Goal: Task Accomplishment & Management: Use online tool/utility

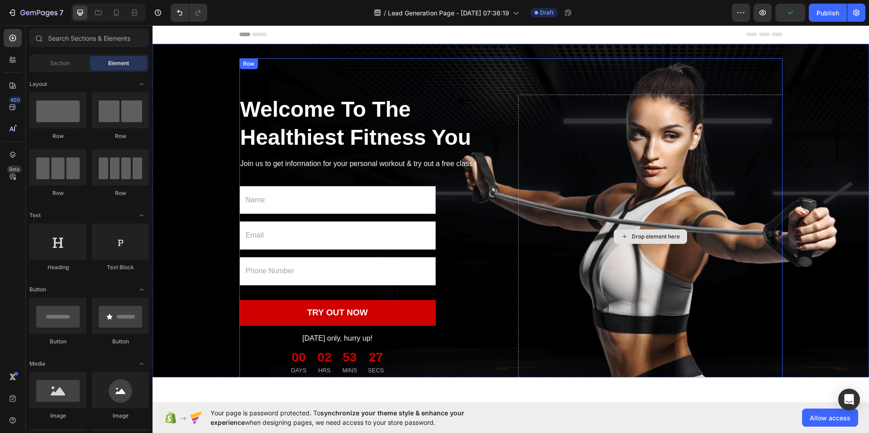
click at [657, 168] on div "Drop element here" at bounding box center [650, 237] width 264 height 284
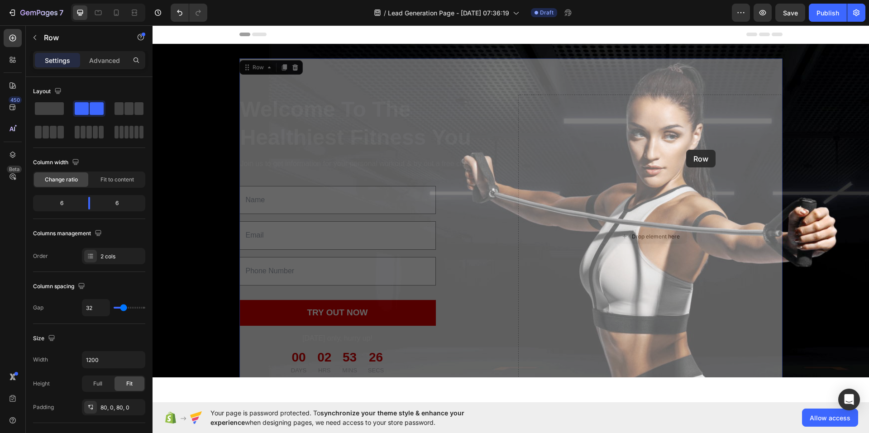
drag, startPoint x: 675, startPoint y: 181, endPoint x: 680, endPoint y: 163, distance: 17.8
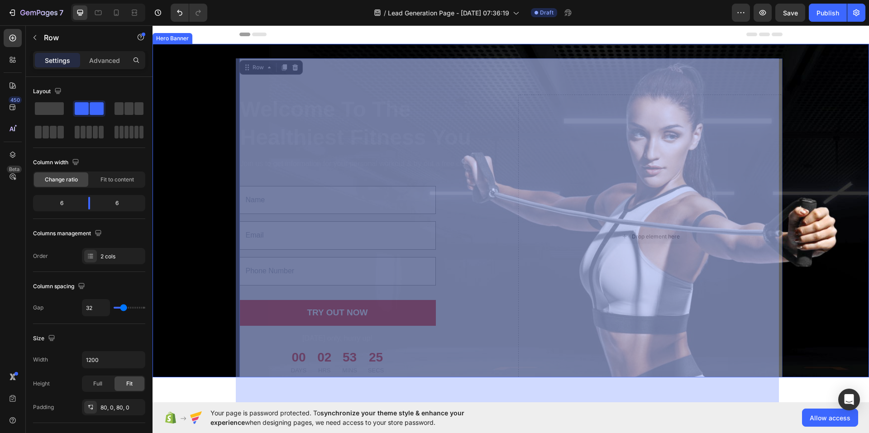
drag, startPoint x: 680, startPoint y: 163, endPoint x: 676, endPoint y: 189, distance: 26.6
drag, startPoint x: 660, startPoint y: 184, endPoint x: 638, endPoint y: 134, distance: 54.6
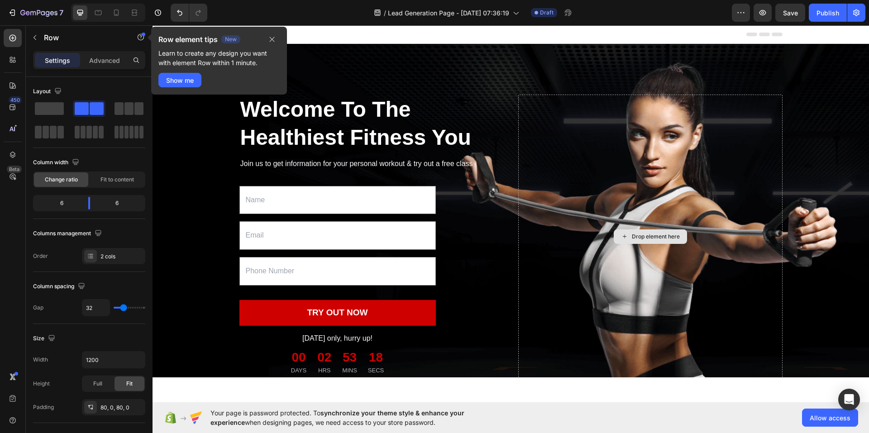
click at [648, 237] on div "Drop element here" at bounding box center [656, 236] width 48 height 7
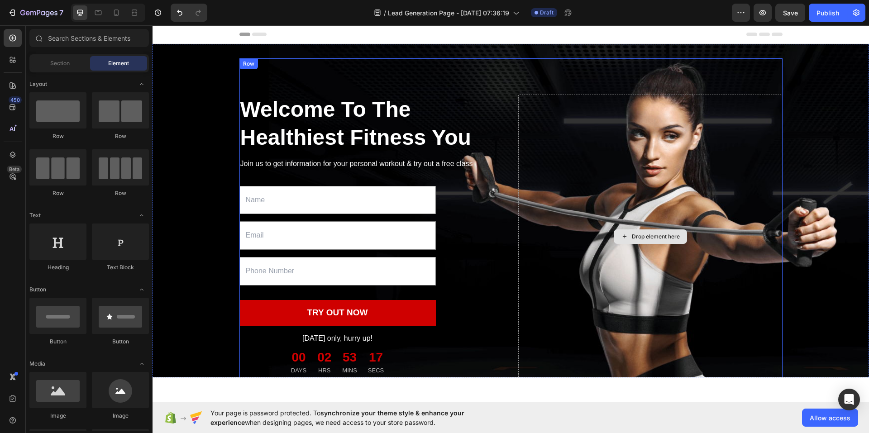
click at [605, 175] on div "Drop element here" at bounding box center [650, 237] width 264 height 284
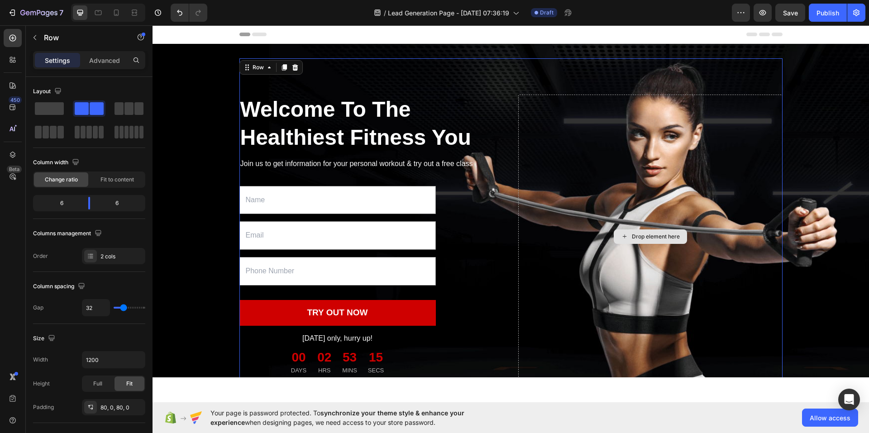
click at [630, 137] on div "Drop element here" at bounding box center [650, 237] width 264 height 284
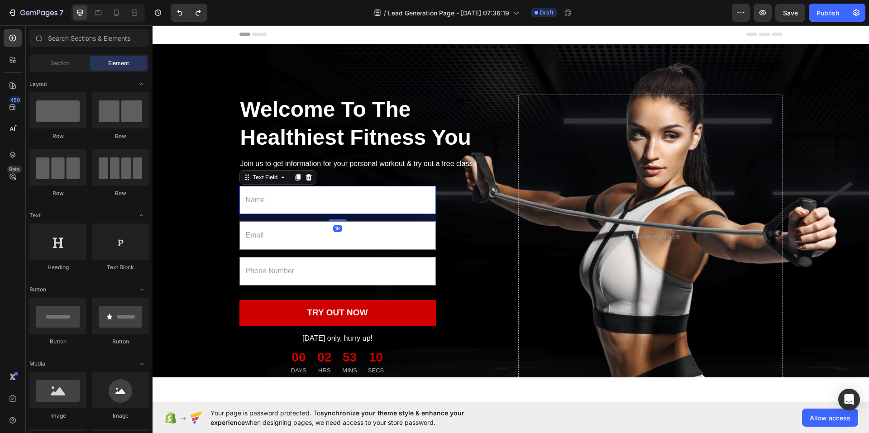
click at [317, 206] on input "text" at bounding box center [337, 200] width 196 height 29
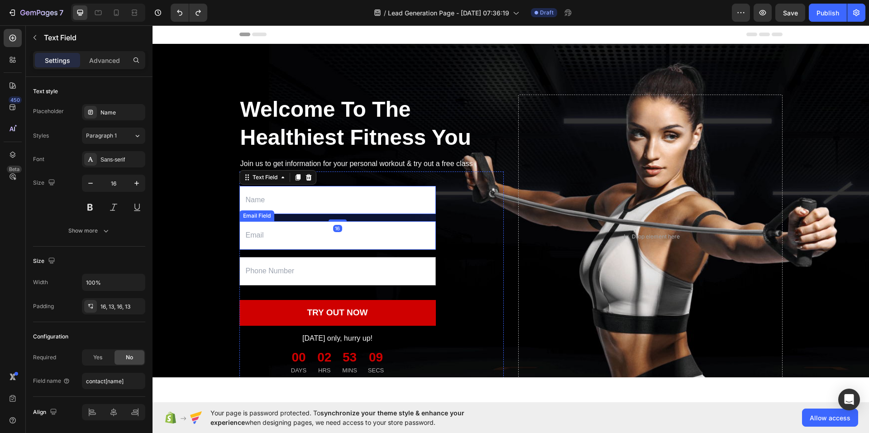
click at [261, 241] on input "email" at bounding box center [337, 235] width 196 height 29
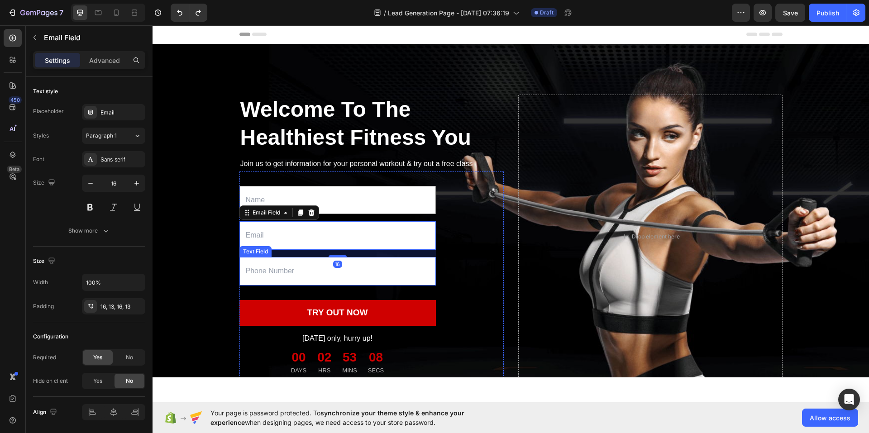
click at [264, 275] on input "text" at bounding box center [337, 271] width 196 height 29
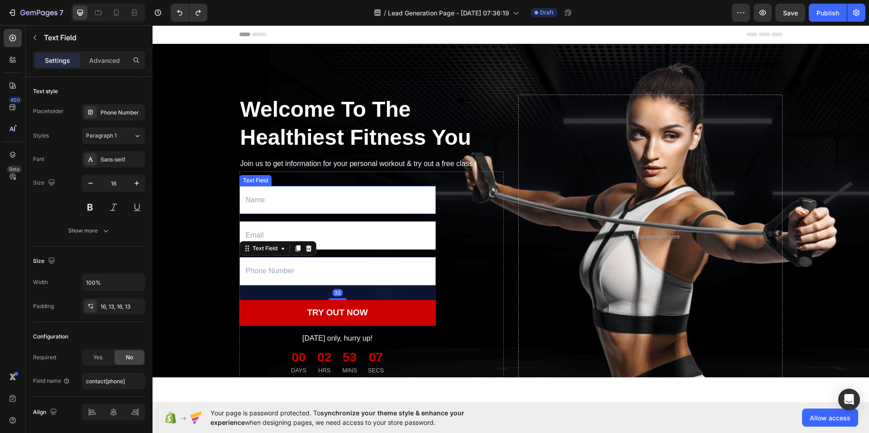
click at [300, 191] on input "text" at bounding box center [337, 200] width 196 height 29
click at [263, 280] on input "text" at bounding box center [337, 271] width 196 height 29
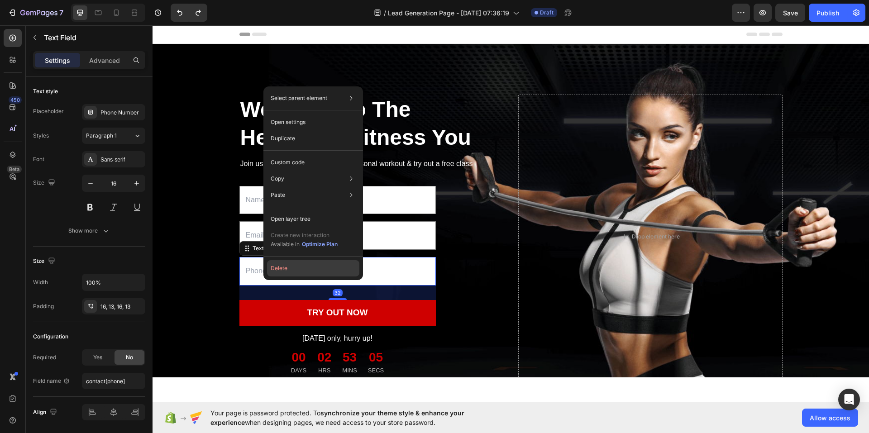
click at [283, 264] on button "Delete" at bounding box center [313, 268] width 92 height 16
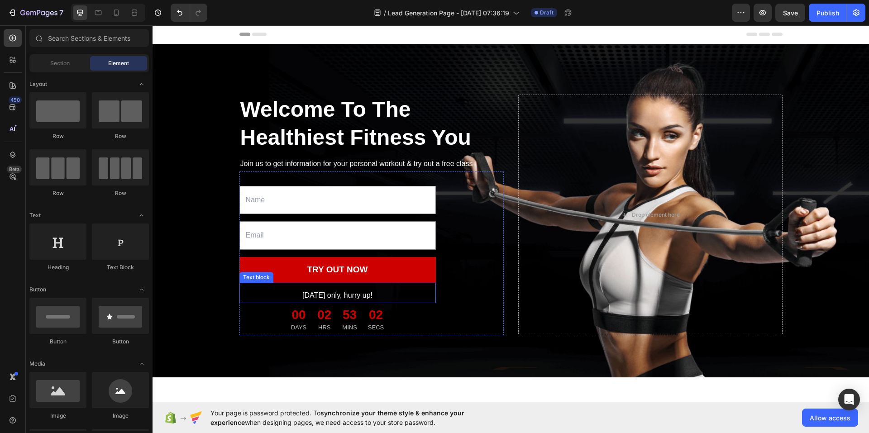
click at [345, 297] on p "[DATE] only, hurry up!" at bounding box center [337, 295] width 195 height 13
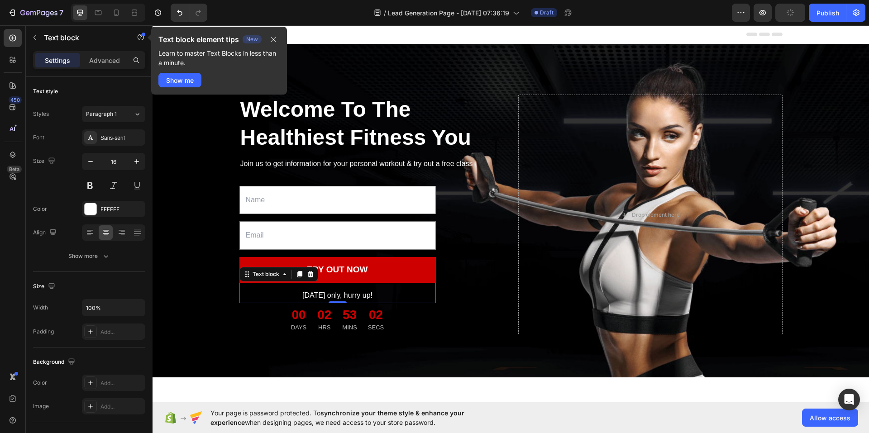
click at [345, 297] on p "[DATE] only, hurry up!" at bounding box center [337, 295] width 195 height 13
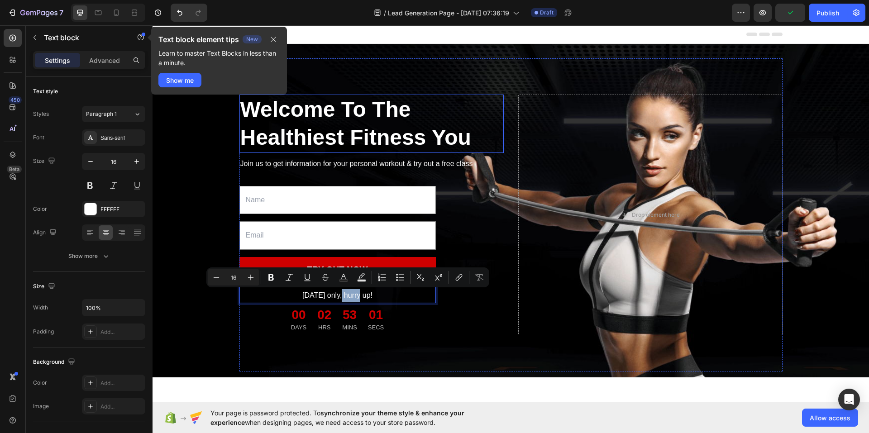
click at [328, 140] on p "Welcome To The Healthiest Fitness You" at bounding box center [371, 124] width 263 height 57
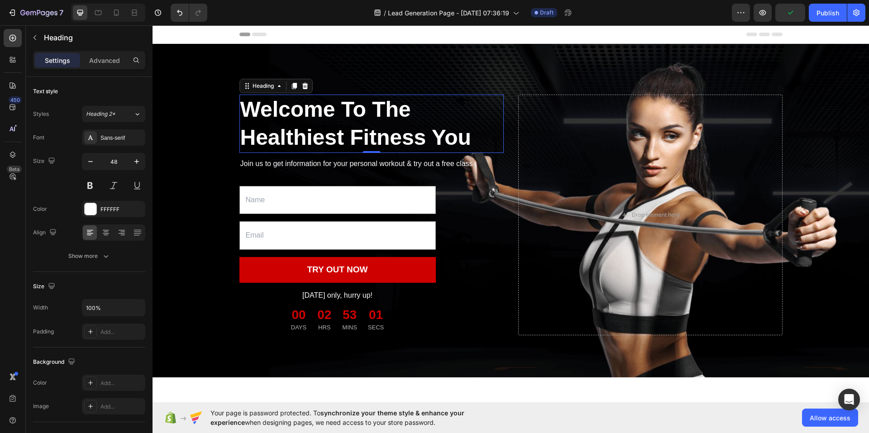
click at [328, 140] on p "Welcome To The Healthiest Fitness You" at bounding box center [371, 124] width 263 height 57
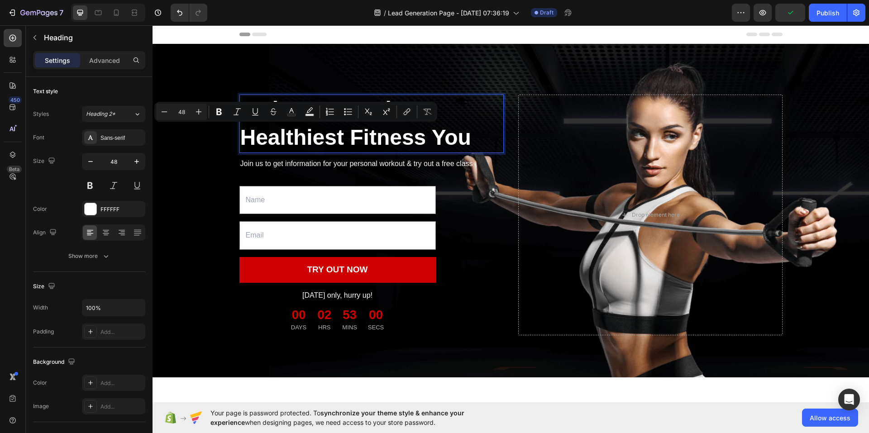
click at [414, 133] on p "Welcome To The Healthiest Fitness You" at bounding box center [371, 124] width 263 height 57
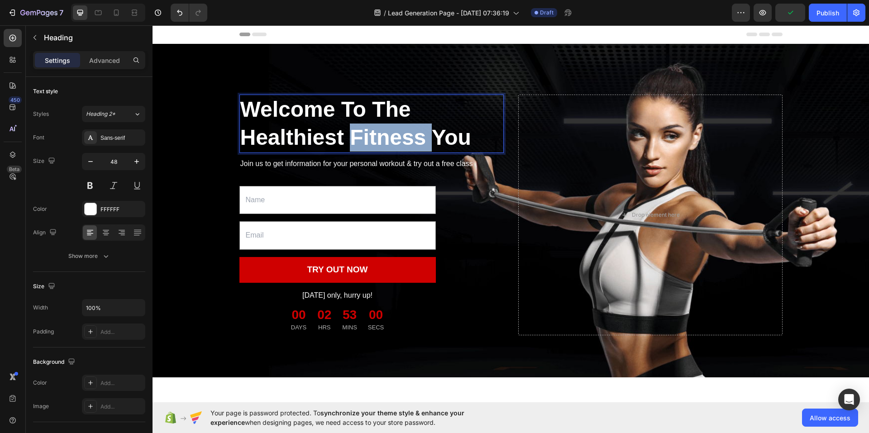
click at [414, 133] on p "Welcome To The Healthiest Fitness You" at bounding box center [371, 124] width 263 height 57
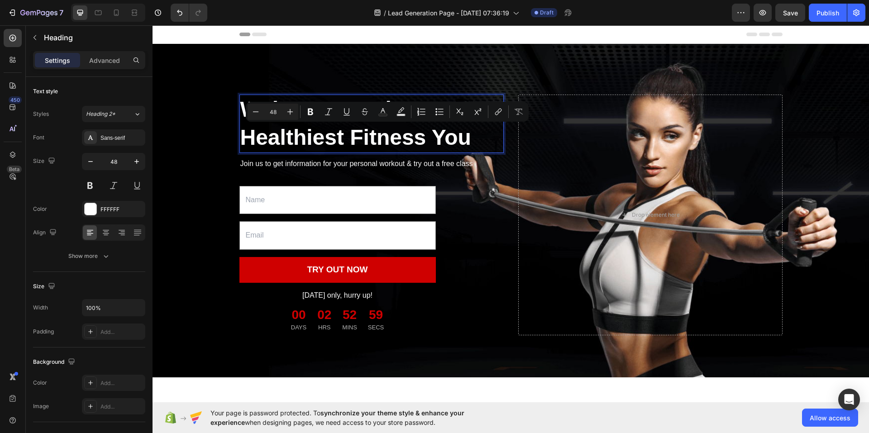
click at [455, 135] on p "Welcome To The Healthiest Fitness You" at bounding box center [371, 124] width 263 height 57
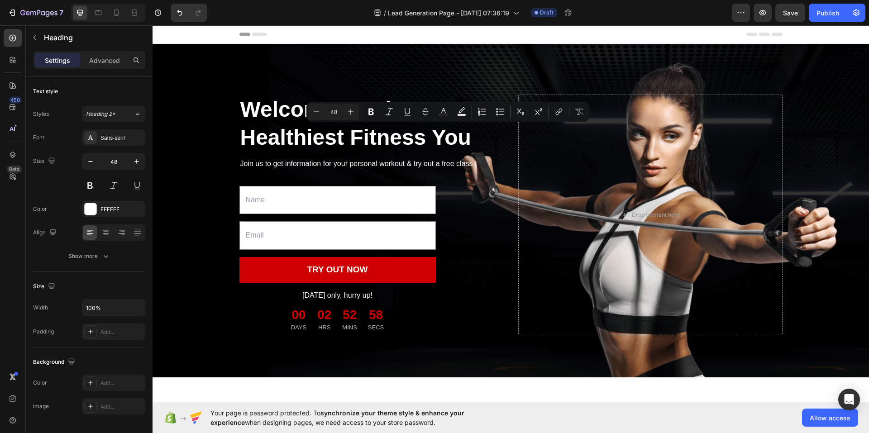
click at [252, 38] on div "Header" at bounding box center [510, 34] width 543 height 18
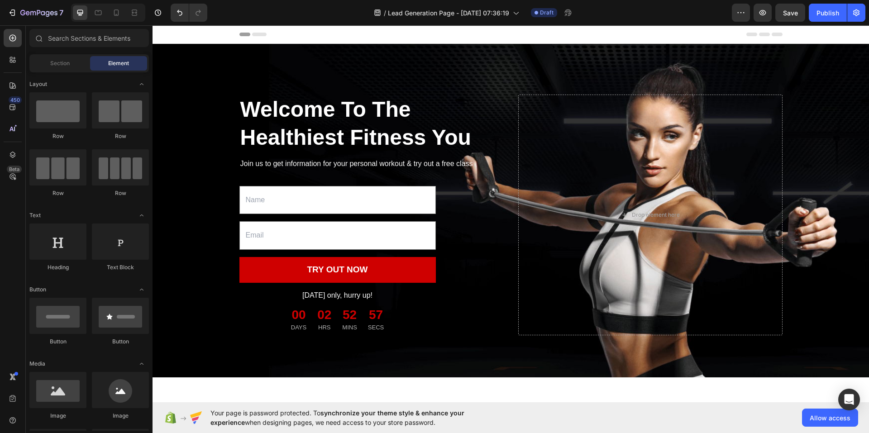
click at [171, 30] on span "Header" at bounding box center [180, 34] width 20 height 9
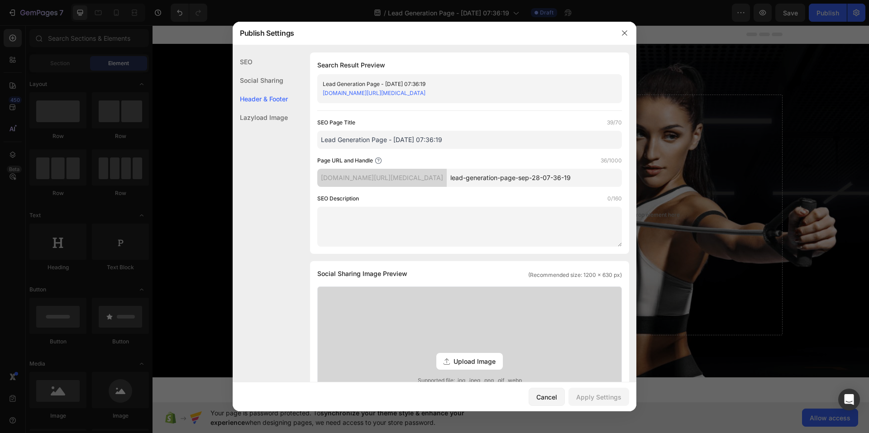
scroll to position [381, 0]
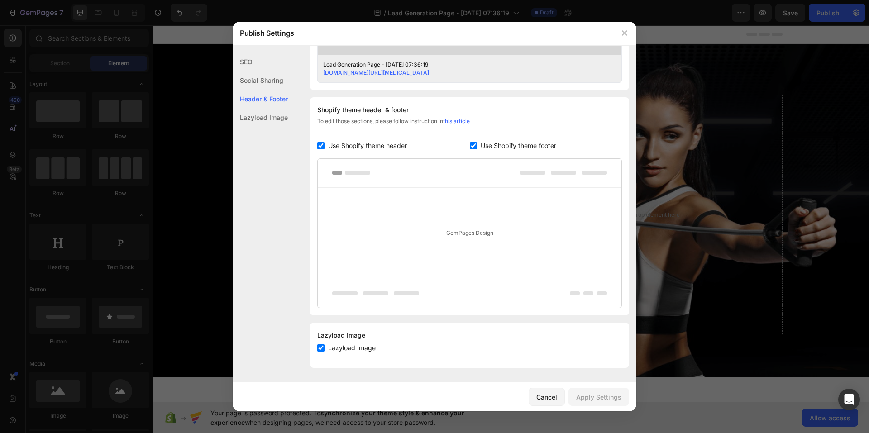
click at [323, 144] on input "checkbox" at bounding box center [320, 145] width 7 height 7
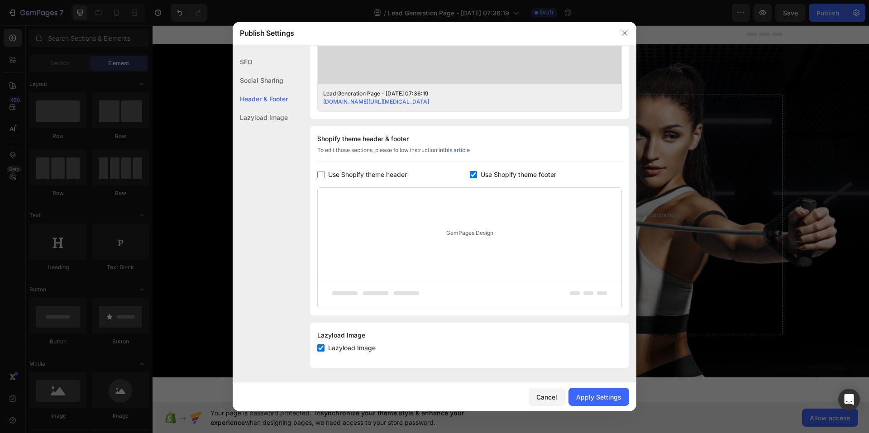
click at [319, 174] on input "checkbox" at bounding box center [320, 174] width 7 height 7
checkbox input "true"
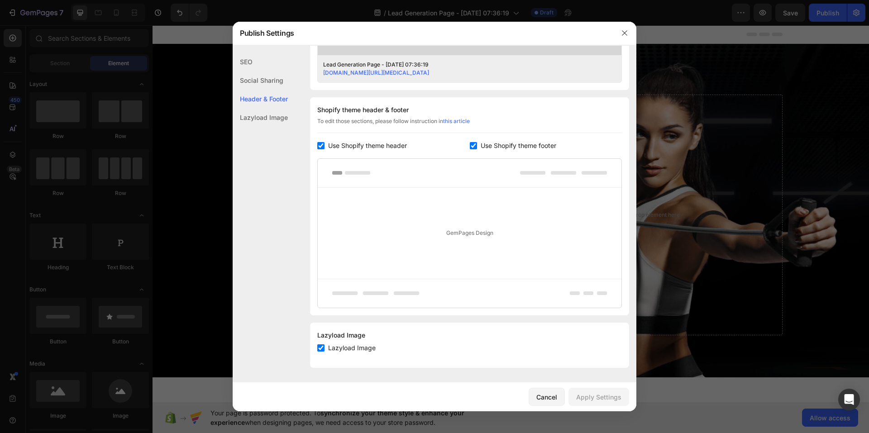
click at [321, 350] on input "checkbox" at bounding box center [320, 348] width 7 height 7
checkbox input "false"
click at [584, 395] on div "Apply Settings" at bounding box center [598, 397] width 45 height 10
click at [703, 251] on div at bounding box center [434, 216] width 869 height 433
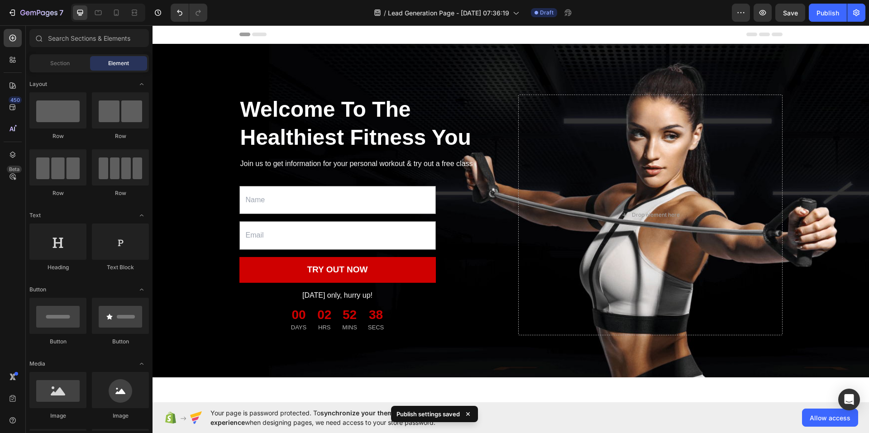
click at [635, 32] on div "Header" at bounding box center [510, 34] width 543 height 18
click at [333, 134] on p "Welcome To The Healthiest Fitness You" at bounding box center [371, 124] width 263 height 57
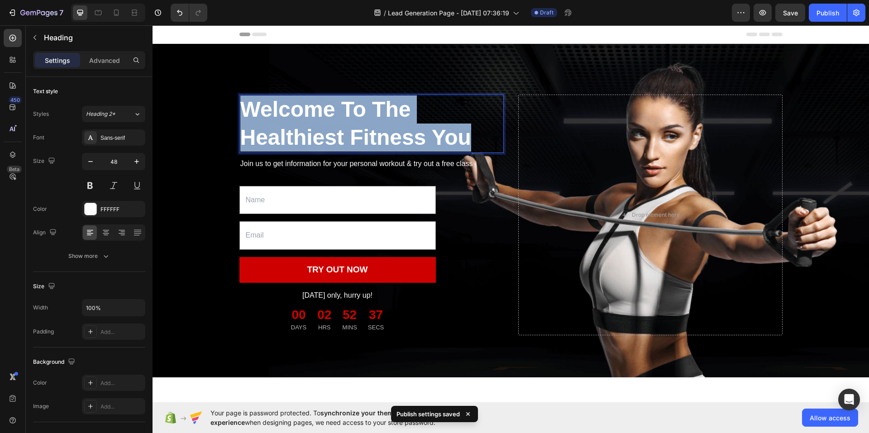
click at [332, 134] on p "Welcome To The Healthiest Fitness You" at bounding box center [371, 124] width 263 height 57
click at [328, 134] on p "Welcome To The Healthiest Fitness You" at bounding box center [371, 124] width 263 height 57
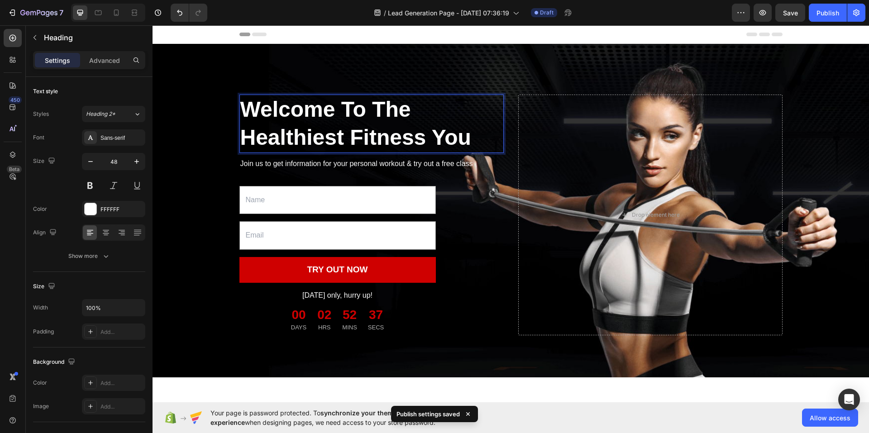
click at [347, 133] on p "Welcome To The Healthiest Fitness You" at bounding box center [371, 124] width 263 height 57
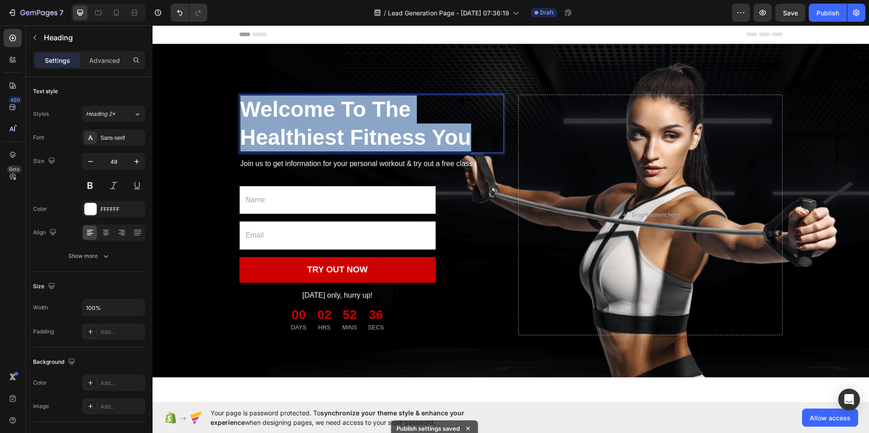
click at [347, 133] on p "Welcome To The Healthiest Fitness You" at bounding box center [371, 124] width 263 height 57
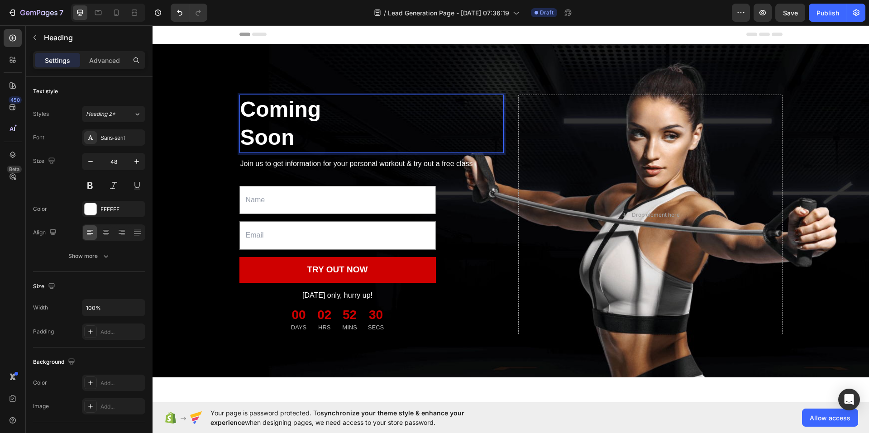
click at [360, 127] on p "Coming Soon" at bounding box center [371, 124] width 263 height 57
drag, startPoint x: 322, startPoint y: 97, endPoint x: 291, endPoint y: 98, distance: 30.8
click at [291, 98] on p "Coming Soon" at bounding box center [371, 124] width 263 height 57
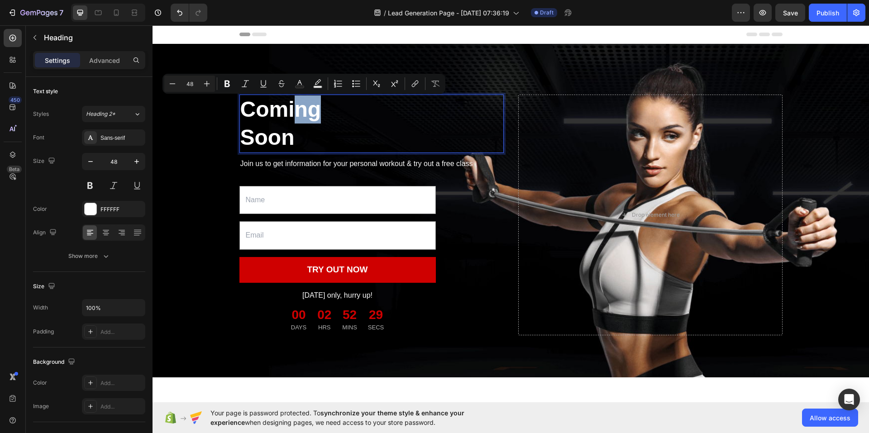
click at [358, 116] on p "Coming Soon" at bounding box center [371, 124] width 263 height 57
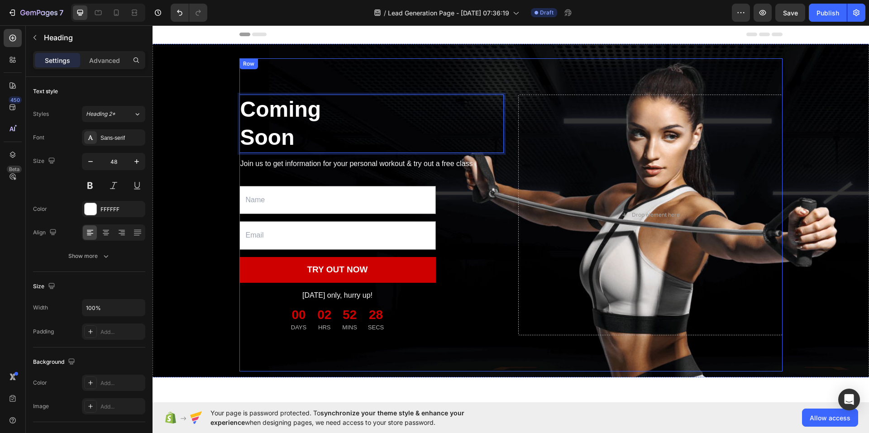
click at [493, 246] on div "Text Field Email Field TRY OUT NOW Submit Button [DATE] only, hurry up! Text bl…" at bounding box center [371, 254] width 264 height 164
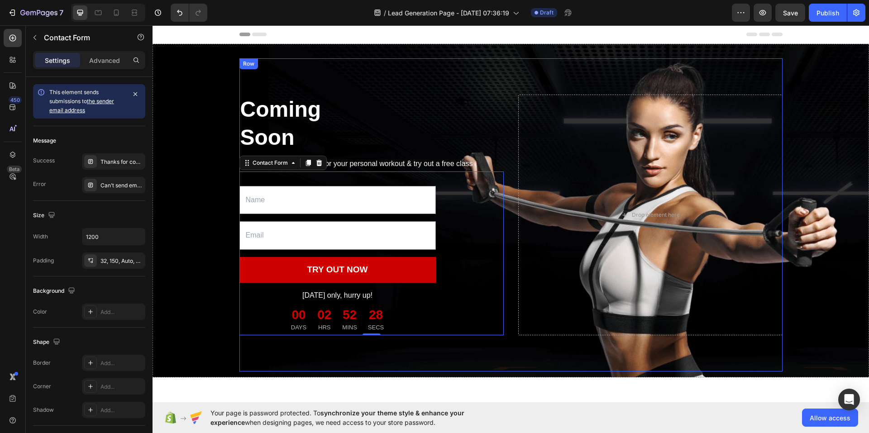
click at [457, 368] on div "Coming Soon Heading Join us to get information for your personal workout & try …" at bounding box center [510, 214] width 543 height 313
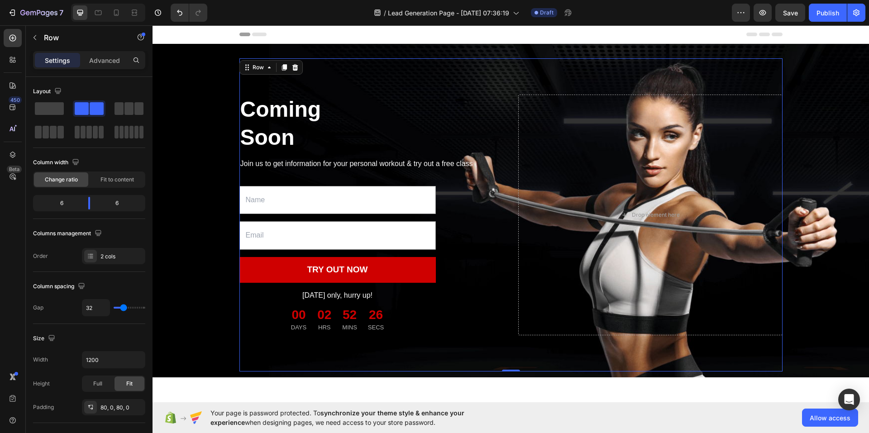
click at [615, 356] on div "Coming Soon Heading Join us to get information for your personal workout & try …" at bounding box center [510, 214] width 543 height 313
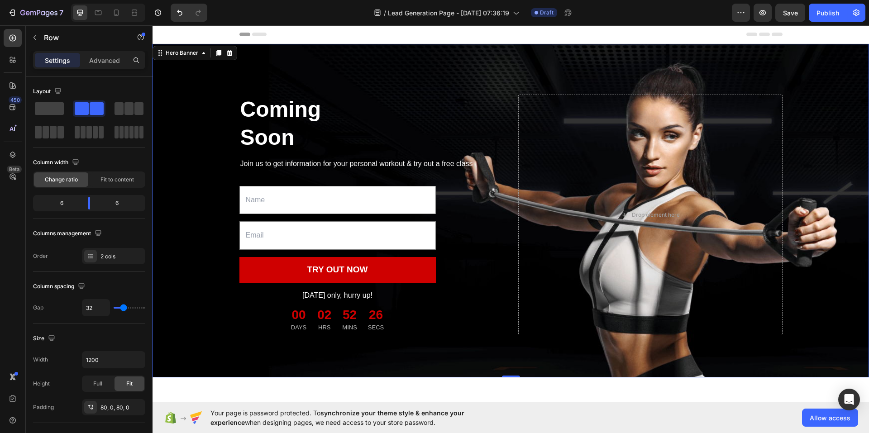
click at [859, 299] on div "Coming Soon Heading Join us to get information for your personal workout & try …" at bounding box center [511, 215] width 717 height 342
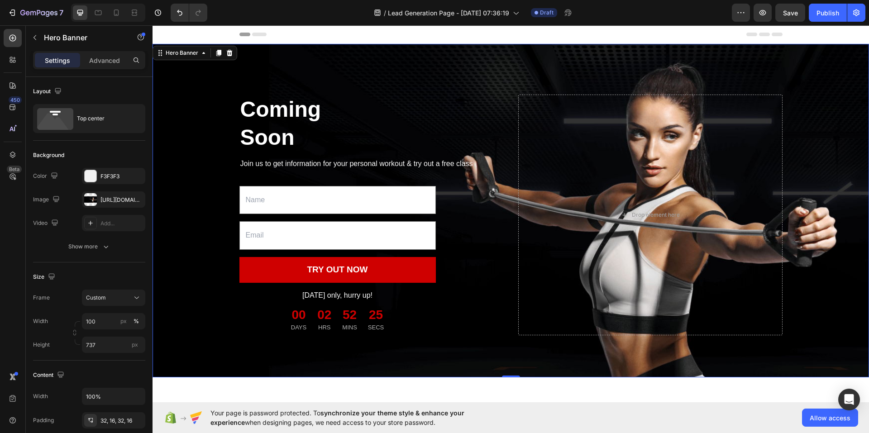
click at [846, 302] on div "Coming Soon Heading Join us to get information for your personal workout & try …" at bounding box center [511, 214] width 702 height 313
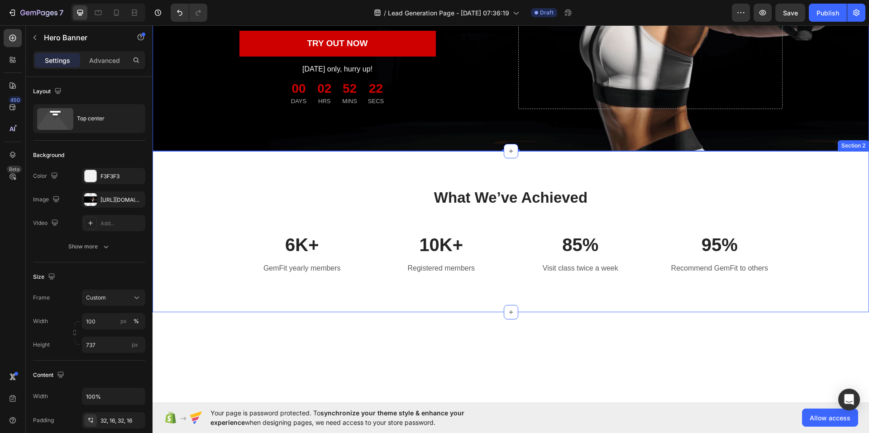
scroll to position [91, 0]
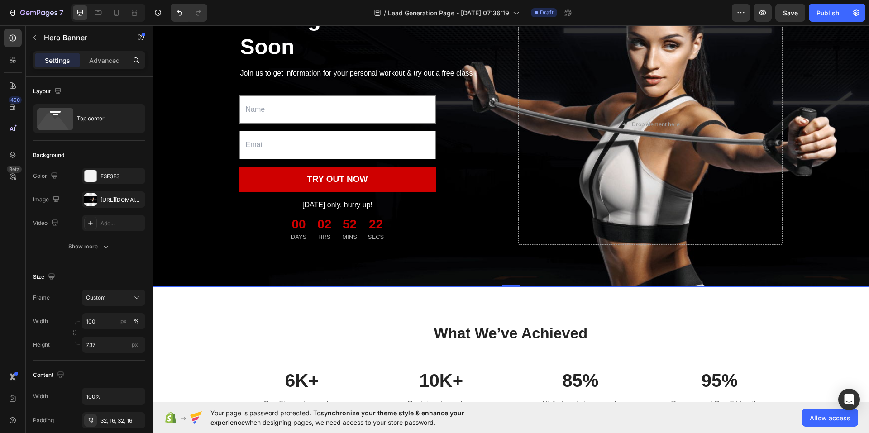
click at [816, 249] on div "Coming Soon Heading Join us to get information for your personal workout & try …" at bounding box center [511, 124] width 702 height 313
click at [135, 197] on icon "button" at bounding box center [135, 199] width 7 height 7
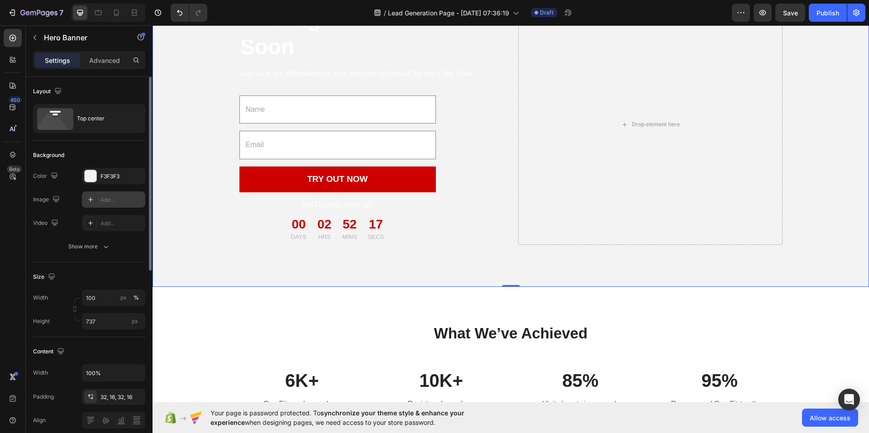
scroll to position [0, 0]
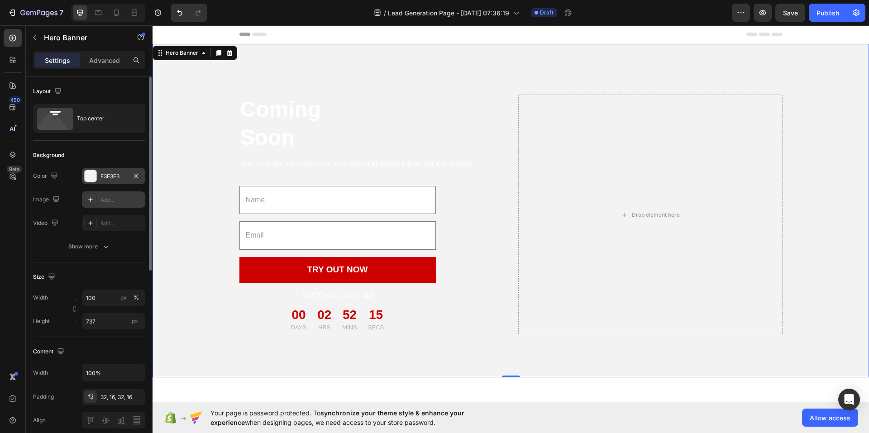
click at [93, 176] on div at bounding box center [91, 176] width 12 height 12
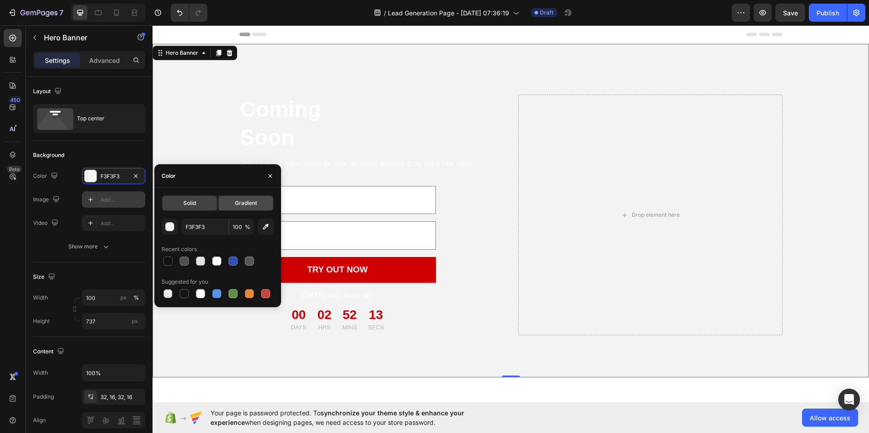
click at [242, 198] on div "Gradient" at bounding box center [246, 203] width 54 height 14
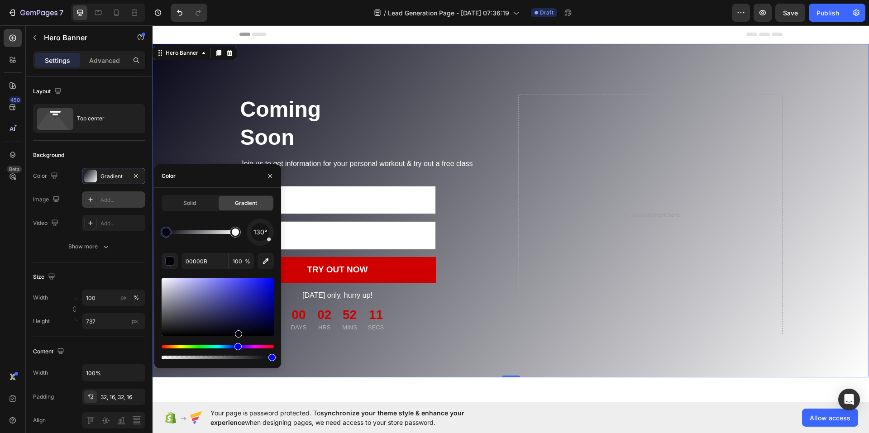
drag, startPoint x: 215, startPoint y: 307, endPoint x: 231, endPoint y: 332, distance: 29.1
click at [234, 329] on div at bounding box center [218, 306] width 112 height 57
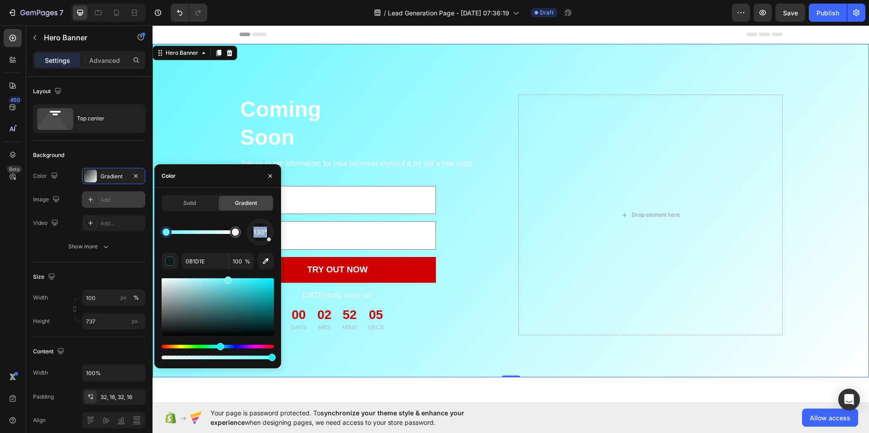
drag, startPoint x: 250, startPoint y: 291, endPoint x: 227, endPoint y: 272, distance: 29.3
click at [227, 272] on div "130° 0B1D1E 100 %" at bounding box center [218, 290] width 112 height 143
drag, startPoint x: 185, startPoint y: 232, endPoint x: 201, endPoint y: 235, distance: 15.6
click at [201, 234] on div at bounding box center [200, 232] width 69 height 4
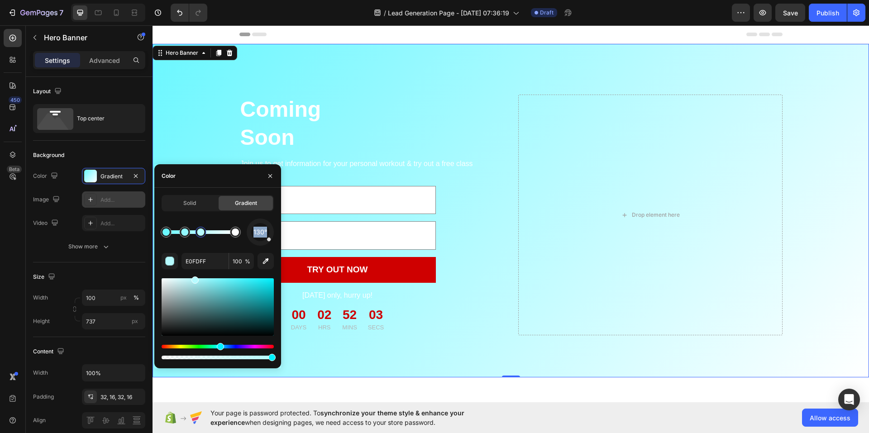
click at [221, 234] on div at bounding box center [200, 232] width 69 height 4
type input "FFFFFF"
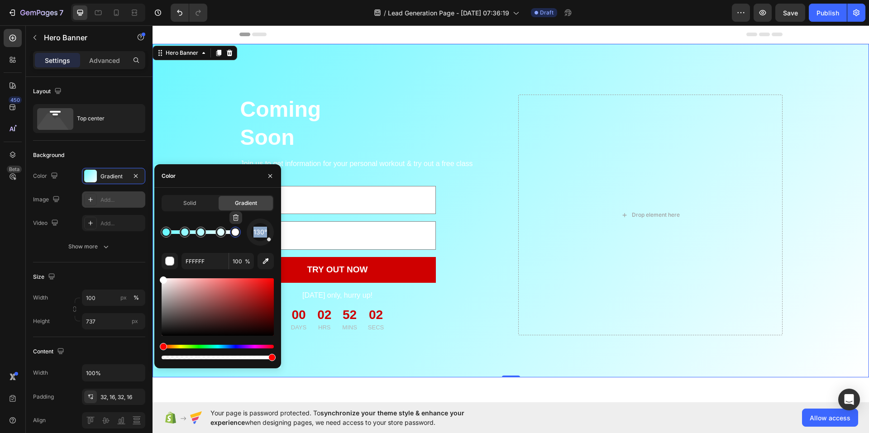
click at [230, 232] on div at bounding box center [235, 232] width 16 height 16
click at [423, 349] on div "Coming Soon Heading Join us to get information for your personal workout & try …" at bounding box center [510, 214] width 543 height 313
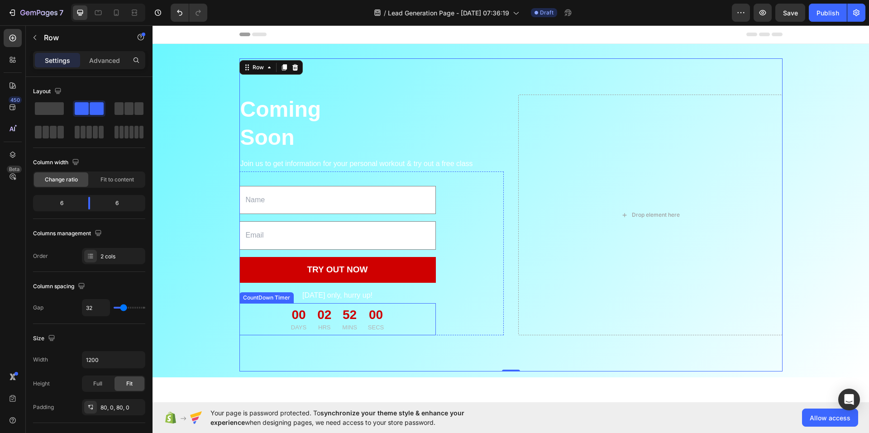
click at [358, 320] on div "52 MINS" at bounding box center [350, 319] width 26 height 33
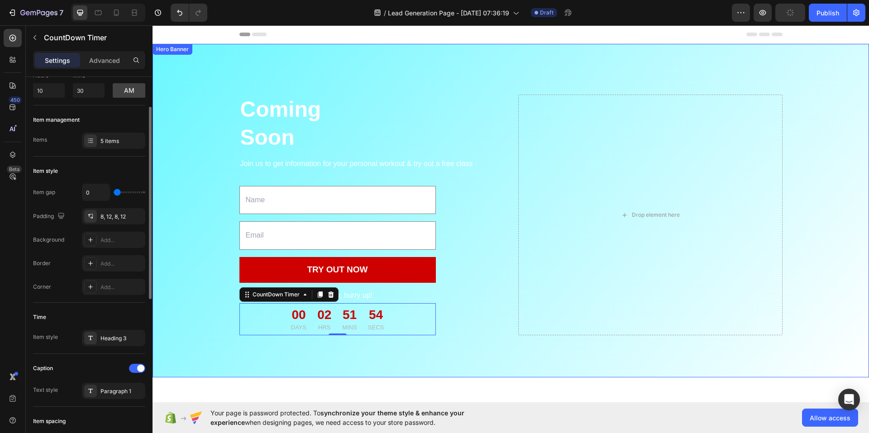
click at [181, 215] on div "Coming Soon Heading Join us to get information for your personal workout & try …" at bounding box center [511, 214] width 702 height 313
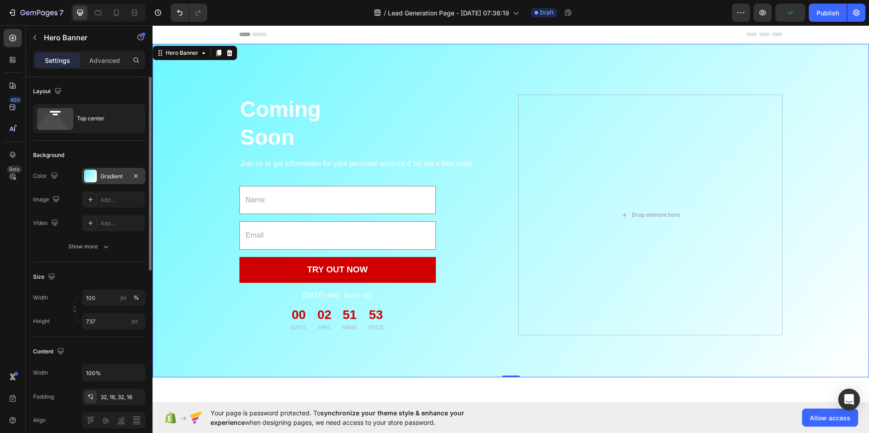
click at [120, 173] on div "Gradient" at bounding box center [114, 176] width 26 height 8
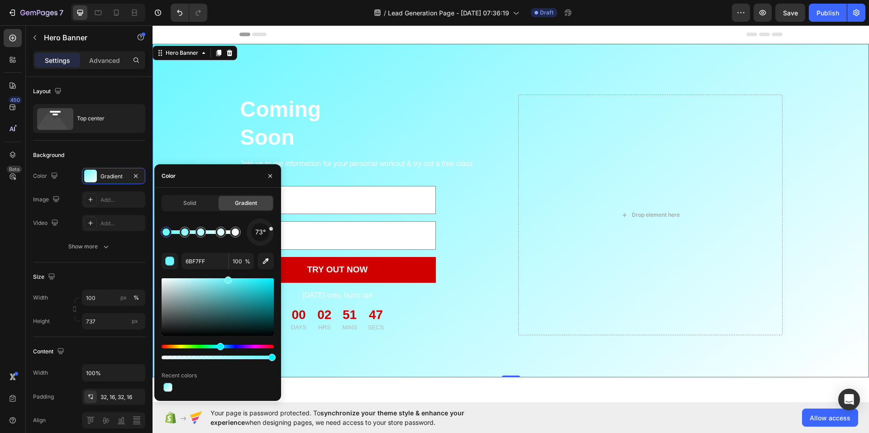
drag, startPoint x: 273, startPoint y: 237, endPoint x: 133, endPoint y: 204, distance: 143.4
click at [278, 227] on div "Solid Gradient 73° 6BF7FF 100 % Recent colors" at bounding box center [217, 294] width 127 height 199
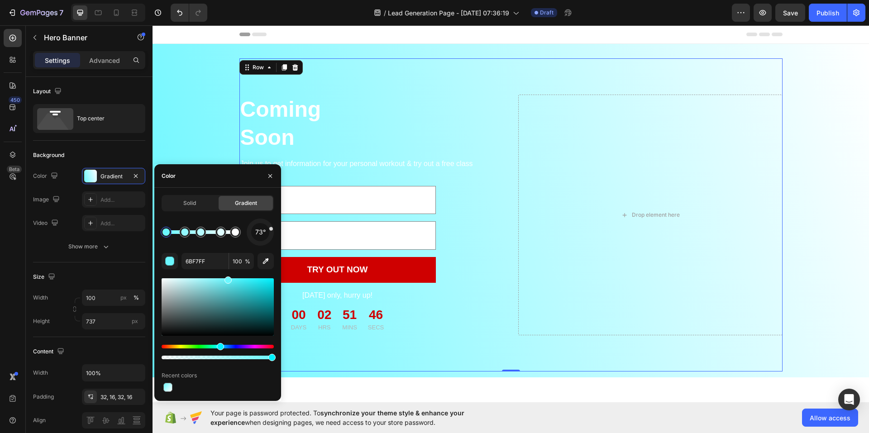
click at [409, 357] on div "Coming Soon Heading Join us to get information for your personal workout & try …" at bounding box center [510, 214] width 543 height 313
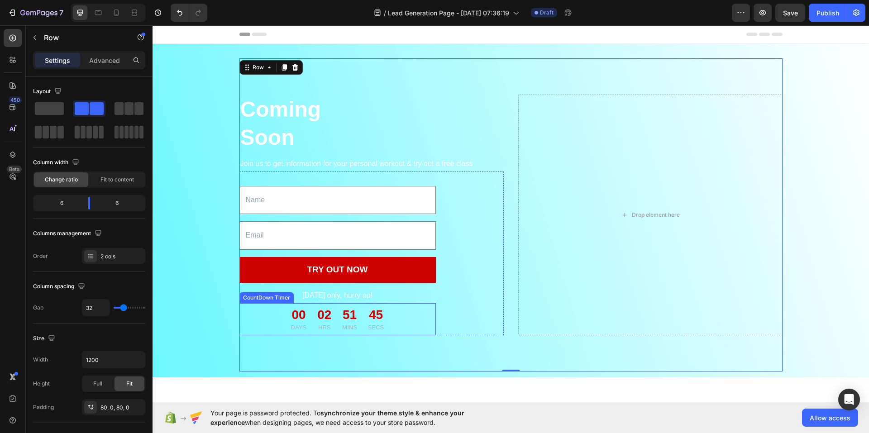
click at [343, 309] on div "51" at bounding box center [349, 315] width 15 height 16
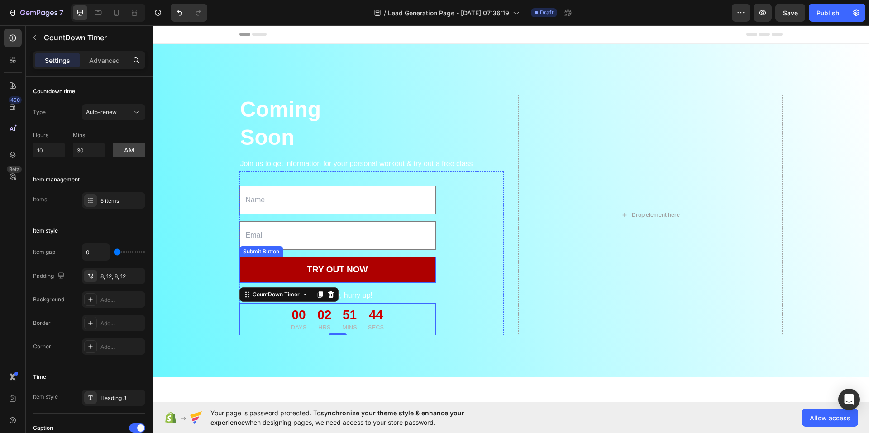
click at [276, 275] on button "TRY OUT NOW" at bounding box center [337, 270] width 196 height 26
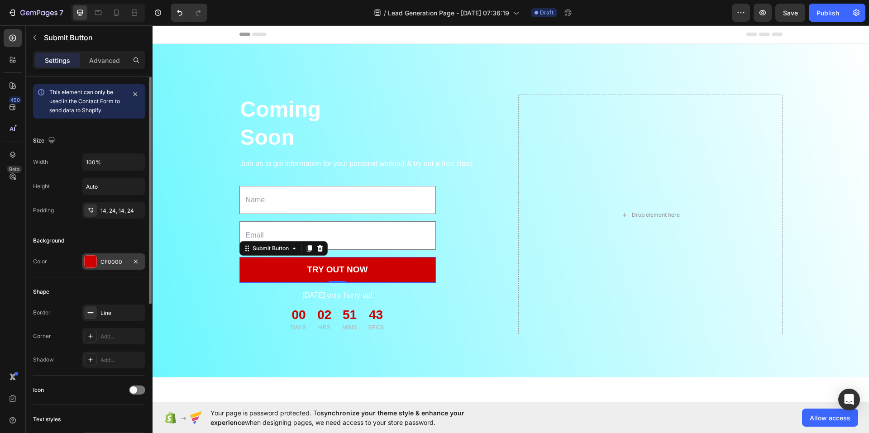
click at [96, 263] on div at bounding box center [91, 262] width 12 height 12
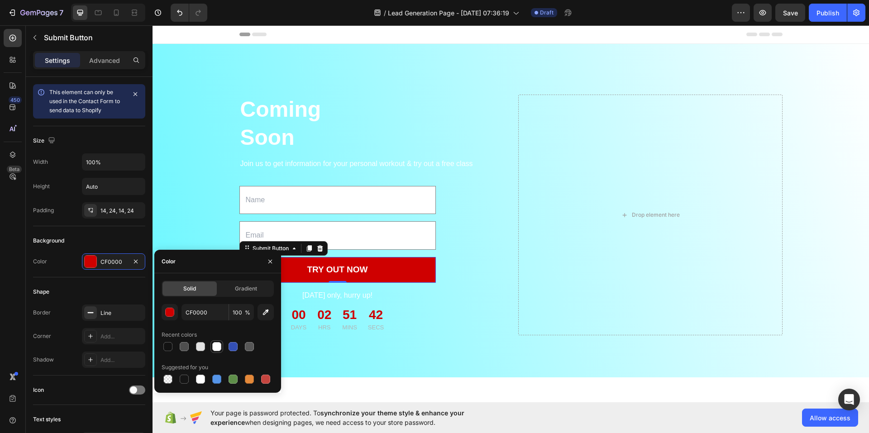
click at [215, 347] on div at bounding box center [216, 346] width 9 height 9
type input "FFFFFF"
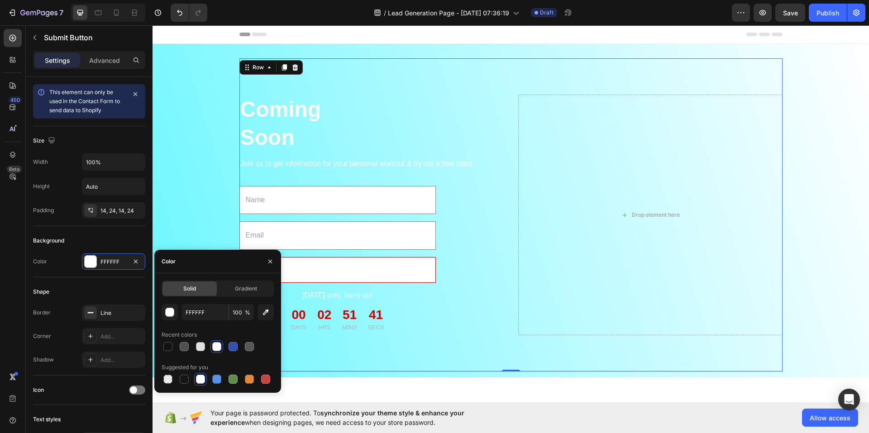
click at [394, 347] on div "Coming Soon Heading Join us to get information for your personal workout & try …" at bounding box center [510, 214] width 543 height 313
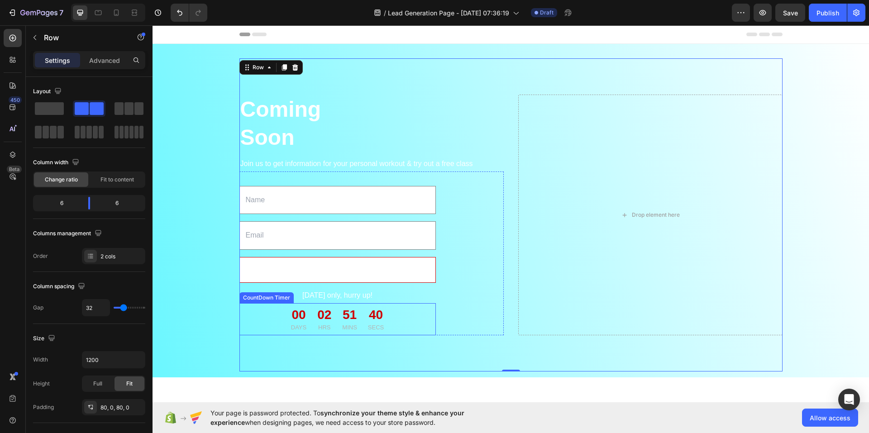
click at [363, 320] on div "40 SECS" at bounding box center [376, 319] width 27 height 33
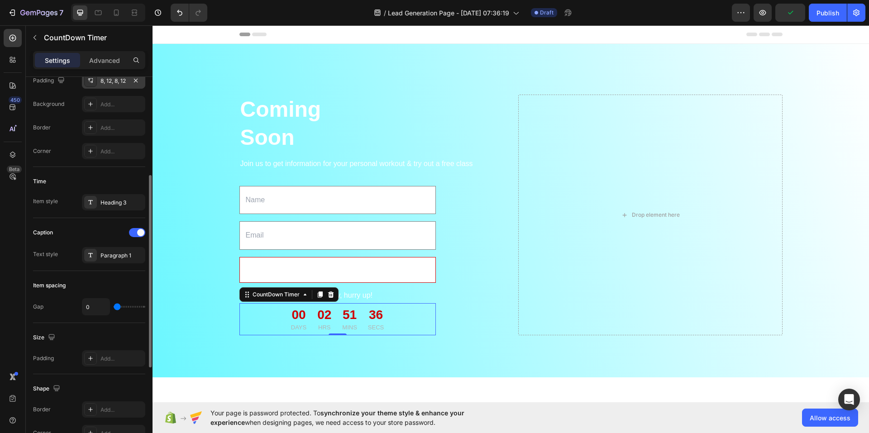
scroll to position [60, 0]
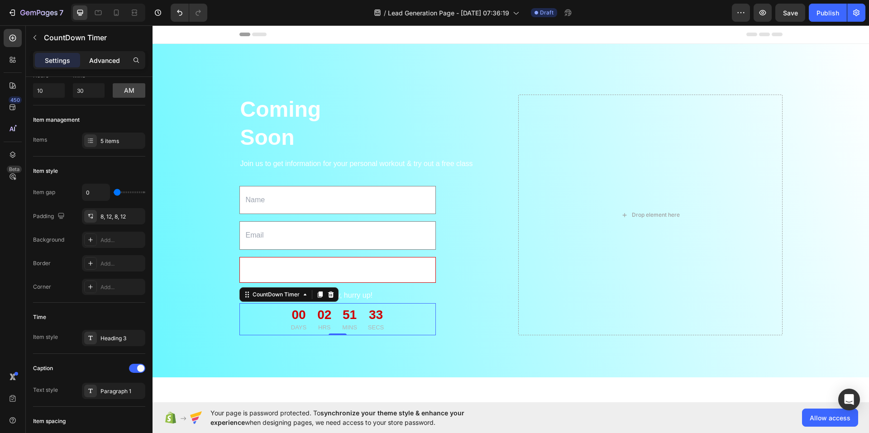
click at [99, 61] on p "Advanced" at bounding box center [104, 61] width 31 height 10
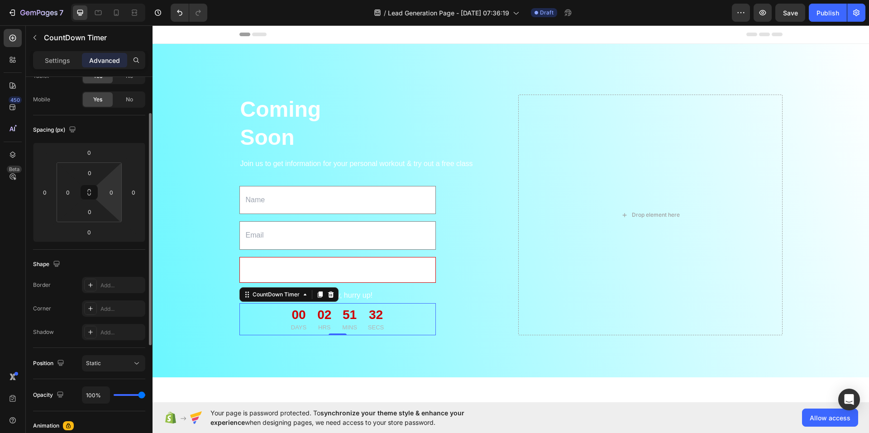
scroll to position [0, 0]
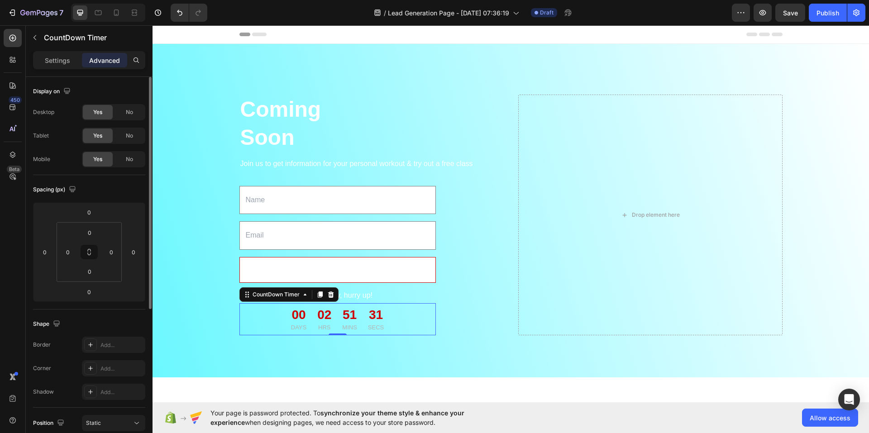
click at [317, 325] on p "HRS" at bounding box center [324, 327] width 14 height 9
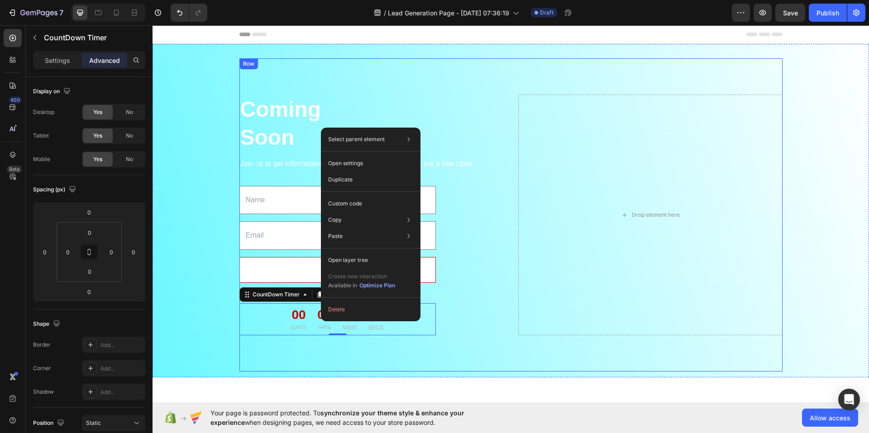
click at [254, 355] on div "Coming Soon Heading Join us to get information for your personal workout & try …" at bounding box center [510, 214] width 543 height 313
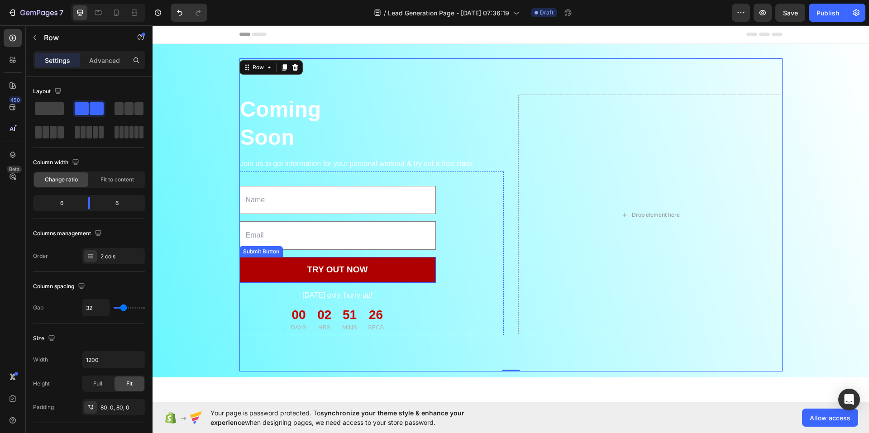
click at [275, 264] on button "TRY OUT NOW" at bounding box center [337, 270] width 196 height 26
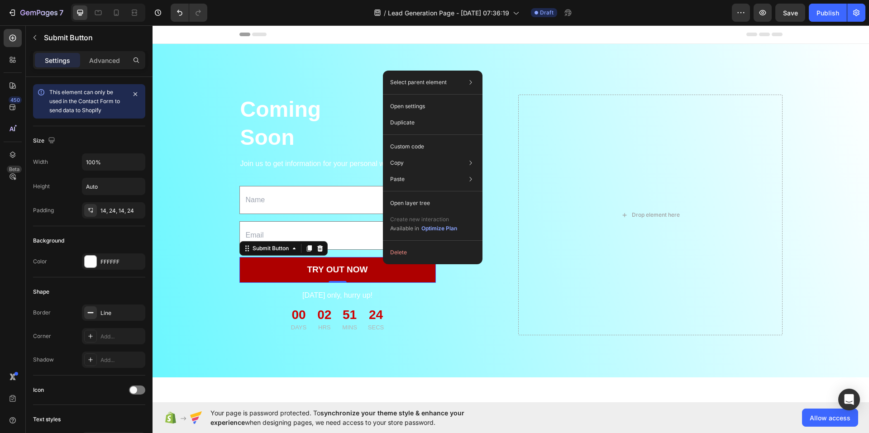
click at [380, 265] on button "TRY OUT NOW" at bounding box center [337, 270] width 196 height 26
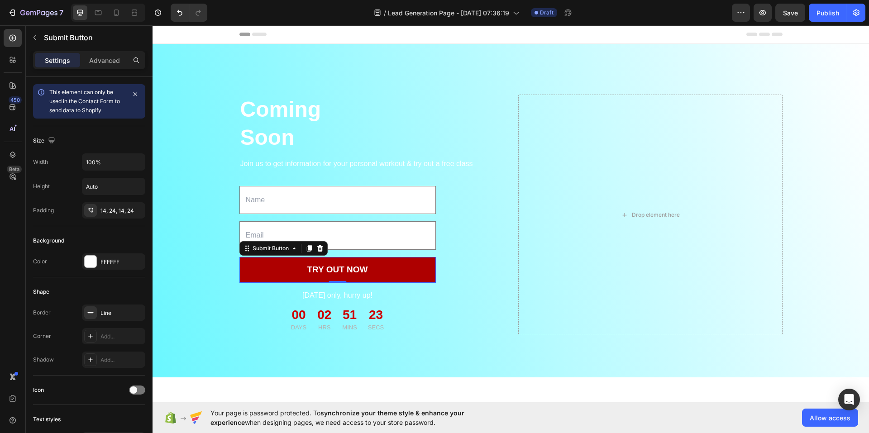
click at [380, 265] on button "TRY OUT NOW" at bounding box center [337, 270] width 196 height 26
click at [278, 268] on button "TRY OUT NOW" at bounding box center [337, 270] width 196 height 26
click at [321, 268] on div "TRY OUT NOW" at bounding box center [337, 269] width 61 height 13
drag, startPoint x: 365, startPoint y: 272, endPoint x: 349, endPoint y: 269, distance: 17.0
click at [349, 269] on button "TRY OUT NOW" at bounding box center [337, 270] width 196 height 26
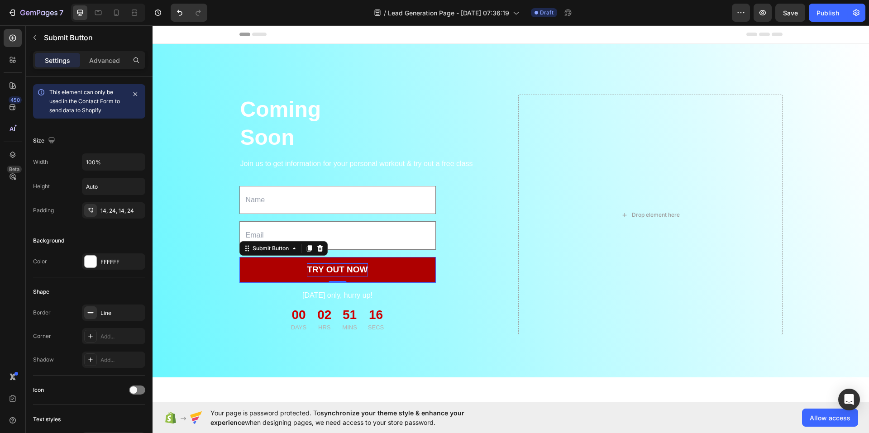
click at [349, 270] on p "TRY OUT NOW" at bounding box center [337, 269] width 61 height 13
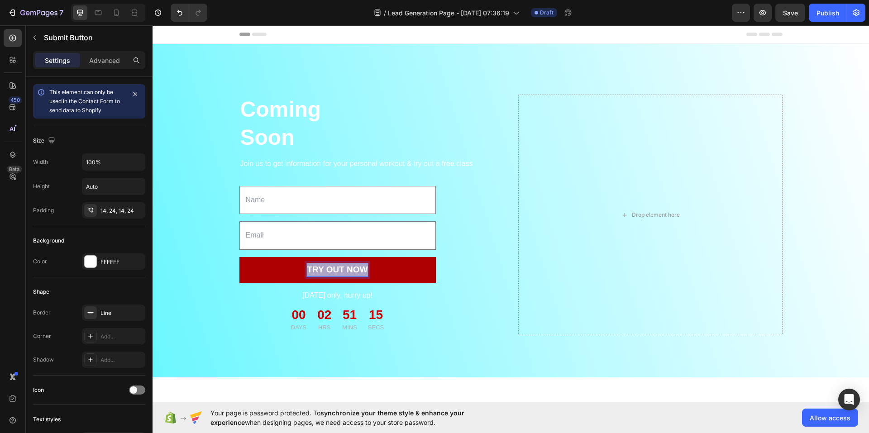
click at [349, 270] on p "TRY OUT NOW" at bounding box center [337, 269] width 61 height 13
drag, startPoint x: 346, startPoint y: 270, endPoint x: 316, endPoint y: 268, distance: 30.4
click at [316, 268] on p "TRY OUT NOW" at bounding box center [337, 269] width 61 height 13
click at [311, 270] on p "TRY OUT NOW" at bounding box center [337, 269] width 61 height 13
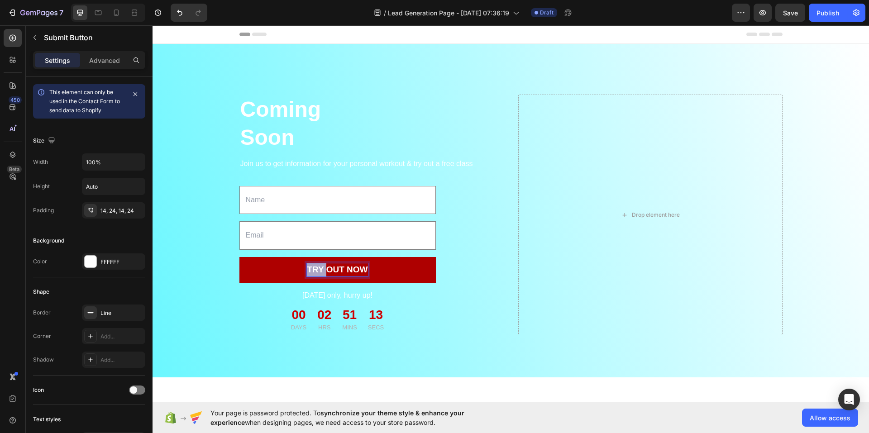
click at [311, 270] on p "TRY OUT NOW" at bounding box center [337, 269] width 61 height 13
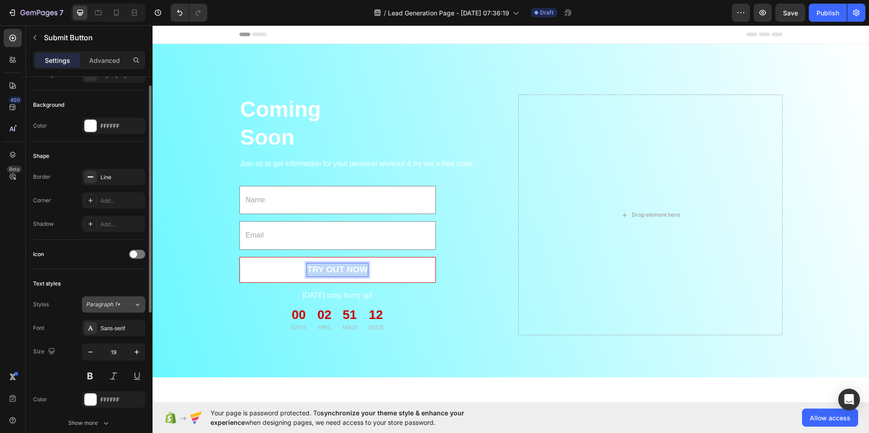
scroll to position [181, 0]
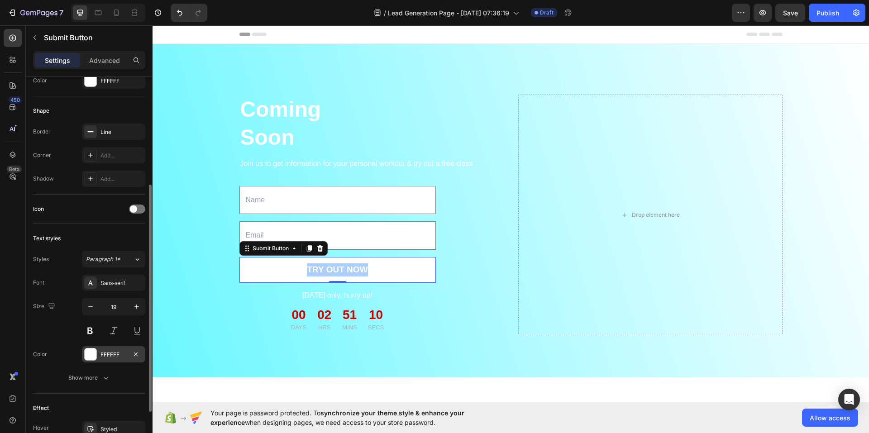
click at [99, 359] on div "FFFFFF" at bounding box center [113, 354] width 63 height 16
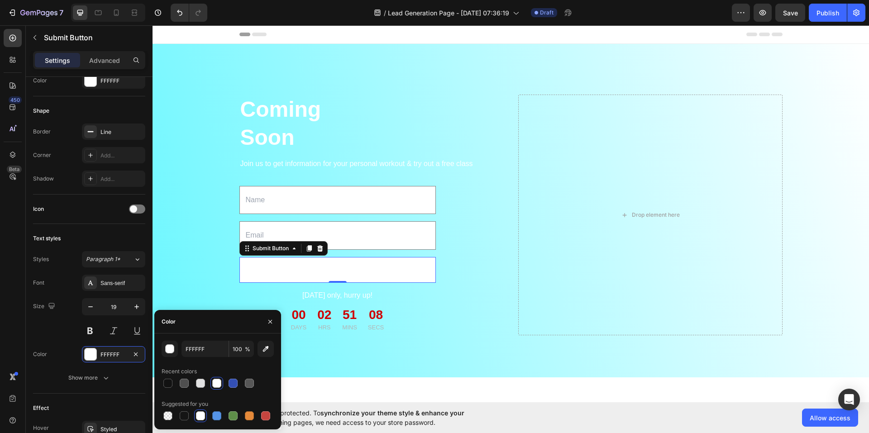
click at [161, 380] on div "FFFFFF 100 % Recent colors Suggested for you" at bounding box center [217, 381] width 127 height 81
click at [163, 381] on div at bounding box center [167, 383] width 9 height 9
type input "121212"
click at [168, 385] on div at bounding box center [167, 383] width 9 height 9
click at [381, 211] on input "text" at bounding box center [337, 200] width 196 height 29
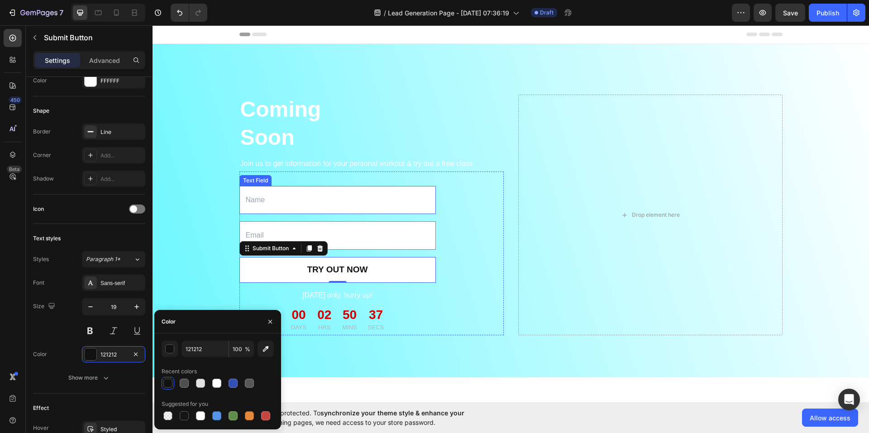
scroll to position [0, 0]
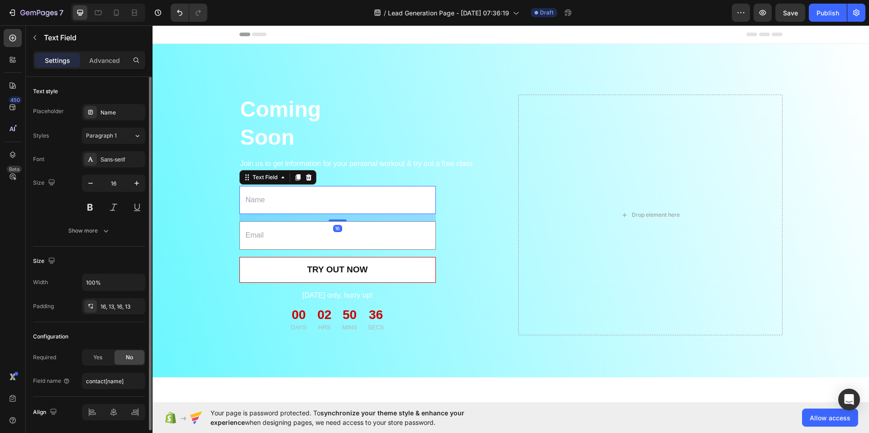
click at [377, 202] on input "text" at bounding box center [337, 200] width 196 height 29
click at [270, 179] on div "Text Field" at bounding box center [265, 177] width 29 height 8
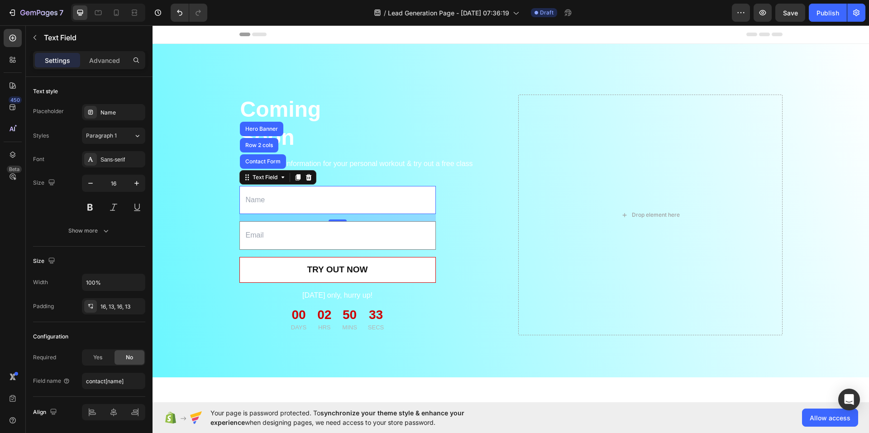
click at [271, 202] on input "text" at bounding box center [337, 200] width 196 height 29
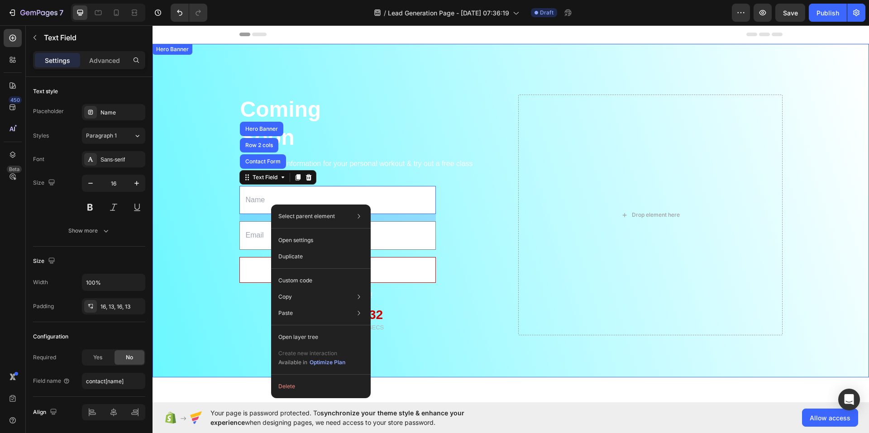
click at [230, 244] on div "Coming Soon Heading Join us to get information for your personal workout & try …" at bounding box center [511, 214] width 702 height 313
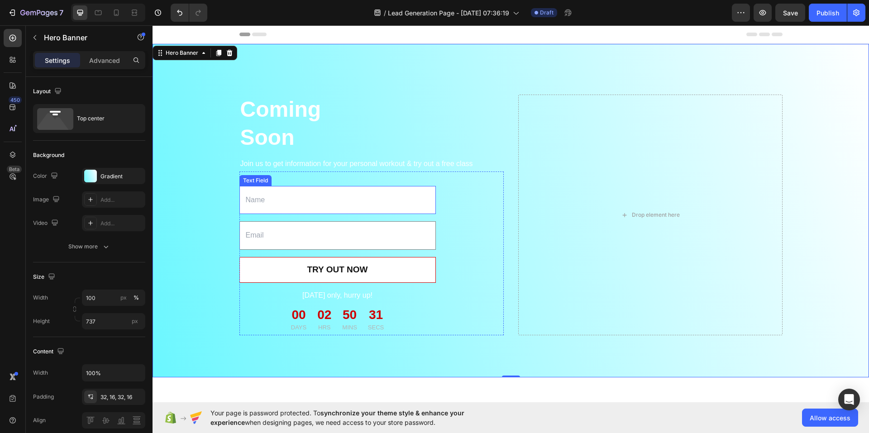
click at [278, 210] on input "text" at bounding box center [337, 200] width 196 height 29
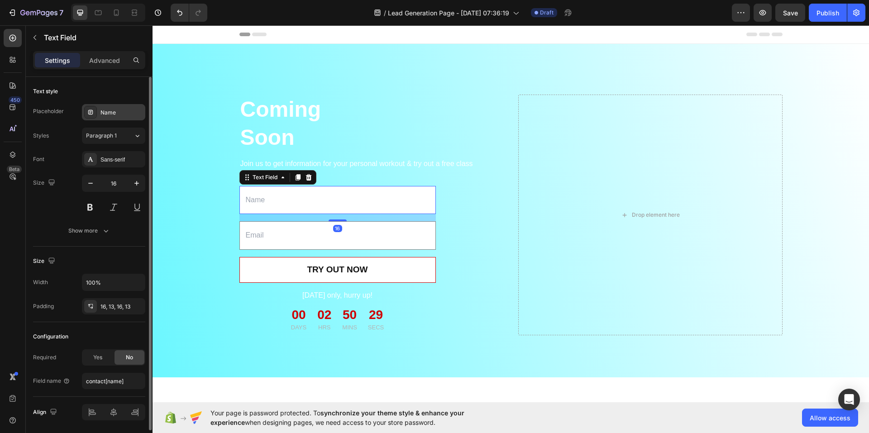
click at [108, 120] on div "Name" at bounding box center [113, 112] width 63 height 16
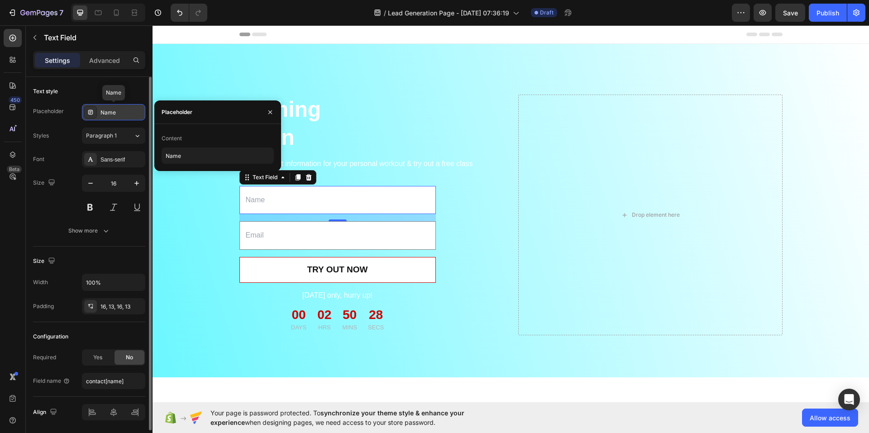
click at [109, 120] on div "Name" at bounding box center [113, 112] width 63 height 16
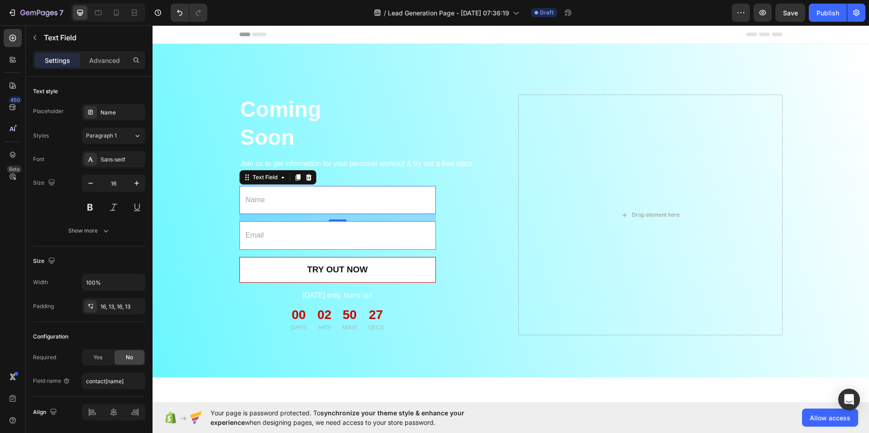
click at [112, 68] on div "Settings Advanced" at bounding box center [89, 60] width 112 height 18
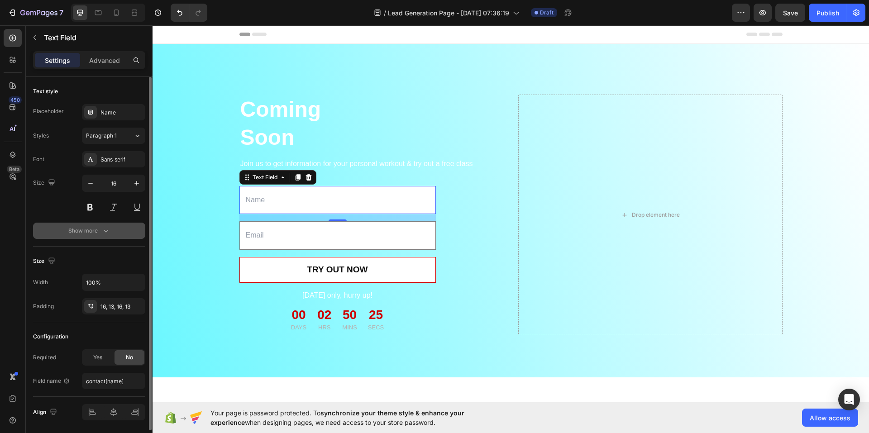
click at [113, 234] on button "Show more" at bounding box center [89, 231] width 112 height 16
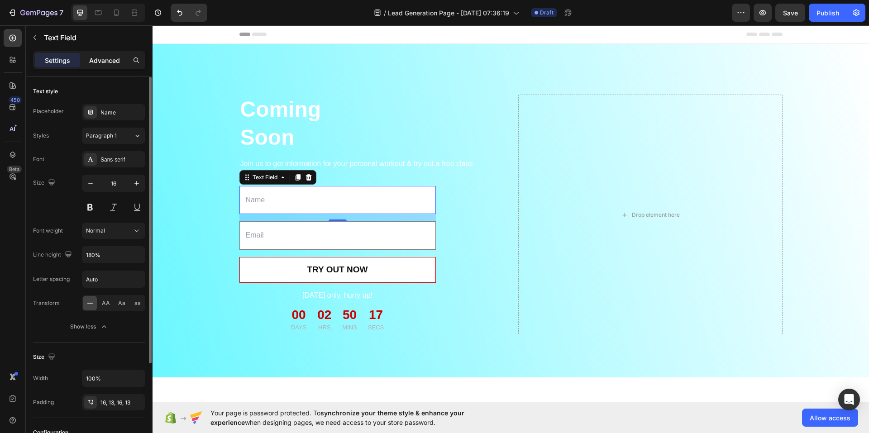
click at [110, 62] on p "Advanced" at bounding box center [104, 61] width 31 height 10
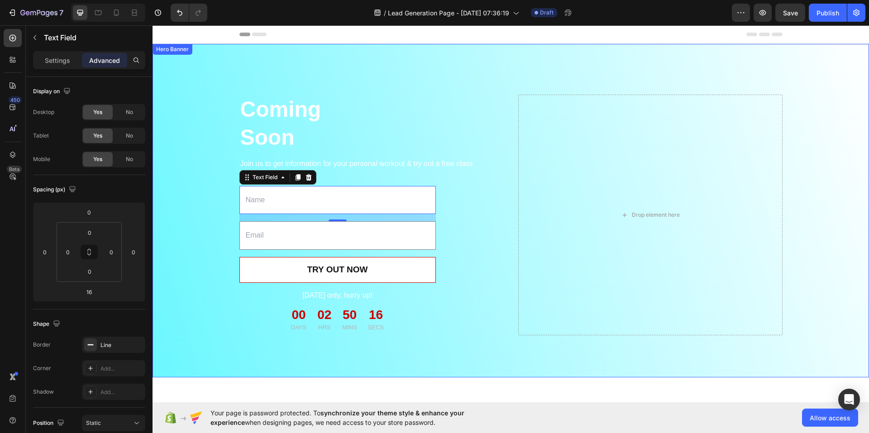
drag, startPoint x: 168, startPoint y: 202, endPoint x: 173, endPoint y: 199, distance: 6.9
click at [167, 202] on div "Coming Soon Heading Join us to get information for your personal workout & try …" at bounding box center [511, 214] width 702 height 313
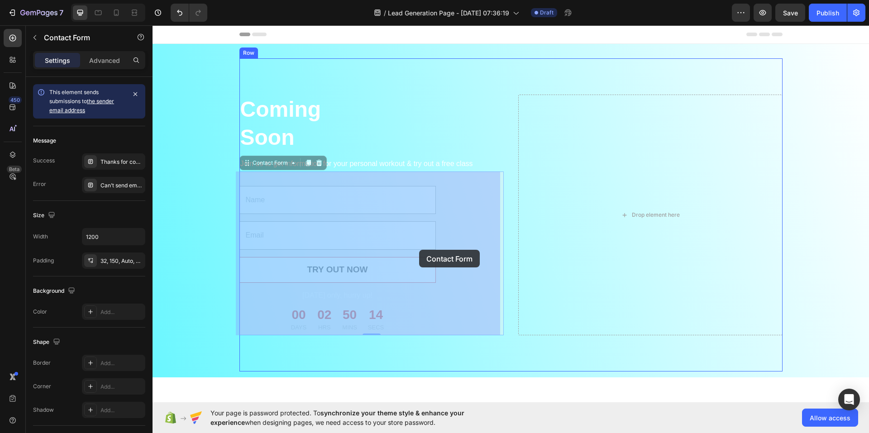
drag, startPoint x: 463, startPoint y: 270, endPoint x: 420, endPoint y: 250, distance: 47.4
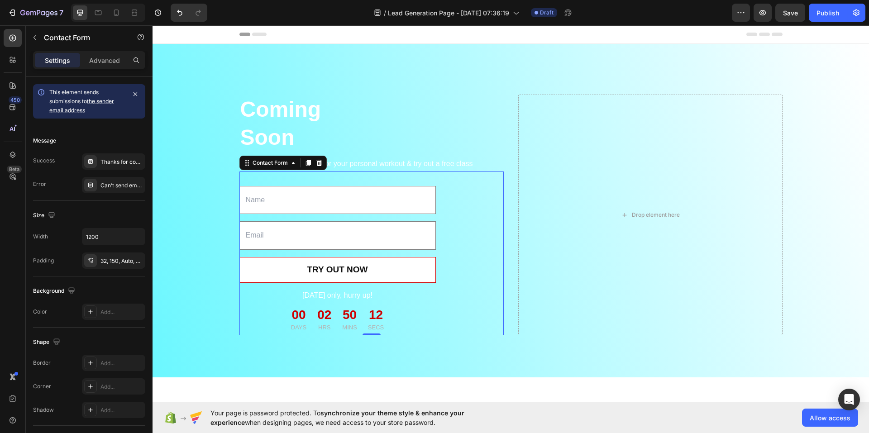
click at [448, 255] on div "Text Field Email Field TRY OUT NOW Submit Button [DATE] only, hurry up! Text bl…" at bounding box center [371, 254] width 264 height 164
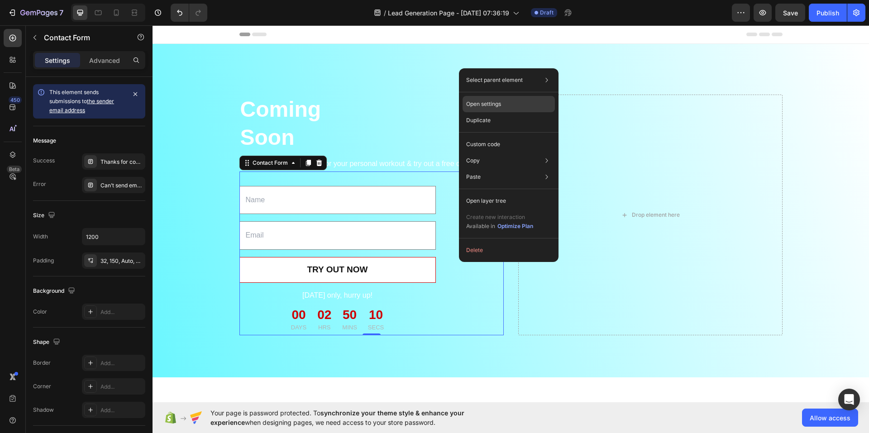
click at [494, 110] on div "Open settings" at bounding box center [509, 104] width 92 height 16
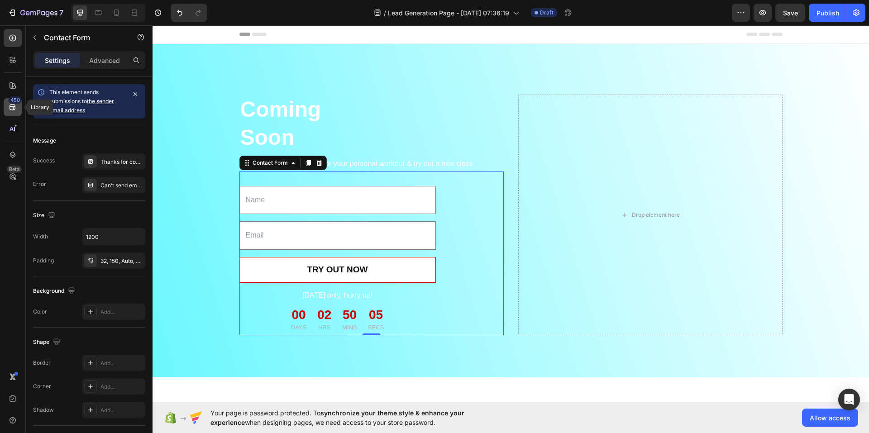
click at [11, 100] on div "450" at bounding box center [15, 99] width 13 height 7
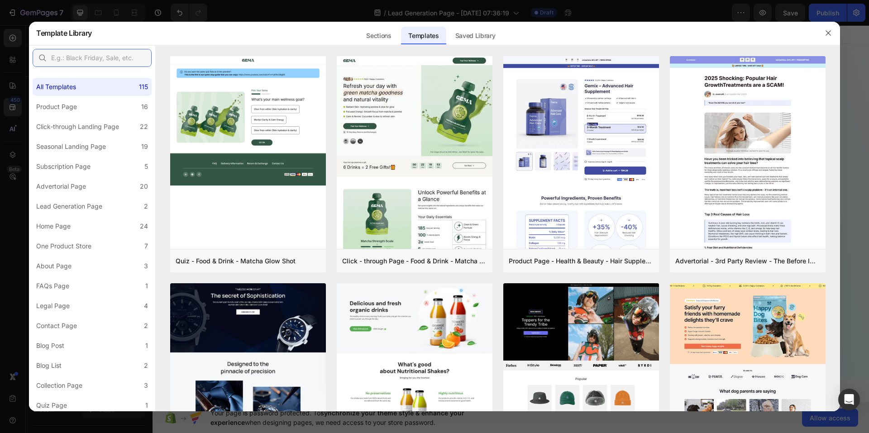
click at [90, 55] on input "text" at bounding box center [92, 58] width 119 height 18
type input "contact form"
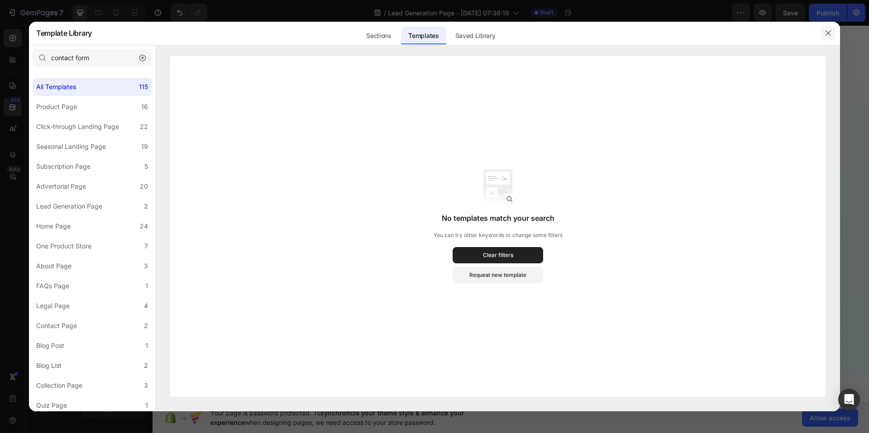
drag, startPoint x: 828, startPoint y: 36, endPoint x: 670, endPoint y: 13, distance: 160.2
click at [828, 36] on icon "button" at bounding box center [828, 32] width 7 height 7
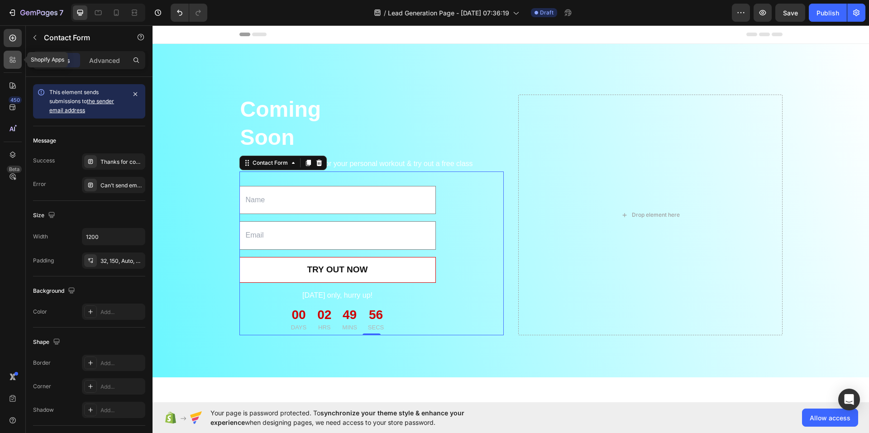
click at [18, 66] on div at bounding box center [13, 60] width 18 height 18
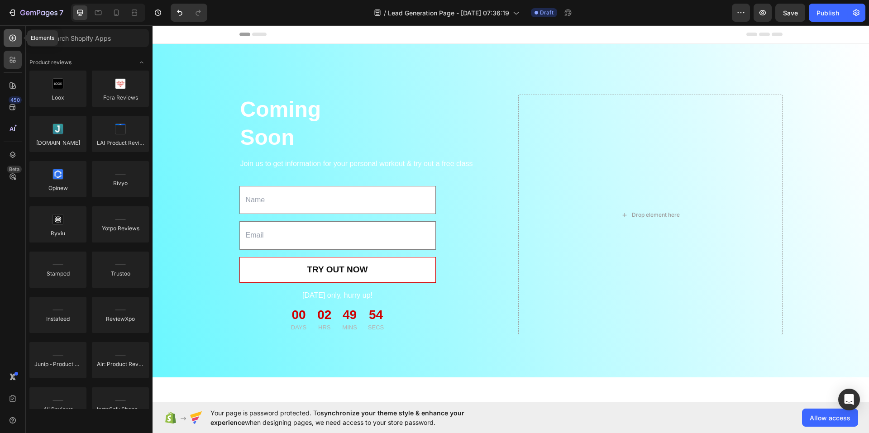
click at [10, 35] on icon at bounding box center [12, 38] width 9 height 9
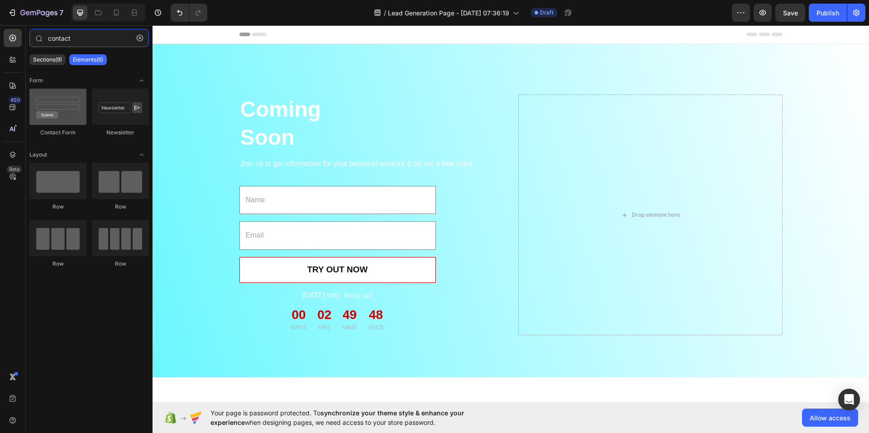
type input "contact"
click at [56, 110] on div at bounding box center [57, 107] width 57 height 36
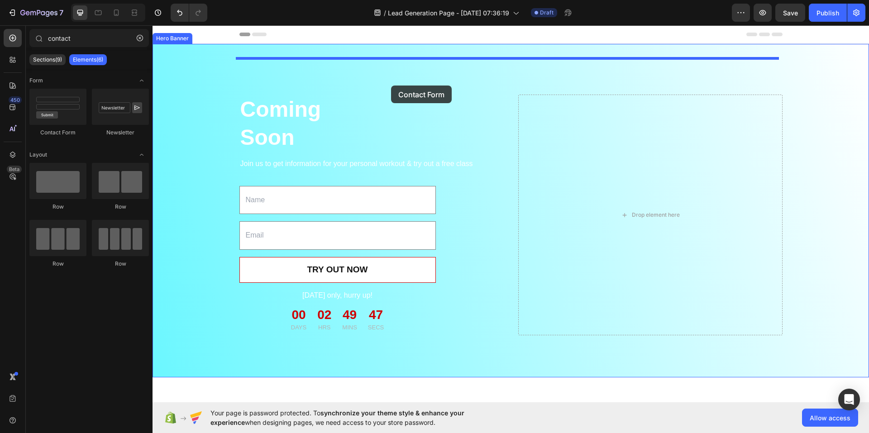
drag, startPoint x: 217, startPoint y: 139, endPoint x: 414, endPoint y: 81, distance: 205.8
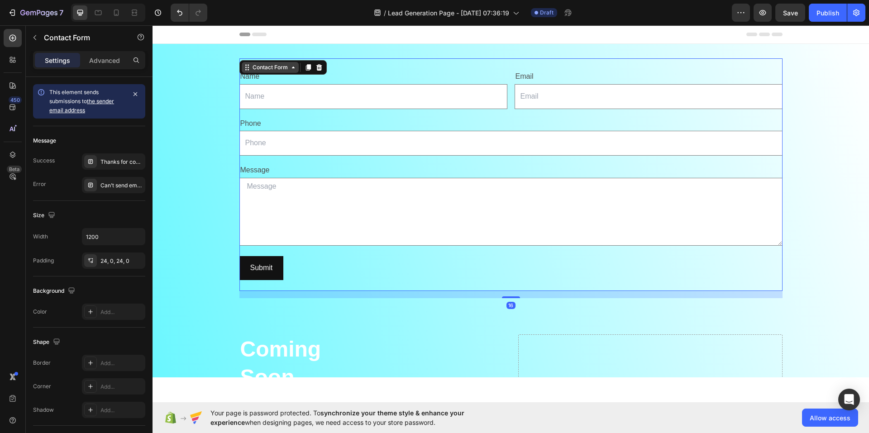
click at [290, 70] on icon at bounding box center [293, 67] width 7 height 7
click at [305, 71] on icon at bounding box center [308, 67] width 7 height 7
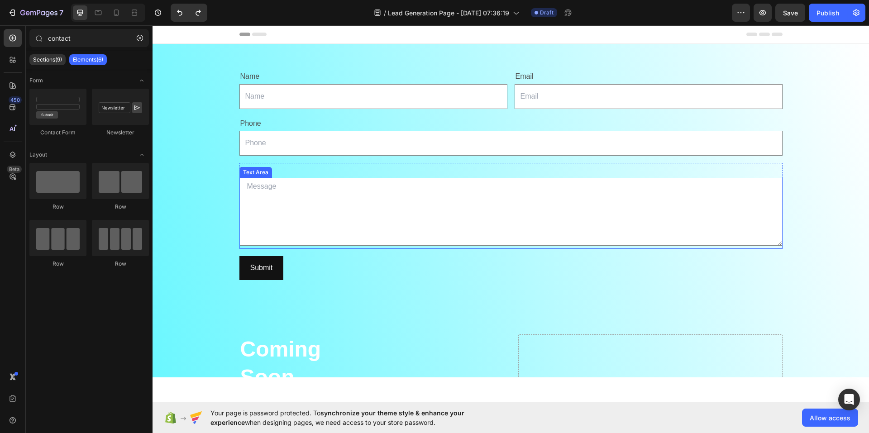
click at [338, 182] on textarea at bounding box center [510, 212] width 543 height 68
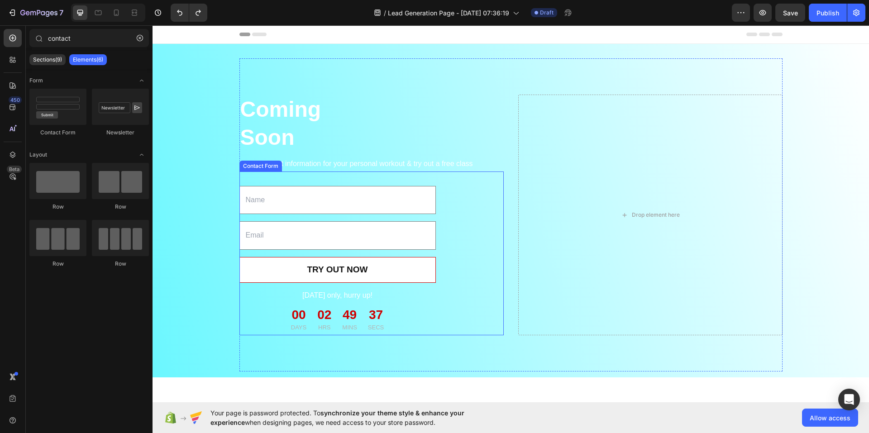
click at [349, 220] on div "Text Field Email Field TRY OUT NOW Submit Button [DATE] only, hurry up! Text bl…" at bounding box center [371, 254] width 264 height 164
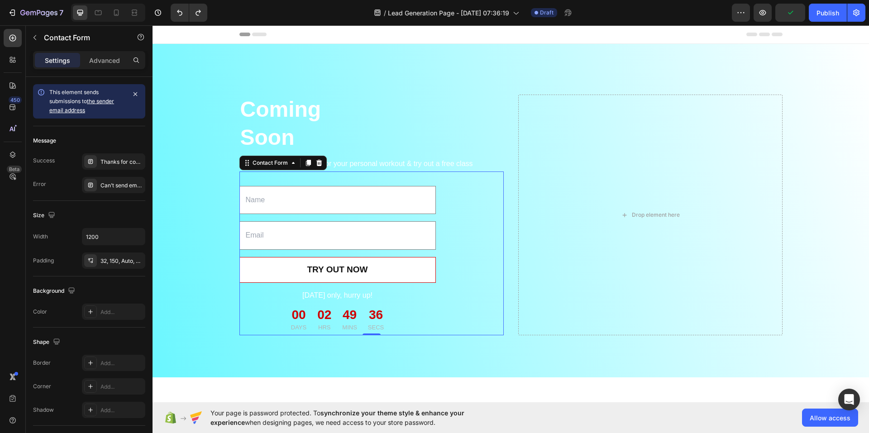
click at [461, 248] on div "Text Field Email Field TRY OUT NOW Submit Button [DATE] only, hurry up! Text bl…" at bounding box center [371, 254] width 264 height 164
click at [462, 249] on div "Text Field Email Field TRY OUT NOW Submit Button [DATE] only, hurry up! Text bl…" at bounding box center [371, 254] width 264 height 164
click at [111, 12] on div at bounding box center [116, 12] width 14 height 14
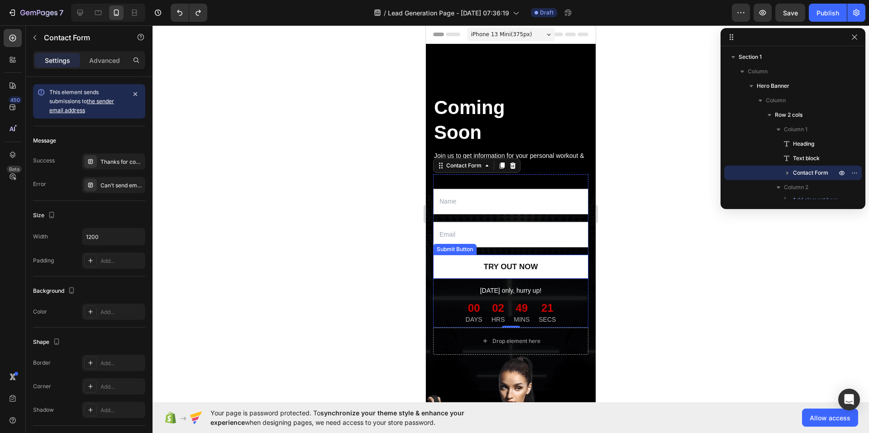
scroll to position [136, 0]
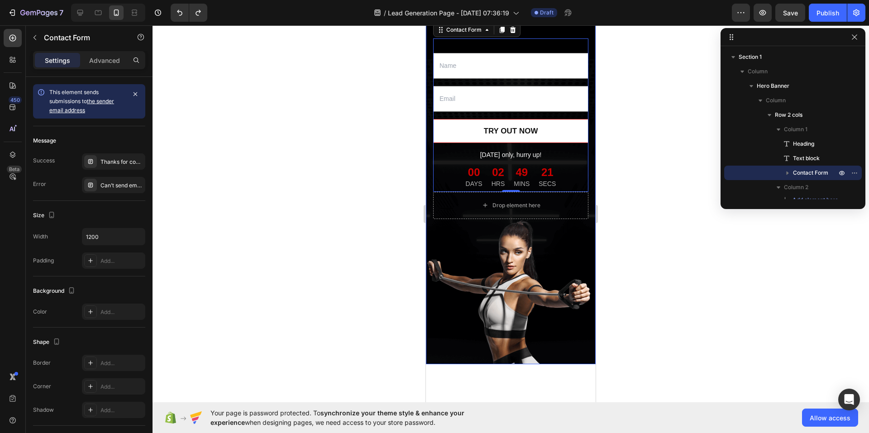
click at [525, 302] on div "Overlay" at bounding box center [511, 136] width 170 height 456
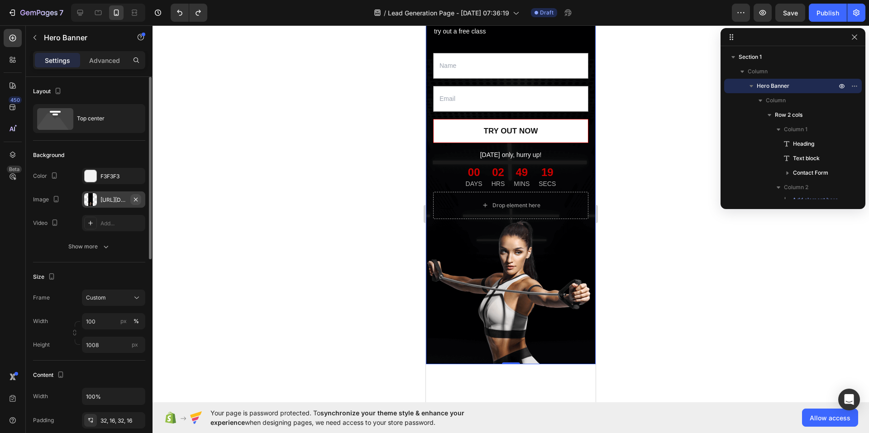
click at [136, 199] on icon "button" at bounding box center [135, 199] width 7 height 7
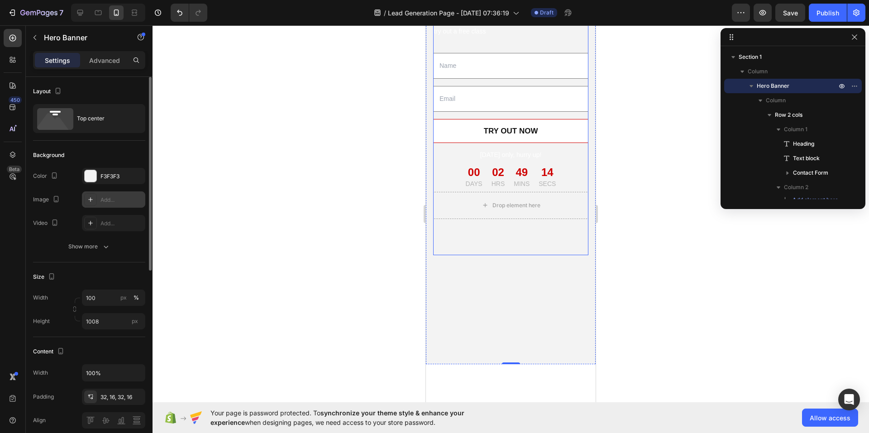
scroll to position [0, 0]
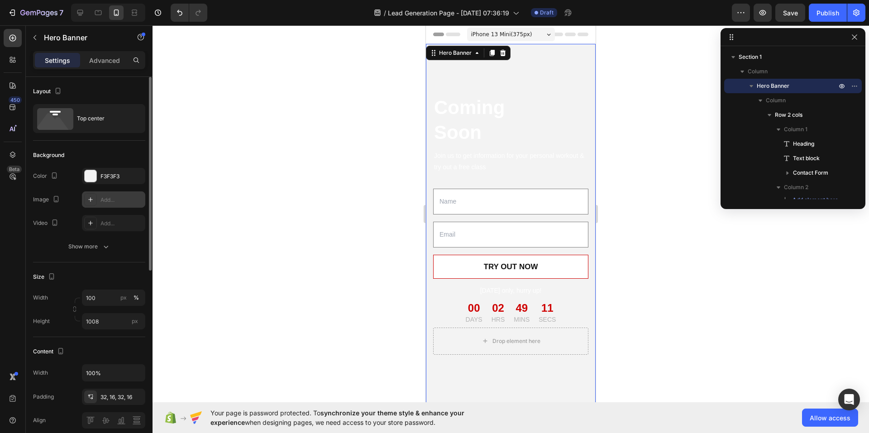
click at [538, 33] on div "iPhone 13 Mini ( 375 px)" at bounding box center [511, 35] width 88 height 14
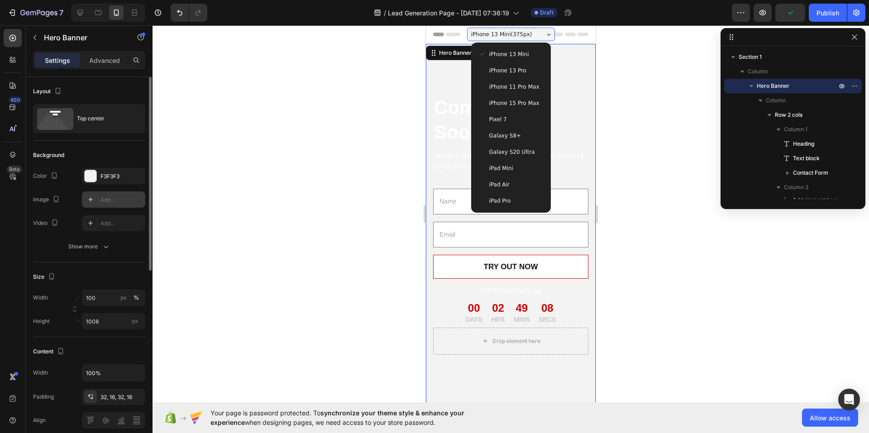
click at [523, 97] on div "iPhone 15 Pro Max" at bounding box center [511, 103] width 72 height 16
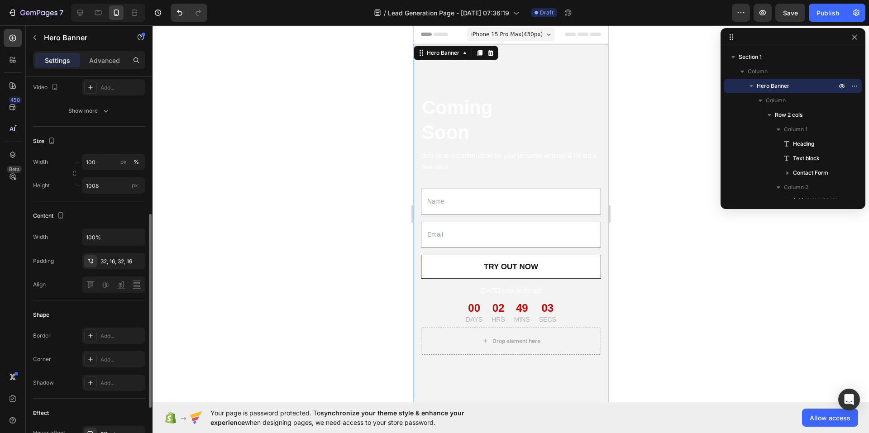
scroll to position [181, 0]
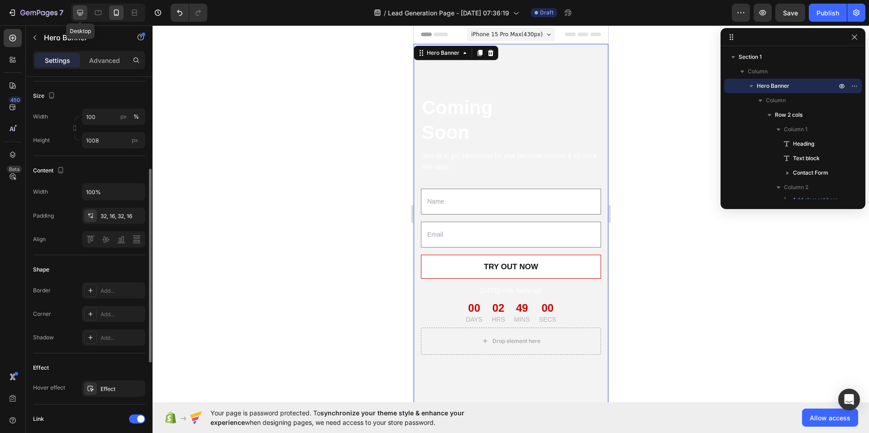
click at [80, 11] on icon at bounding box center [80, 12] width 9 height 9
type input "737"
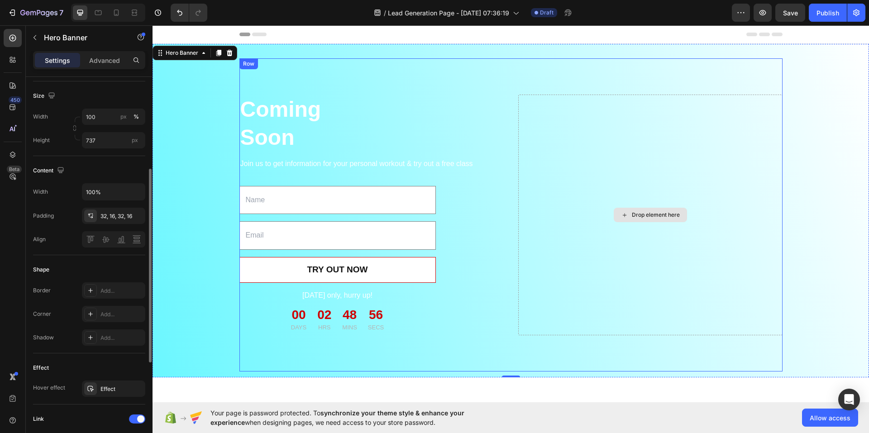
click at [547, 234] on div "Drop element here" at bounding box center [650, 215] width 264 height 241
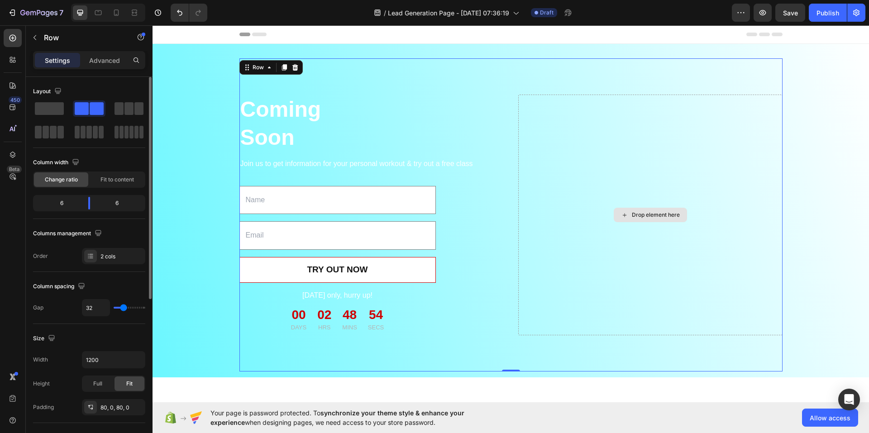
click at [658, 214] on div "Drop element here" at bounding box center [656, 214] width 48 height 7
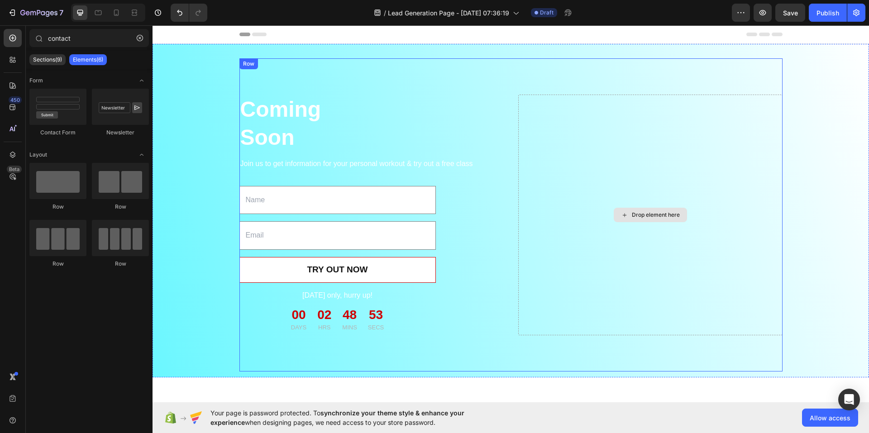
click at [571, 260] on div "Drop element here" at bounding box center [650, 215] width 264 height 241
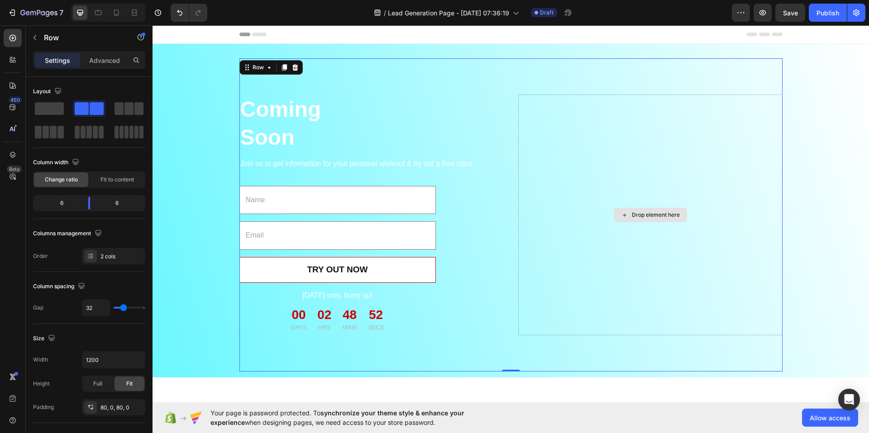
click at [610, 259] on div "Drop element here" at bounding box center [650, 215] width 264 height 241
click at [611, 259] on div "Drop element here" at bounding box center [650, 215] width 264 height 241
click at [227, 141] on div "Coming Soon Heading Join us to get information for your personal workout & try …" at bounding box center [511, 214] width 702 height 313
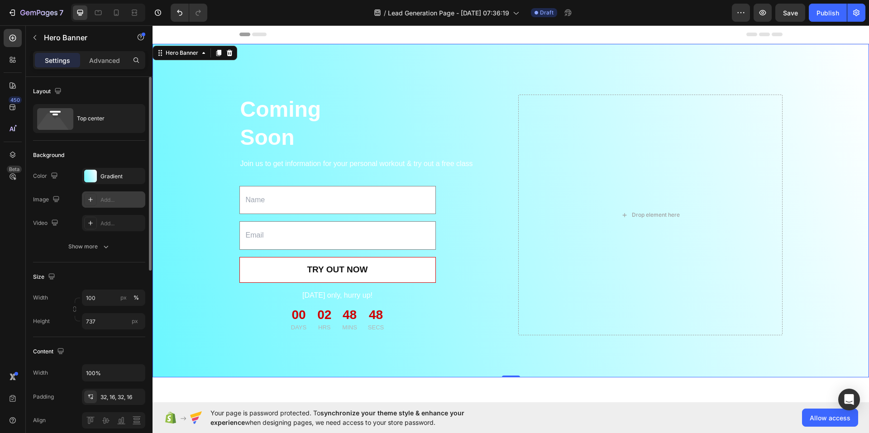
click at [92, 195] on div at bounding box center [90, 199] width 13 height 13
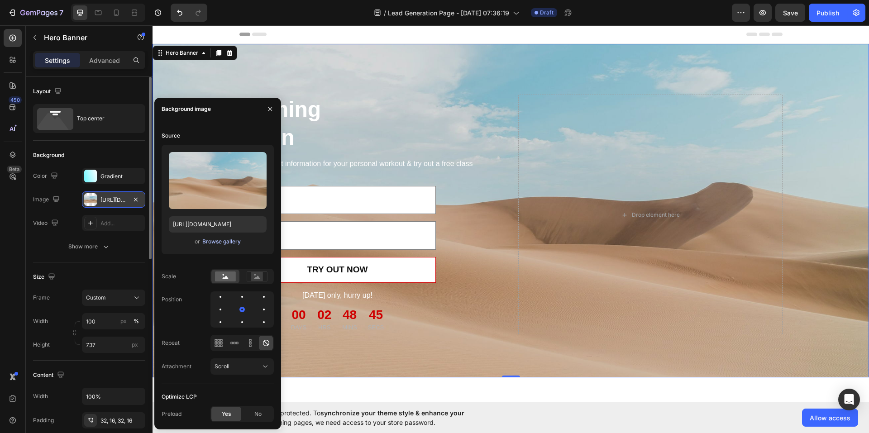
click at [221, 244] on div "Browse gallery" at bounding box center [221, 242] width 38 height 8
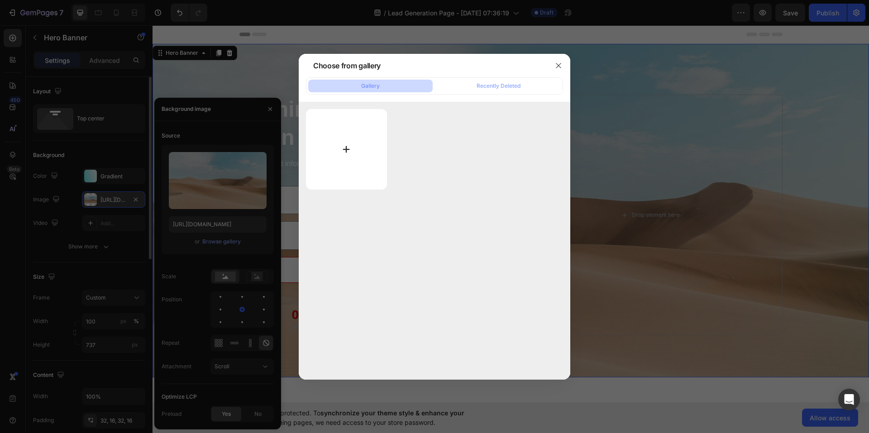
click at [346, 155] on input "file" at bounding box center [346, 149] width 81 height 81
type input "C:\fakepath\1 (3).png"
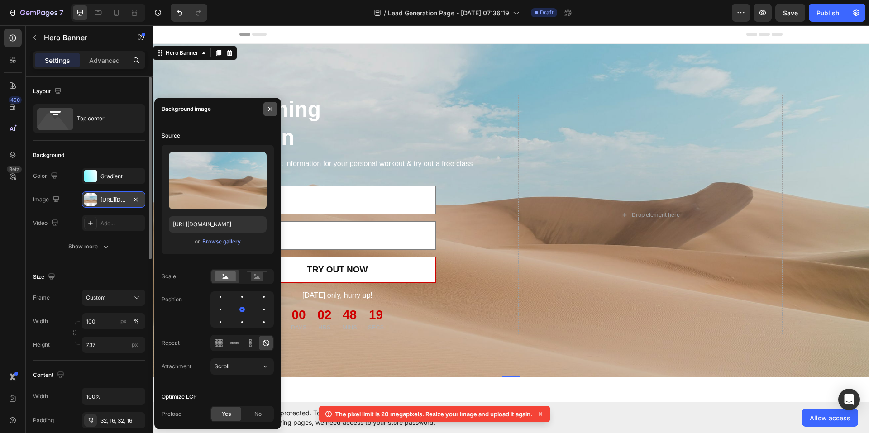
click at [272, 112] on icon "button" at bounding box center [270, 108] width 7 height 7
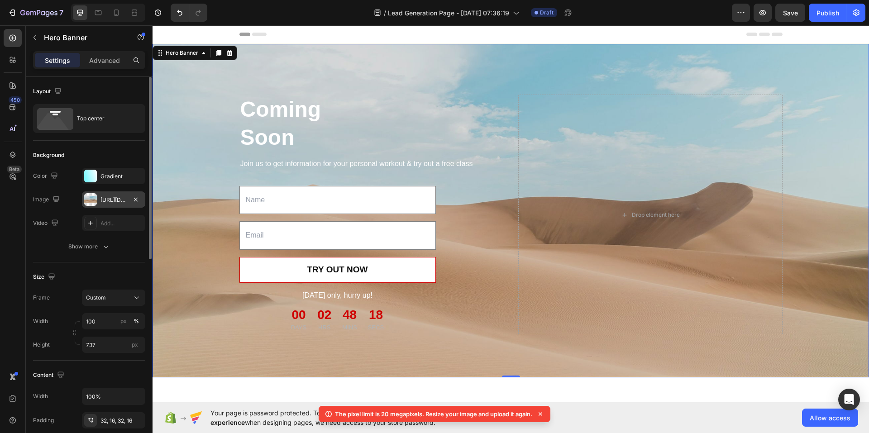
click at [202, 144] on div "Coming Soon Heading Join us to get information for your personal workout & try …" at bounding box center [511, 214] width 702 height 313
click at [134, 199] on icon "button" at bounding box center [135, 199] width 7 height 7
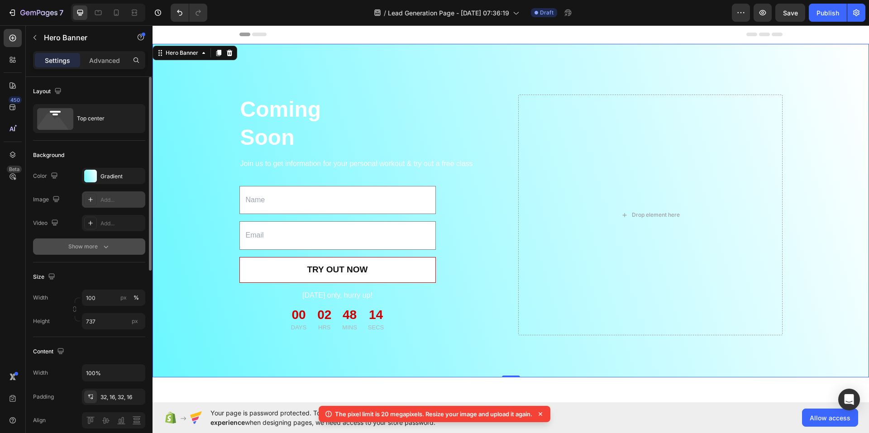
click at [101, 247] on div "Show more" at bounding box center [89, 246] width 42 height 9
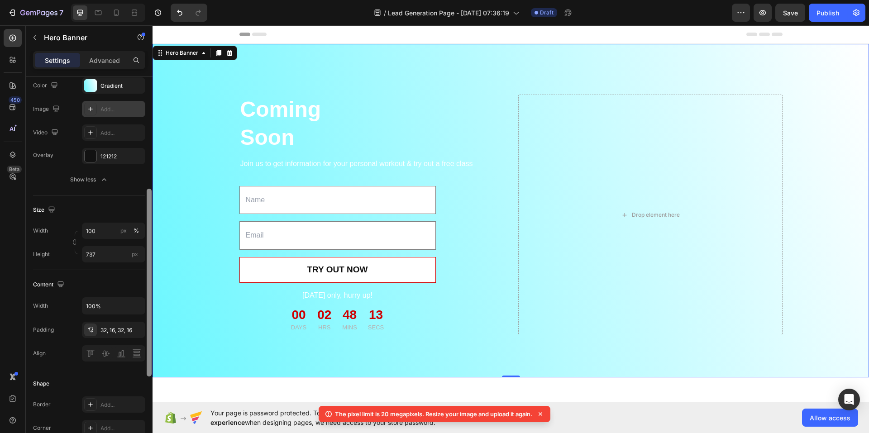
scroll to position [136, 0]
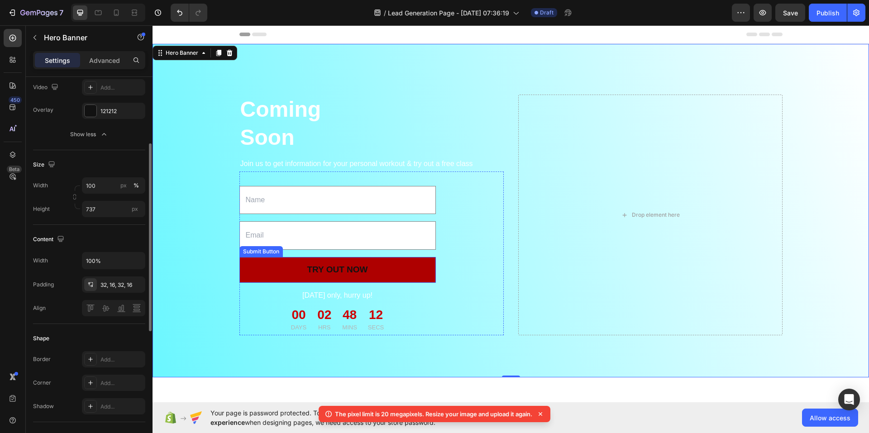
click at [260, 264] on button "TRY OUT NOW" at bounding box center [337, 270] width 196 height 26
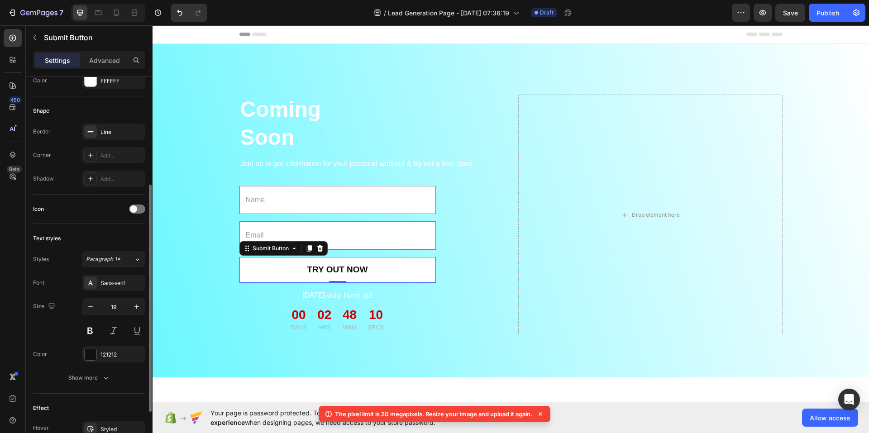
scroll to position [260, 0]
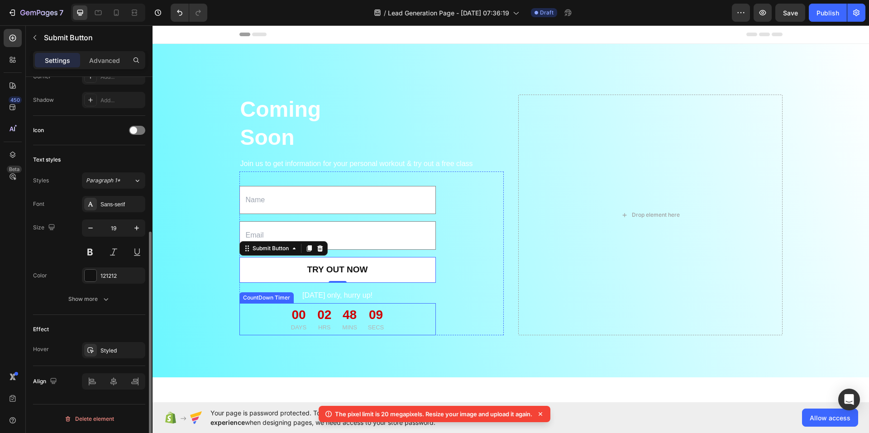
click at [276, 304] on div "00 DAYS 02 HRS 48 MINS 09 SECS" at bounding box center [337, 319] width 196 height 33
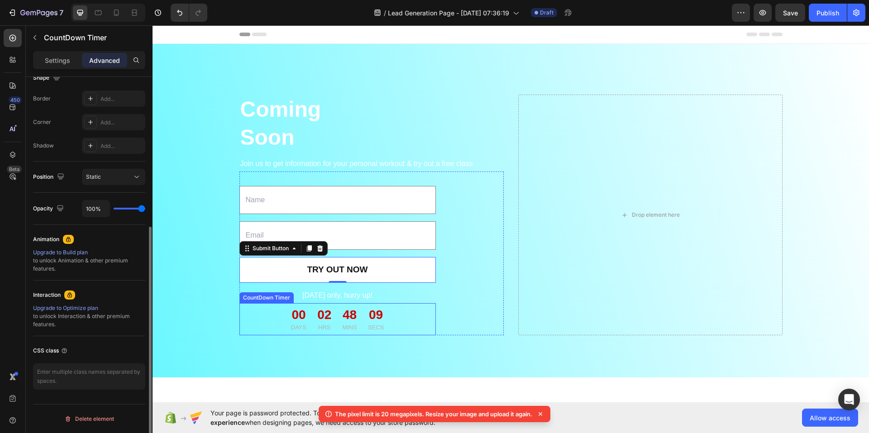
scroll to position [0, 0]
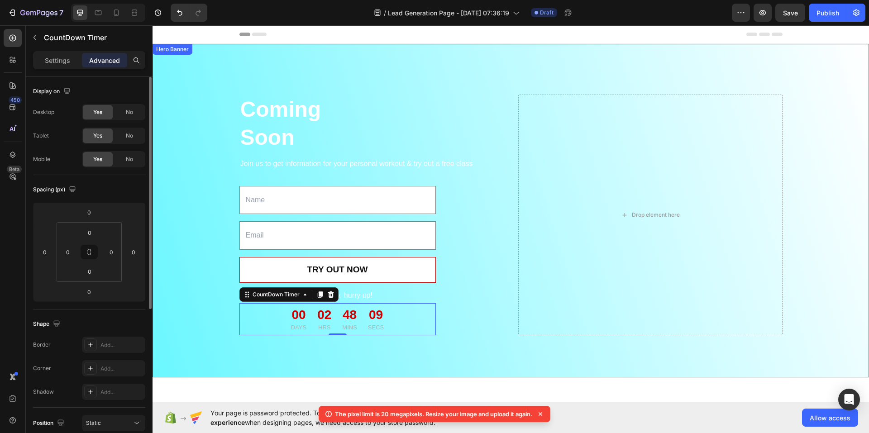
click at [231, 341] on div "Coming Soon Heading Join us to get information for your personal workout & try …" at bounding box center [511, 214] width 702 height 313
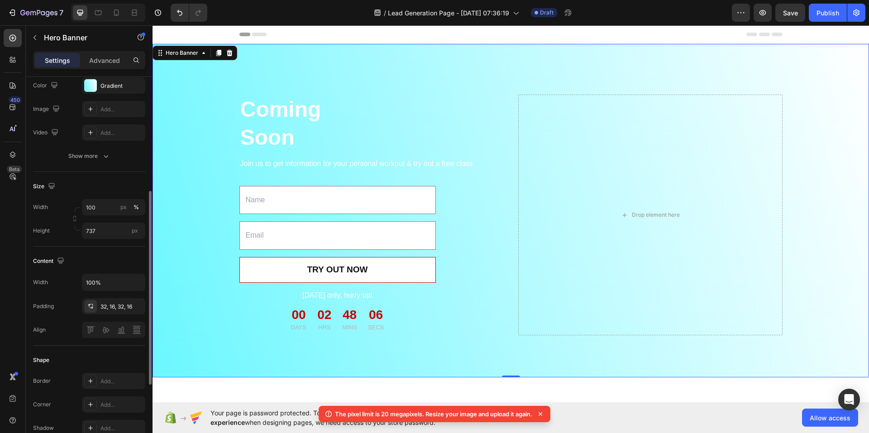
scroll to position [181, 0]
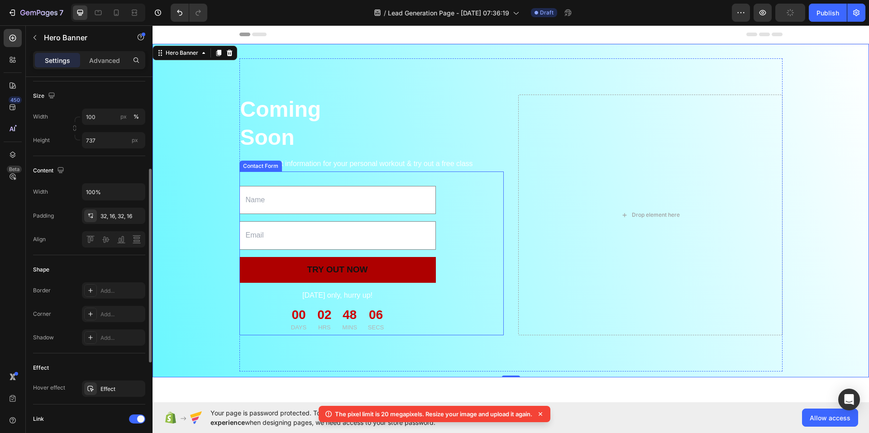
click at [258, 264] on button "TRY OUT NOW" at bounding box center [337, 270] width 196 height 26
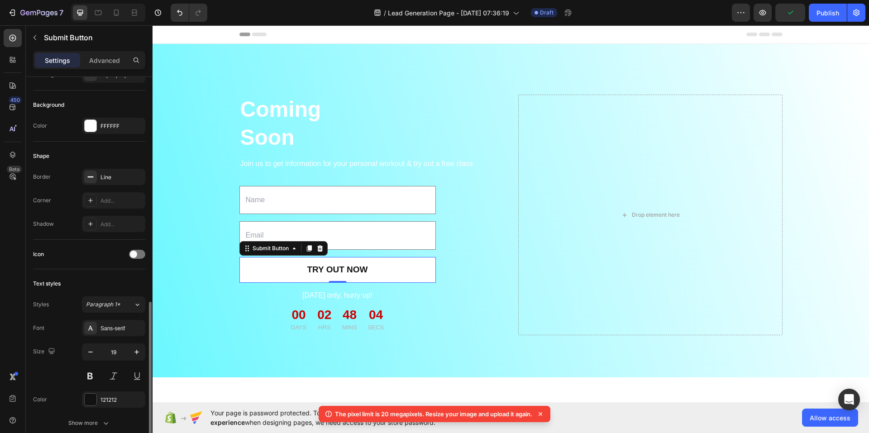
scroll to position [260, 0]
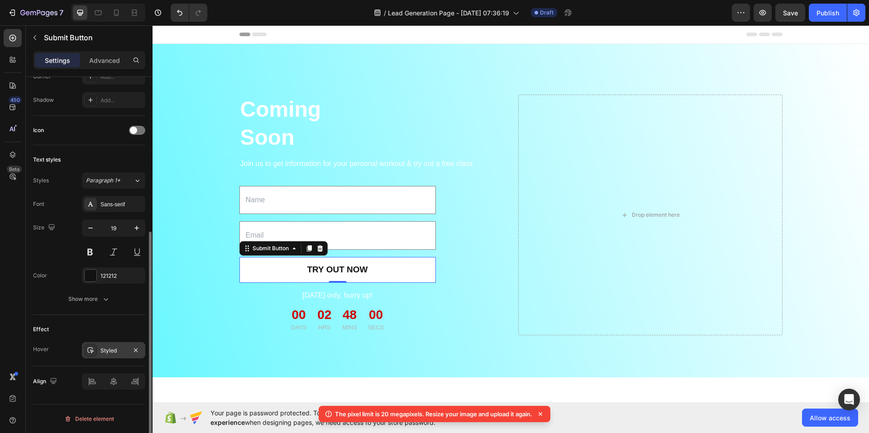
click at [103, 348] on div "Styled" at bounding box center [114, 351] width 26 height 8
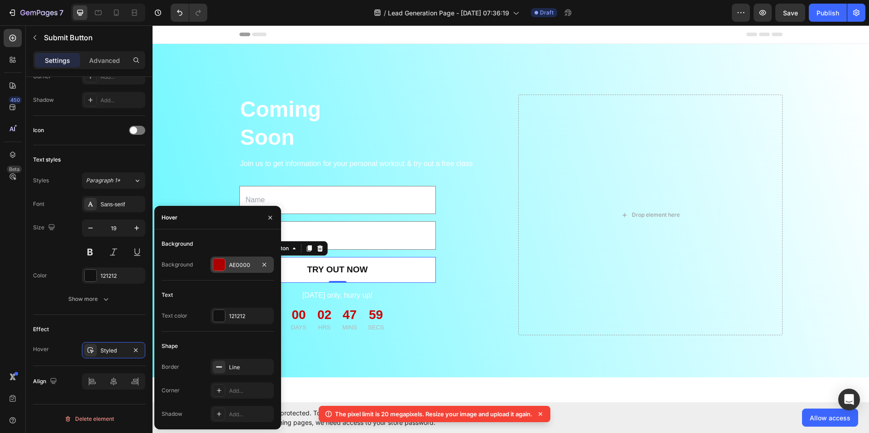
click at [221, 263] on div at bounding box center [219, 265] width 12 height 12
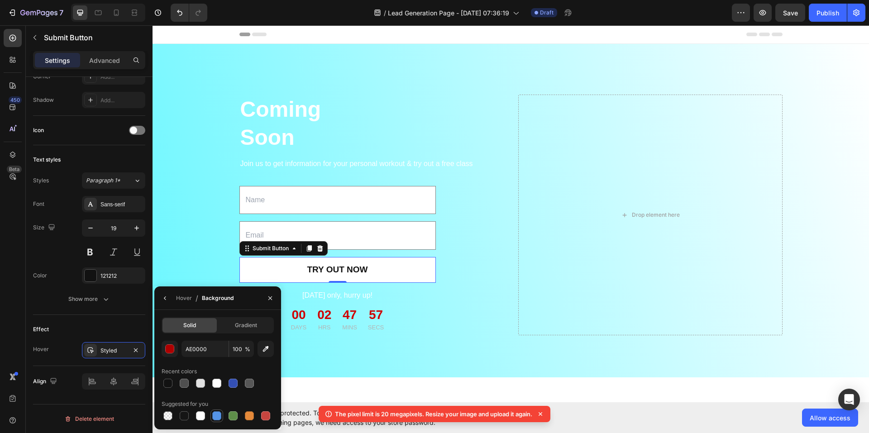
click at [216, 418] on div at bounding box center [216, 416] width 9 height 9
click at [263, 345] on icon "button" at bounding box center [265, 349] width 9 height 9
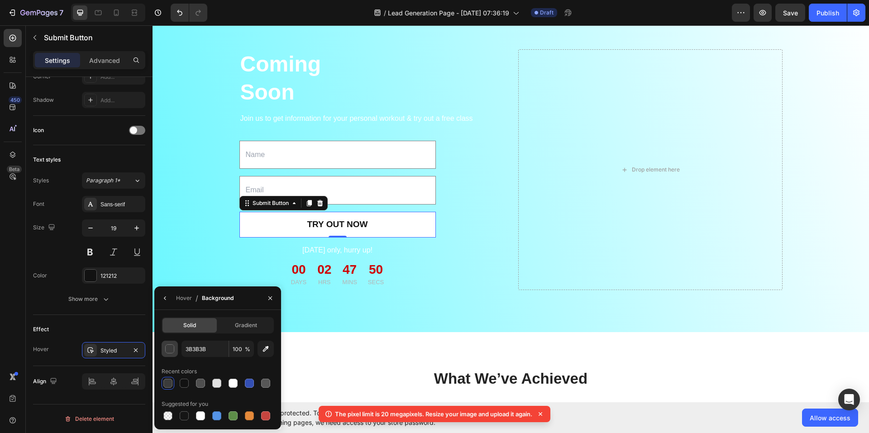
click at [172, 353] on div "button" at bounding box center [170, 349] width 9 height 9
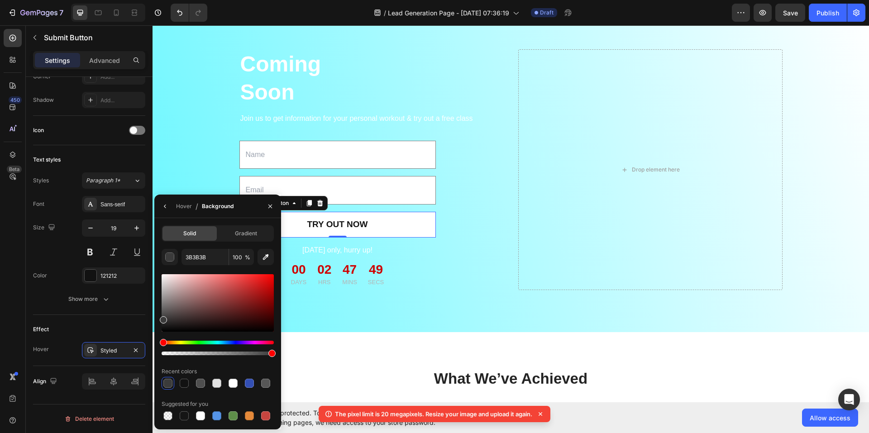
click at [223, 340] on div at bounding box center [218, 315] width 112 height 85
click at [222, 344] on div "Hue" at bounding box center [218, 343] width 112 height 4
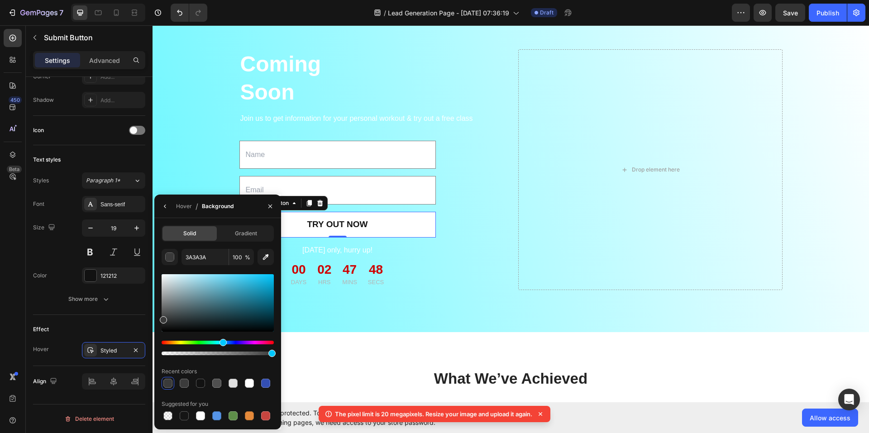
click at [226, 292] on div at bounding box center [218, 302] width 112 height 57
click at [238, 303] on div at bounding box center [218, 302] width 112 height 57
drag, startPoint x: 244, startPoint y: 302, endPoint x: 239, endPoint y: 275, distance: 27.4
click at [239, 275] on div at bounding box center [218, 302] width 112 height 57
drag, startPoint x: 226, startPoint y: 274, endPoint x: 159, endPoint y: 277, distance: 67.1
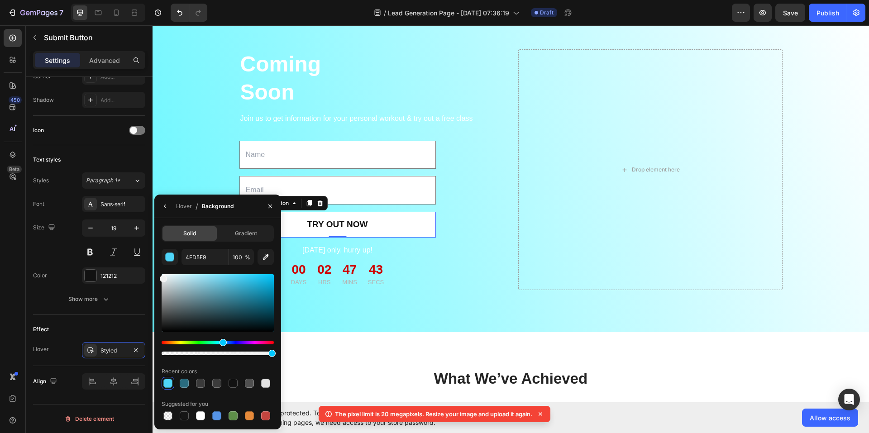
click at [159, 277] on div "Solid Gradient 4FD5F9 100 % Recent colors Suggested for you" at bounding box center [217, 323] width 127 height 197
drag, startPoint x: 160, startPoint y: 292, endPoint x: 171, endPoint y: 294, distance: 11.0
click at [171, 294] on div "Solid Gradient F2F2F2 100 % Recent colors Suggested for you" at bounding box center [217, 323] width 127 height 197
click at [168, 295] on div at bounding box center [218, 302] width 112 height 57
click at [165, 292] on div at bounding box center [218, 302] width 112 height 57
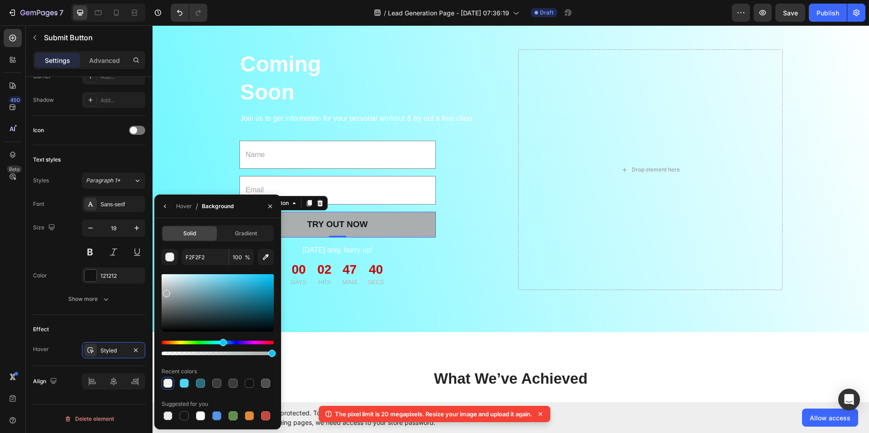
type input "AAAEAF"
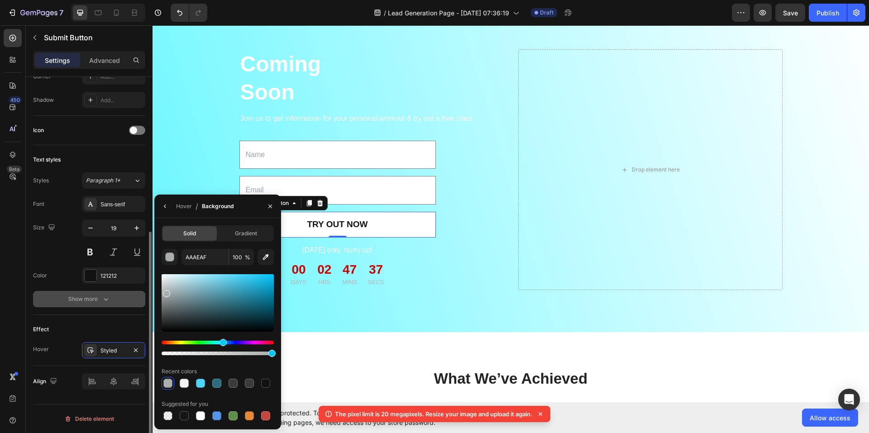
click at [48, 298] on button "Show more" at bounding box center [89, 299] width 112 height 16
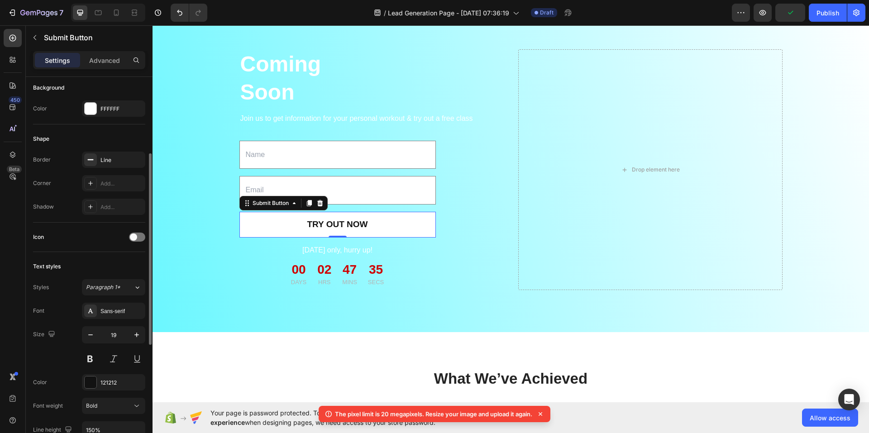
scroll to position [62, 0]
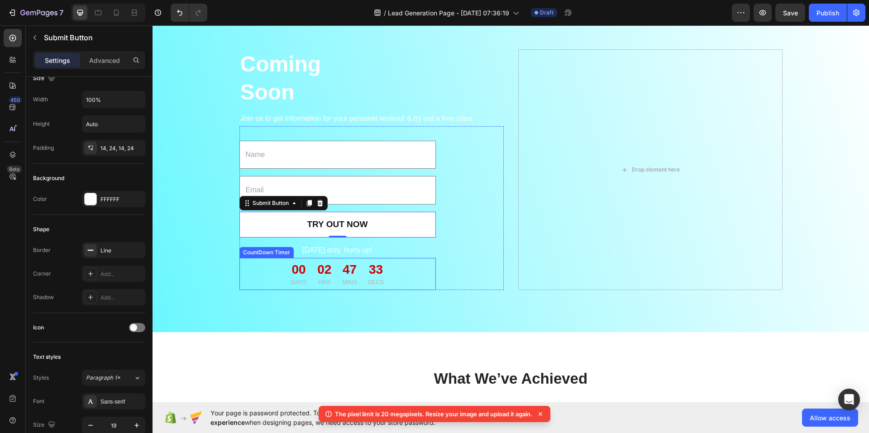
click at [307, 273] on div "00 DAYS" at bounding box center [299, 274] width 26 height 33
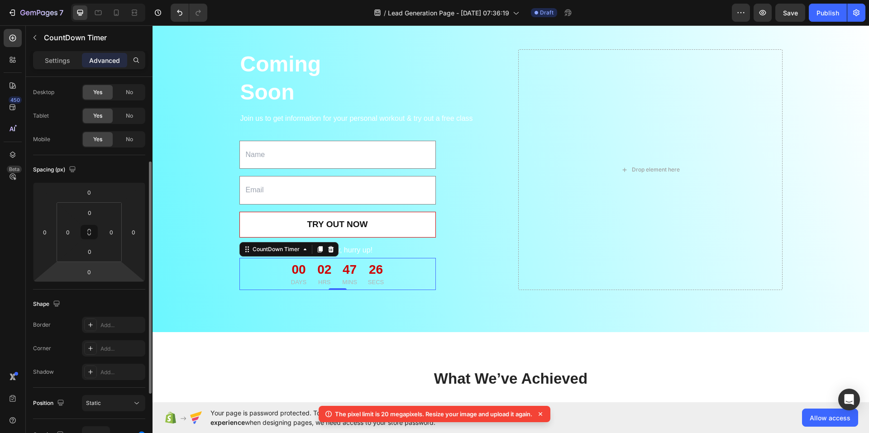
scroll to position [0, 0]
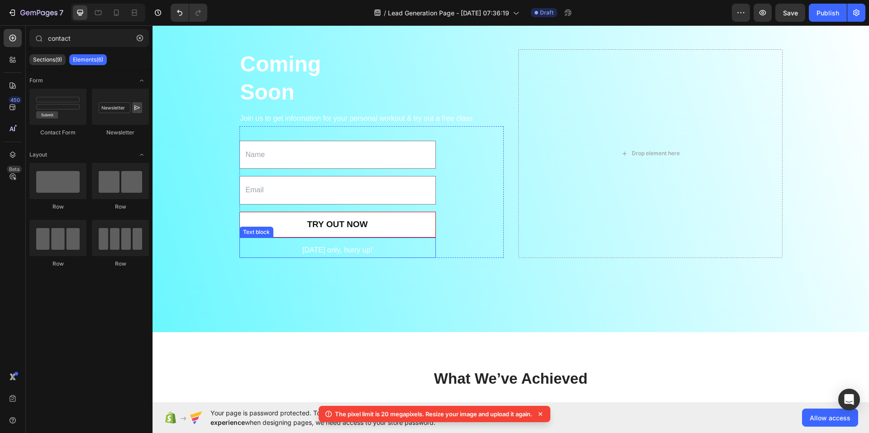
click at [342, 251] on p "[DATE] only, hurry up!" at bounding box center [337, 250] width 195 height 13
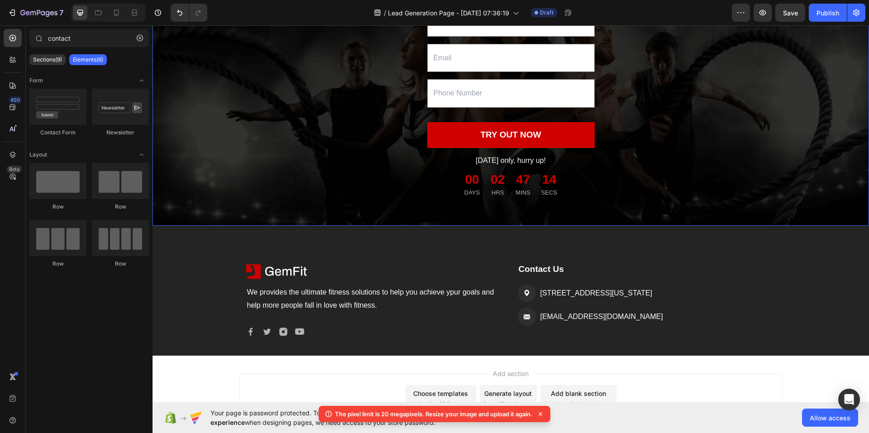
scroll to position [1041, 0]
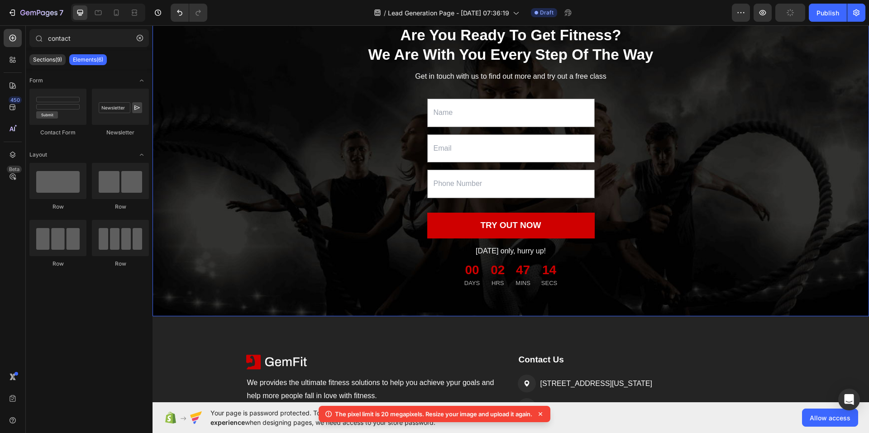
click at [716, 269] on div "Are You Ready To Get Fitness? We Are With You Every Step Of The Way Heading Get…" at bounding box center [511, 158] width 717 height 266
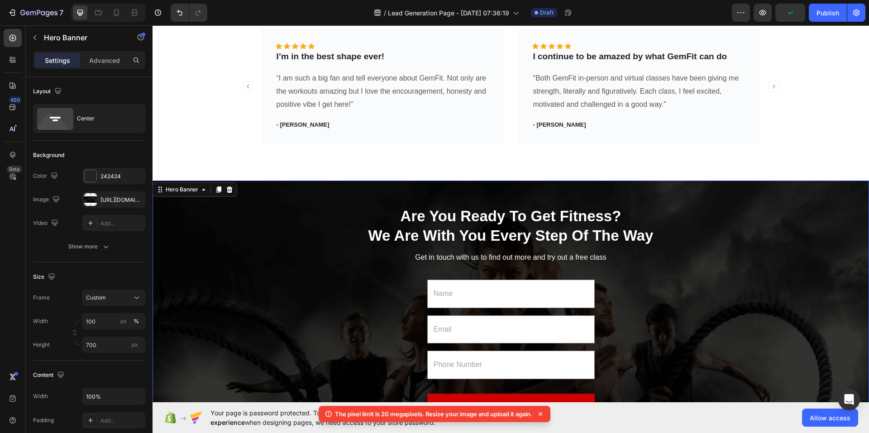
scroll to position [905, 0]
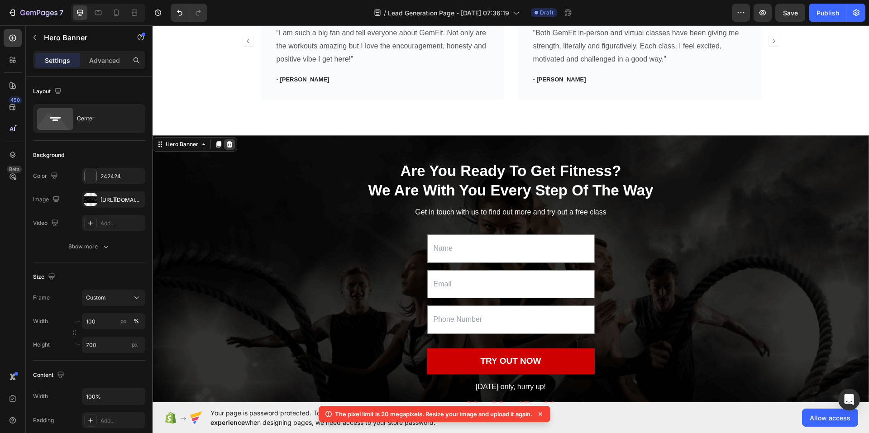
click at [231, 142] on icon at bounding box center [229, 144] width 7 height 7
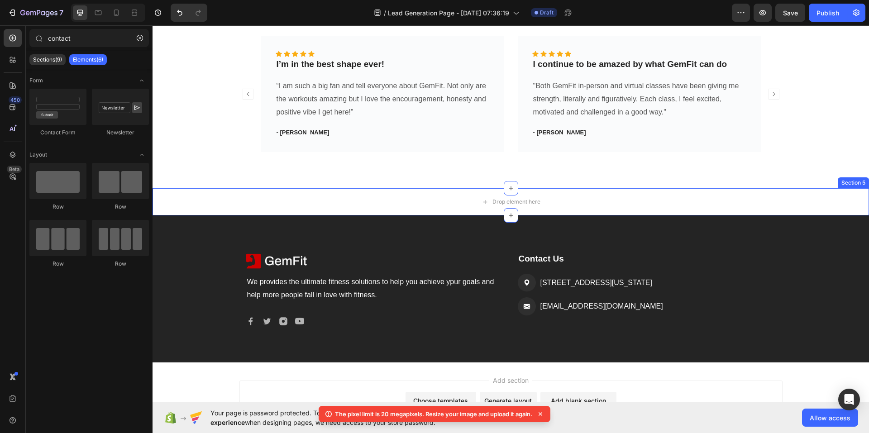
scroll to position [807, 0]
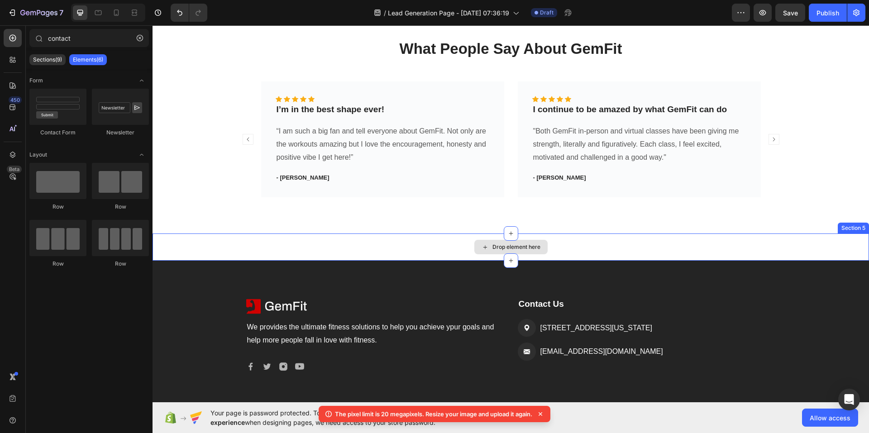
click at [617, 248] on div "Drop element here" at bounding box center [511, 247] width 717 height 27
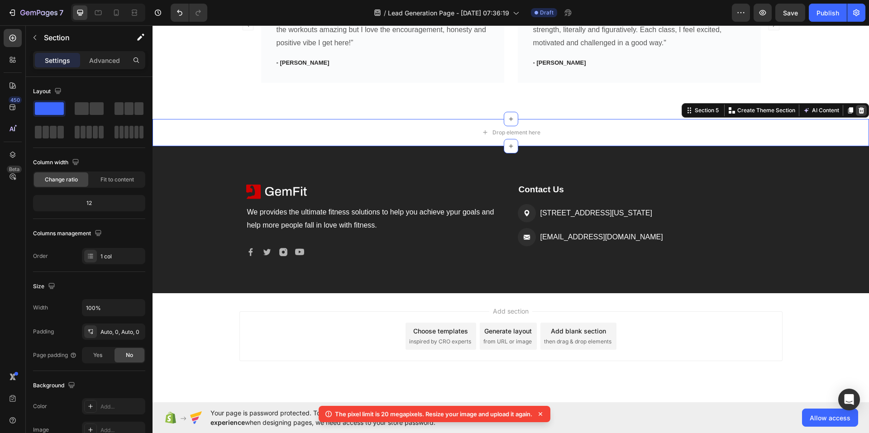
click at [858, 114] on icon at bounding box center [861, 110] width 7 height 7
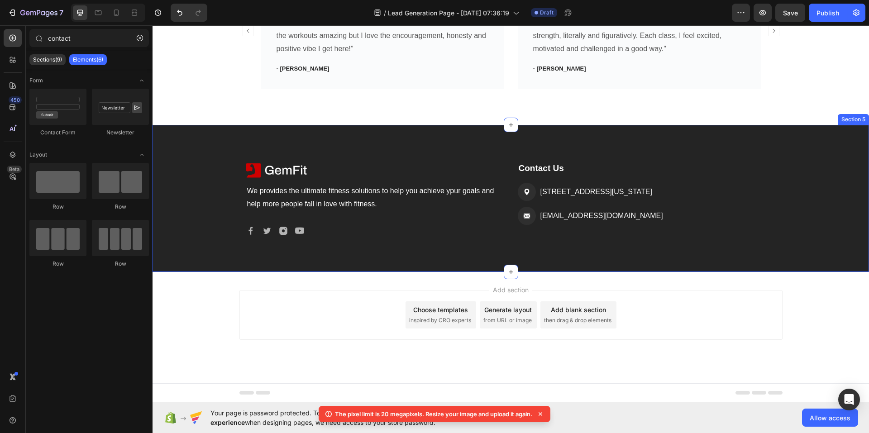
scroll to position [717, 0]
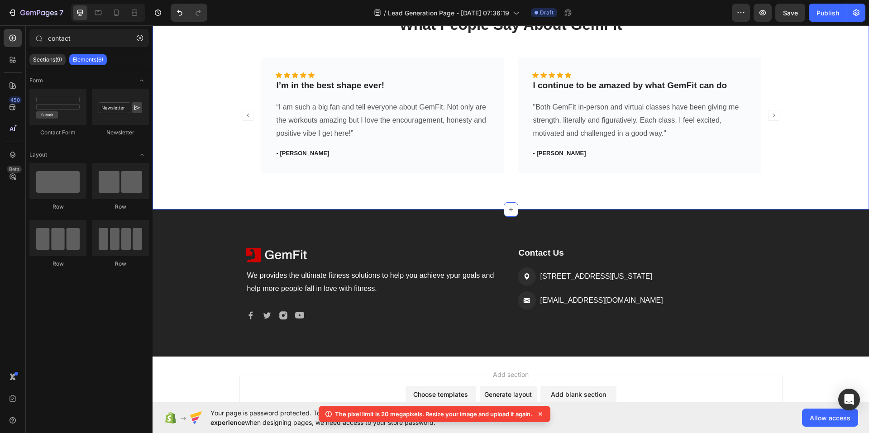
click at [824, 173] on div "What People Say About GemFit Heading Icon Icon Icon Icon Icon Icon List Hoz I’m…" at bounding box center [510, 93] width 703 height 159
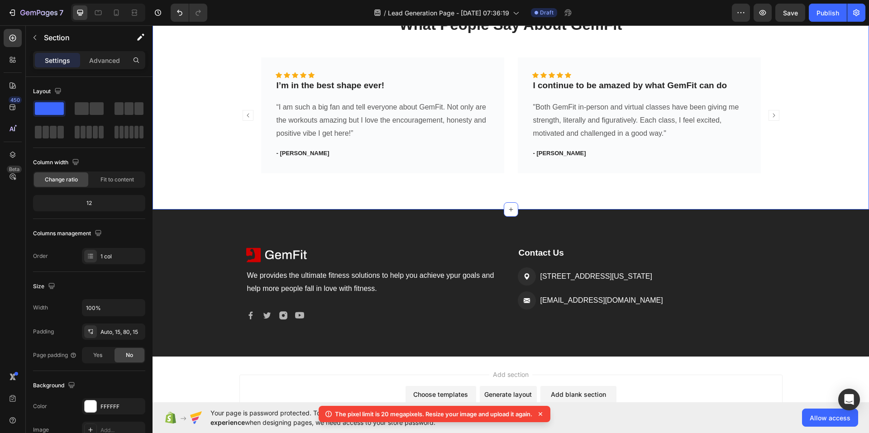
click at [856, 11] on div at bounding box center [861, 5] width 11 height 11
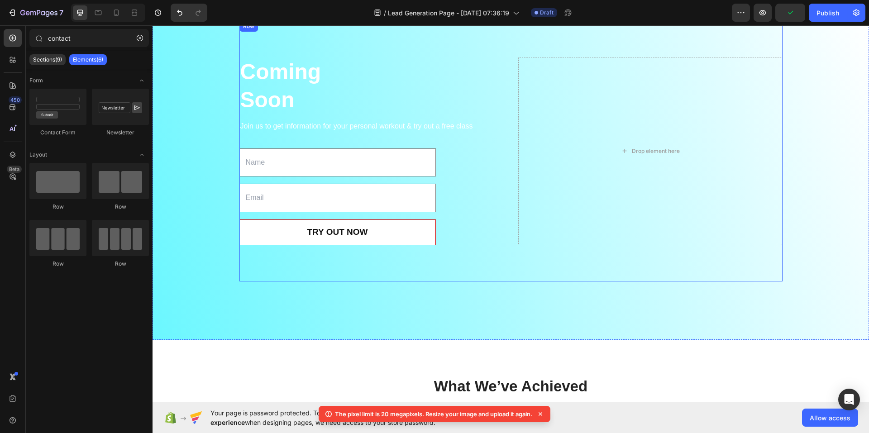
scroll to position [0, 0]
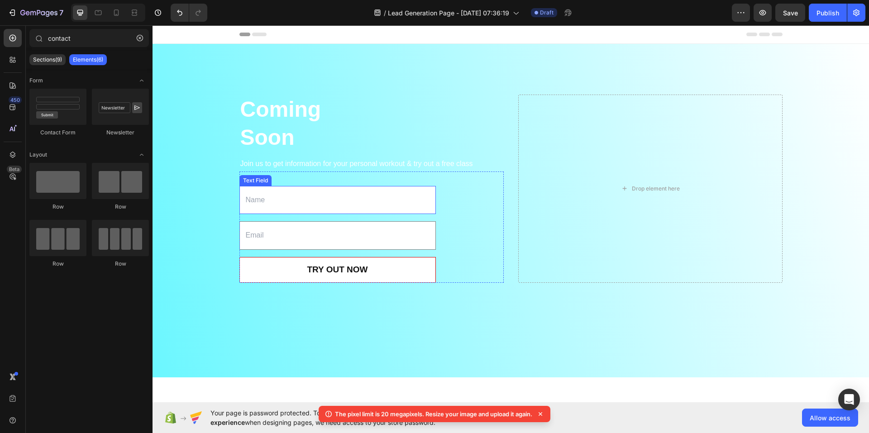
click at [364, 199] on input "text" at bounding box center [337, 200] width 196 height 29
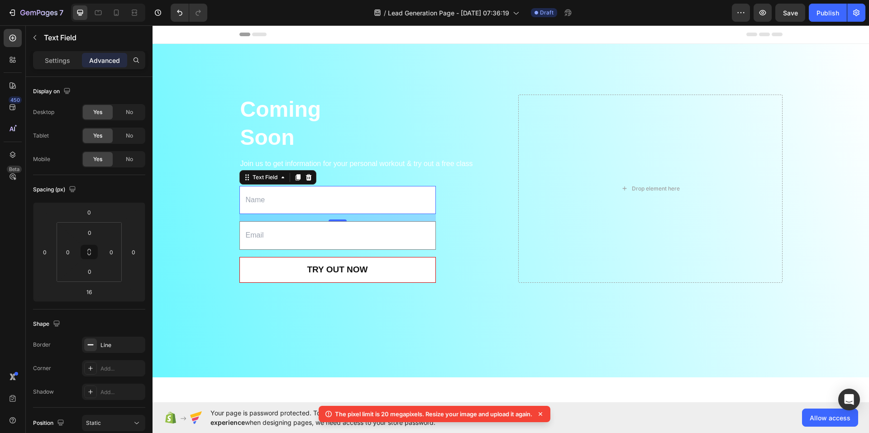
click at [373, 199] on input "text" at bounding box center [337, 200] width 196 height 29
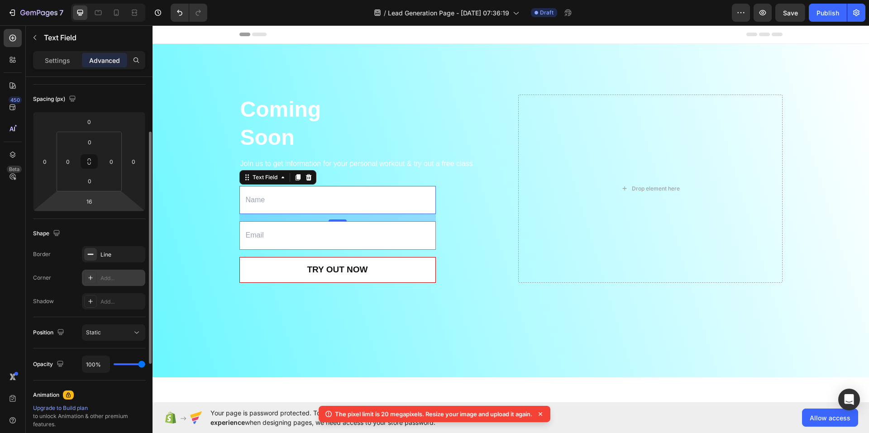
drag, startPoint x: 78, startPoint y: 279, endPoint x: 88, endPoint y: 278, distance: 10.1
click at [80, 279] on div "Corner Add..." at bounding box center [89, 278] width 112 height 16
click at [88, 278] on icon at bounding box center [90, 277] width 7 height 7
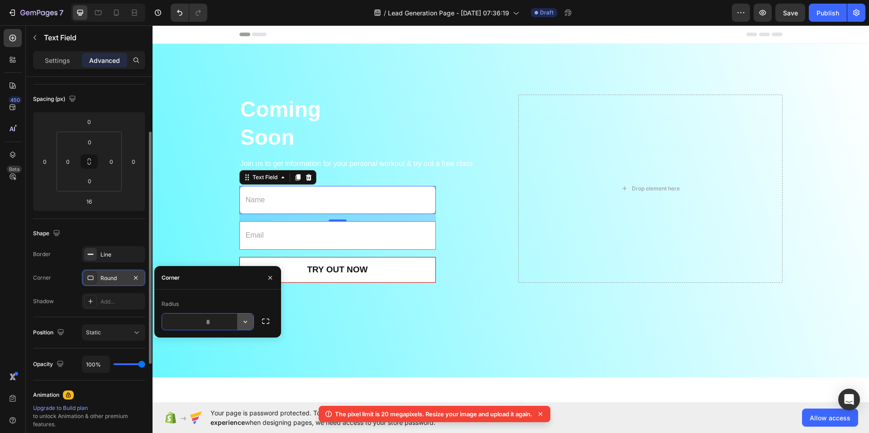
click at [243, 324] on icon "button" at bounding box center [245, 321] width 9 height 9
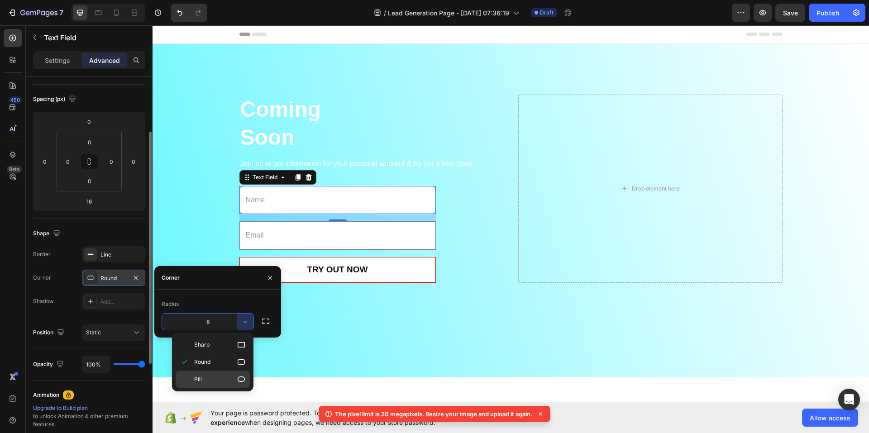
click at [229, 374] on div "Pill" at bounding box center [213, 379] width 74 height 17
type input "9999"
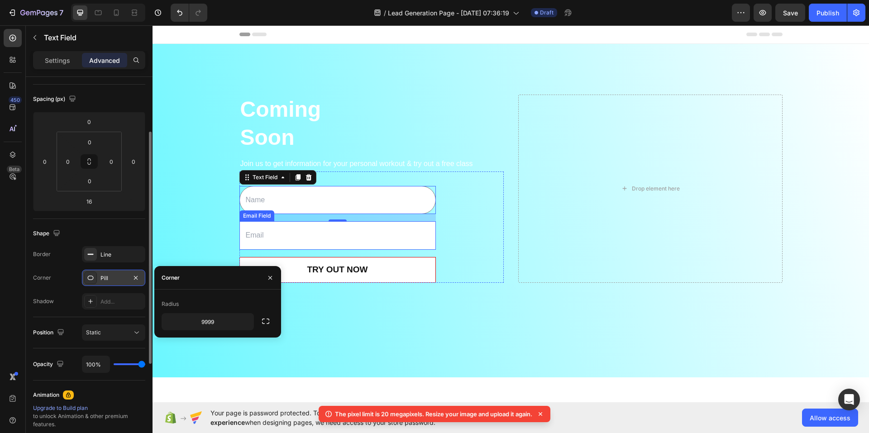
click at [358, 238] on input "email" at bounding box center [337, 235] width 196 height 29
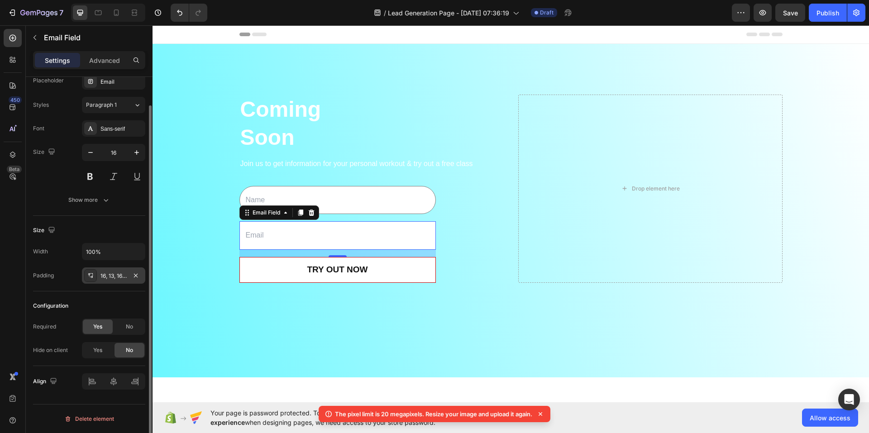
scroll to position [0, 0]
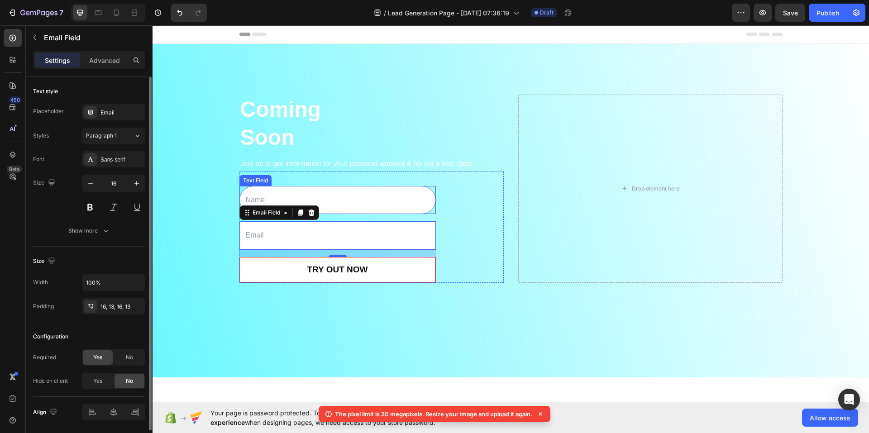
click at [340, 202] on input "text" at bounding box center [337, 200] width 196 height 29
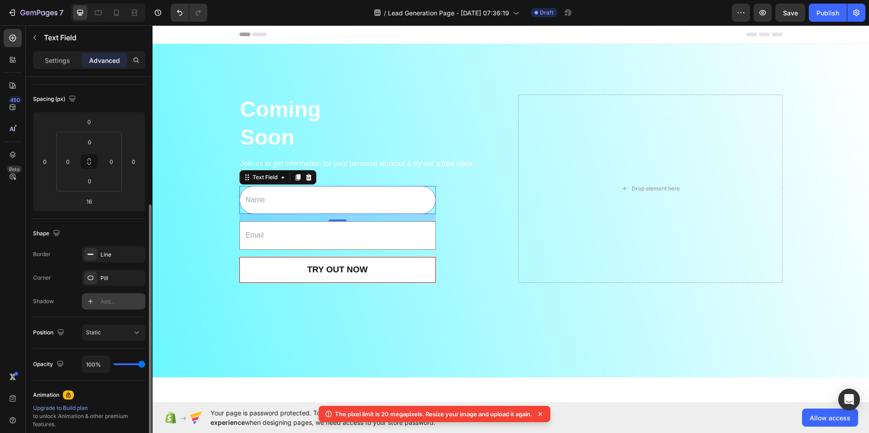
scroll to position [136, 0]
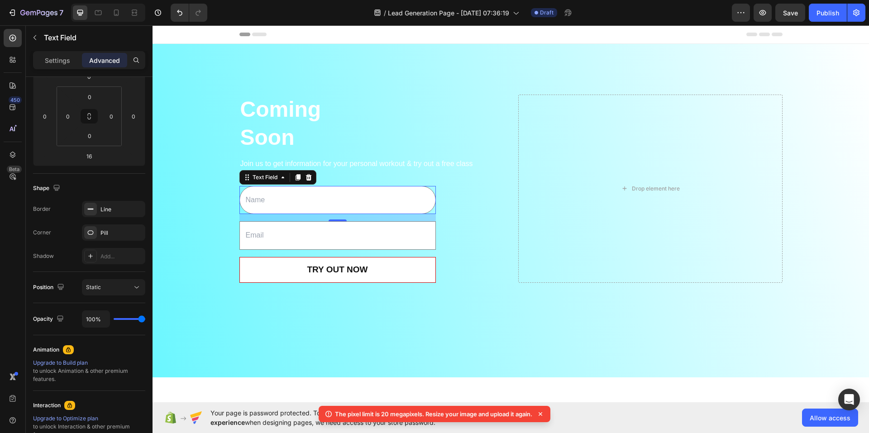
click at [132, 320] on div "100%" at bounding box center [113, 319] width 63 height 17
click at [127, 316] on div "100%" at bounding box center [113, 319] width 63 height 17
type input "89%"
type input "89"
type input "57%"
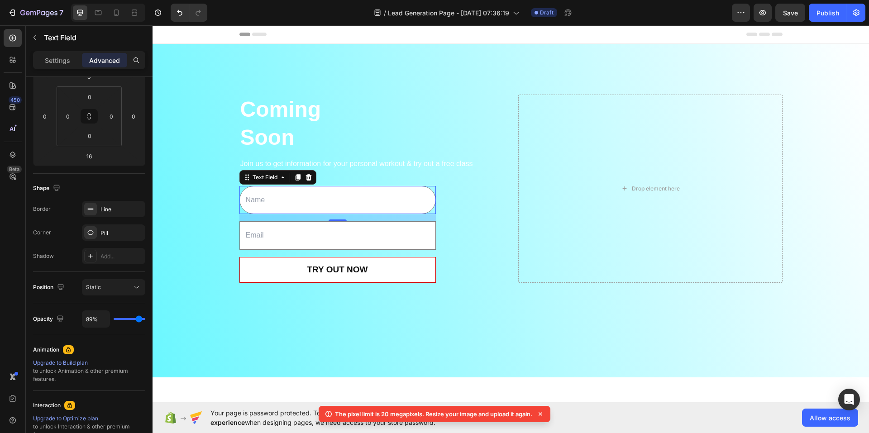
type input "57"
type input "44%"
type input "44"
type input "43%"
type input "43"
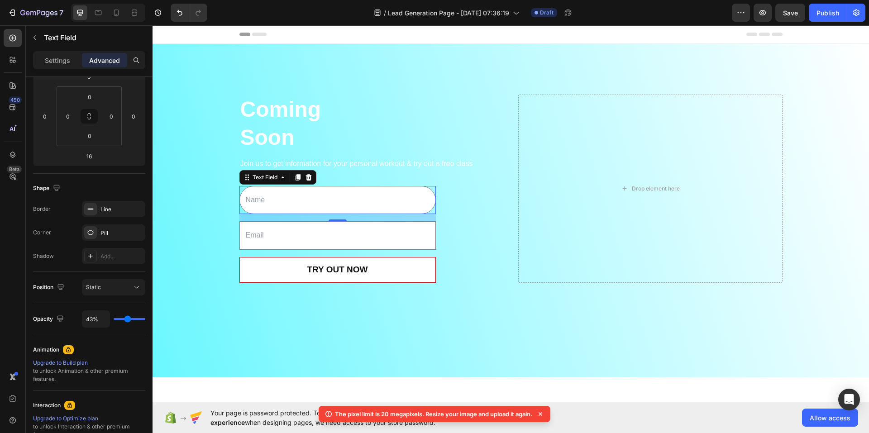
type input "41%"
type input "41"
type input "37%"
type input "37"
type input "35%"
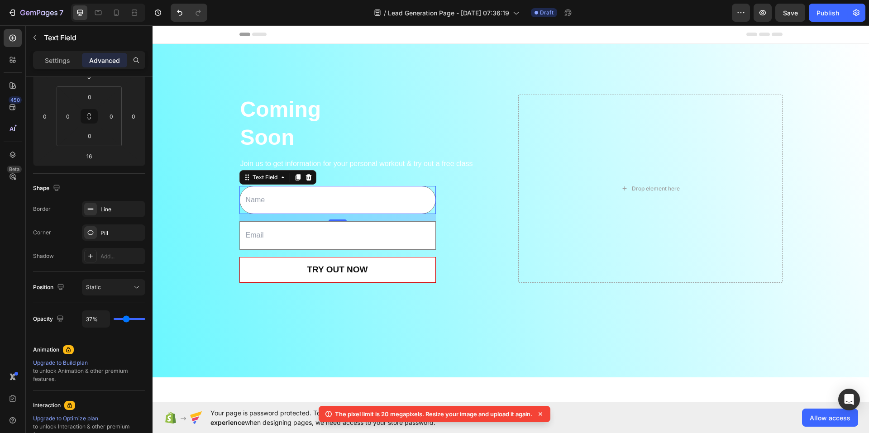
type input "35"
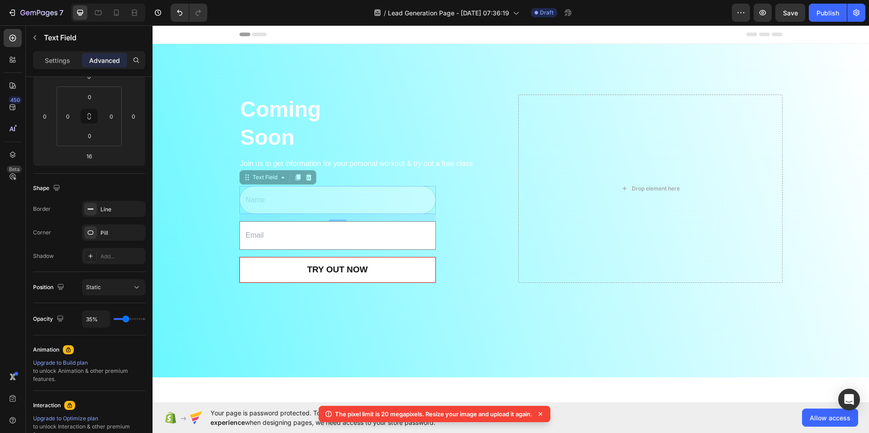
type input "41%"
type input "41"
type input "43%"
type input "43"
type input "44%"
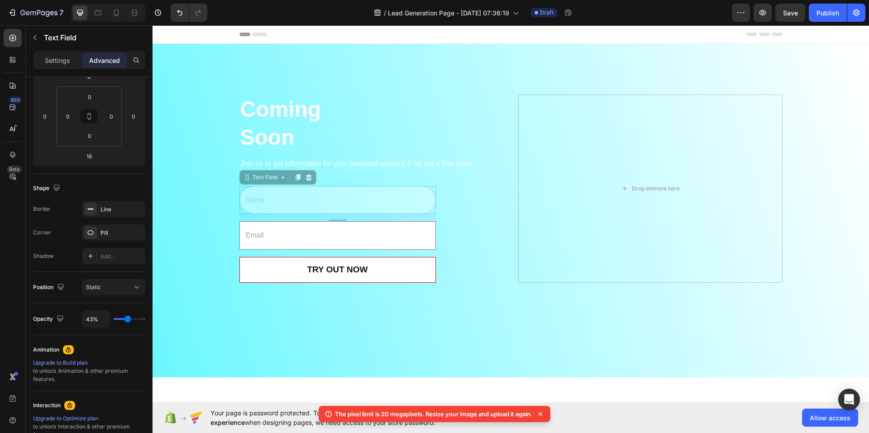
type input "44"
type input "46%"
type input "46"
type input "48%"
type input "48"
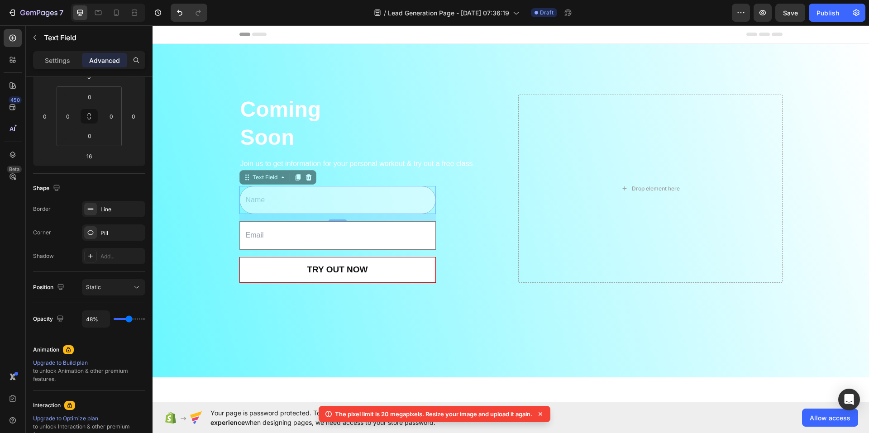
type input "54%"
type input "54"
type input "59%"
type input "59"
type input "85%"
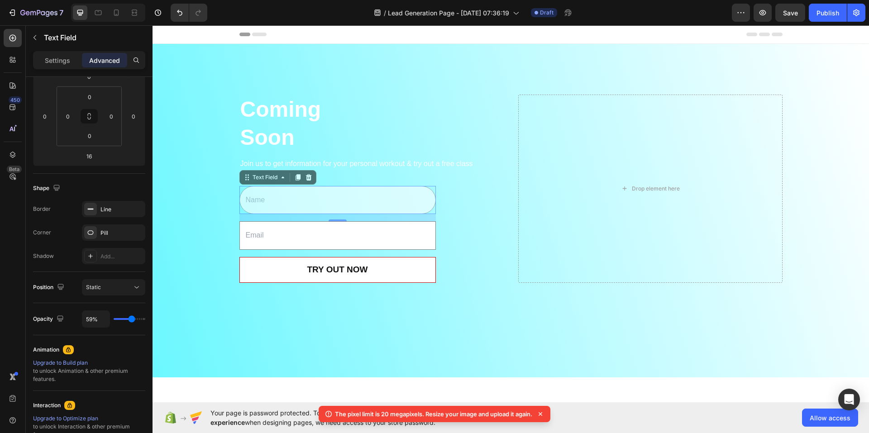
type input "85"
type input "100%"
type input "100"
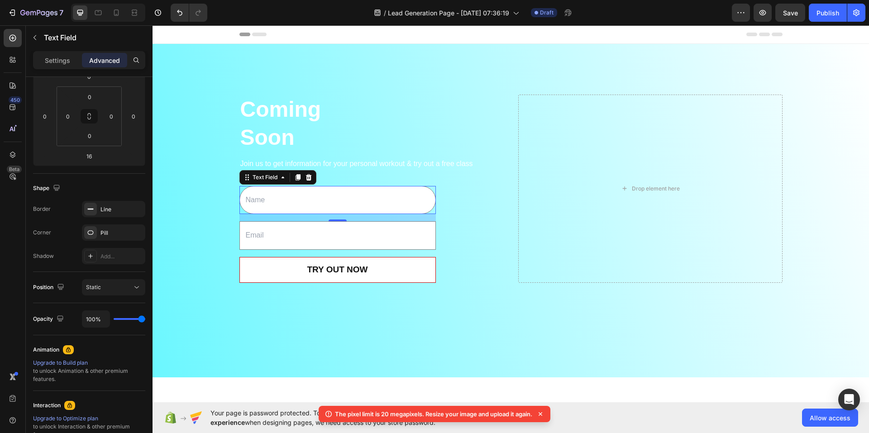
drag, startPoint x: 139, startPoint y: 319, endPoint x: 2, endPoint y: 291, distance: 140.5
click at [145, 318] on input "range" at bounding box center [130, 319] width 32 height 2
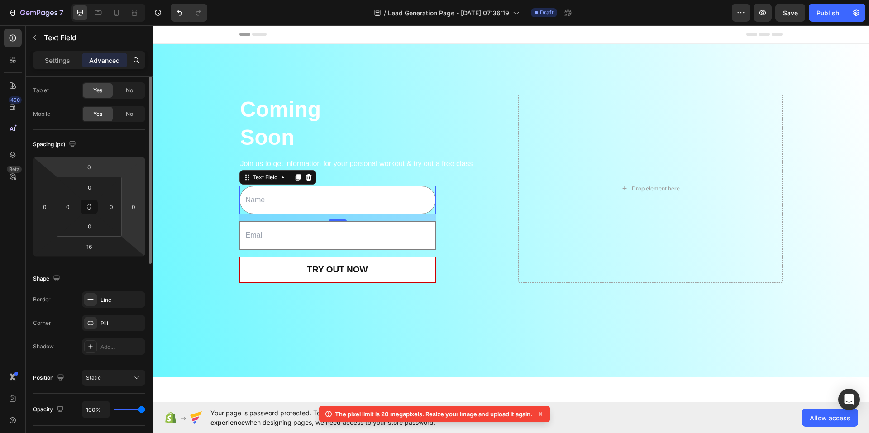
scroll to position [0, 0]
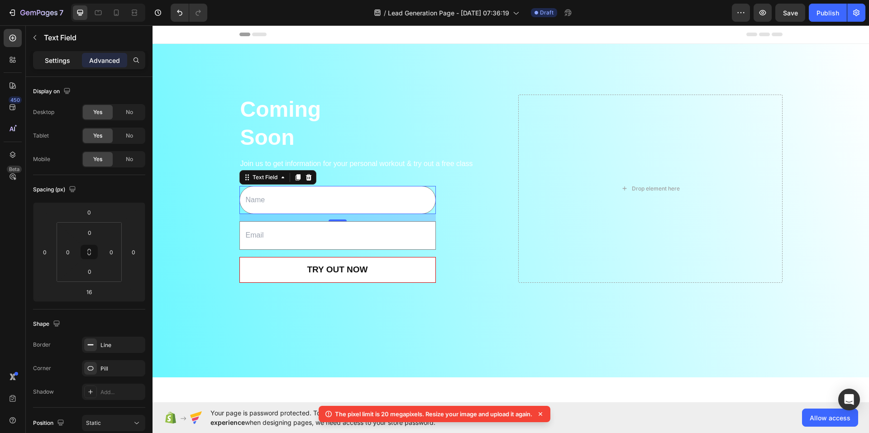
click at [55, 57] on p "Settings" at bounding box center [57, 61] width 25 height 10
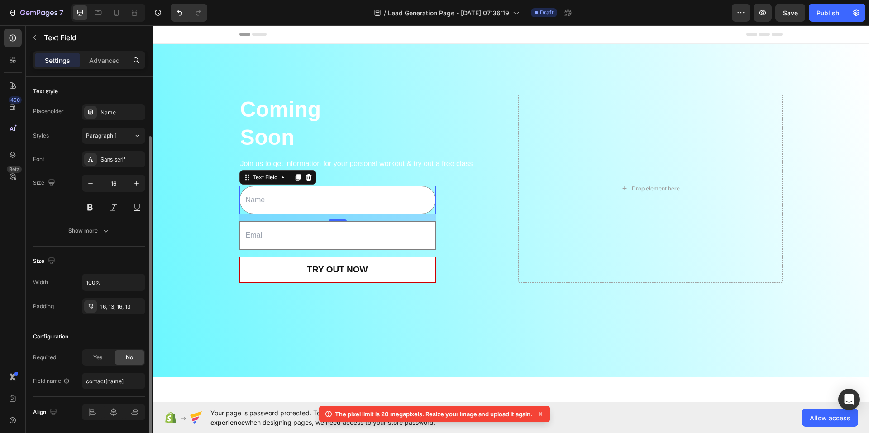
scroll to position [31, 0]
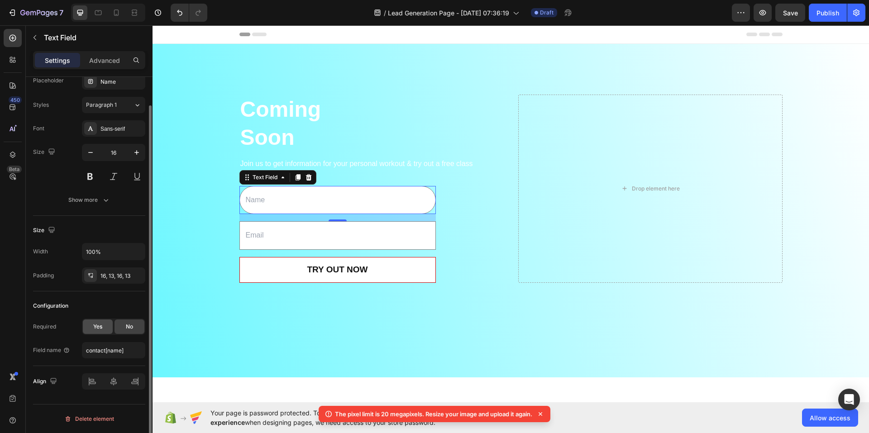
click at [95, 329] on span "Yes" at bounding box center [97, 327] width 9 height 8
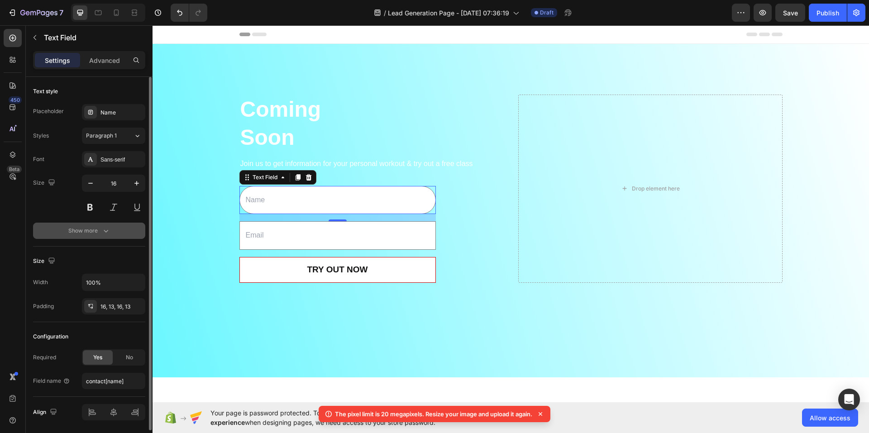
click at [104, 234] on icon "button" at bounding box center [105, 230] width 9 height 9
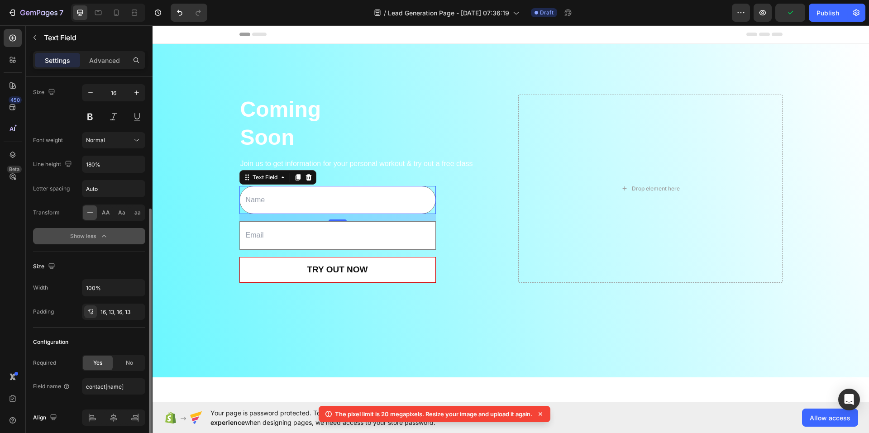
scroll to position [127, 0]
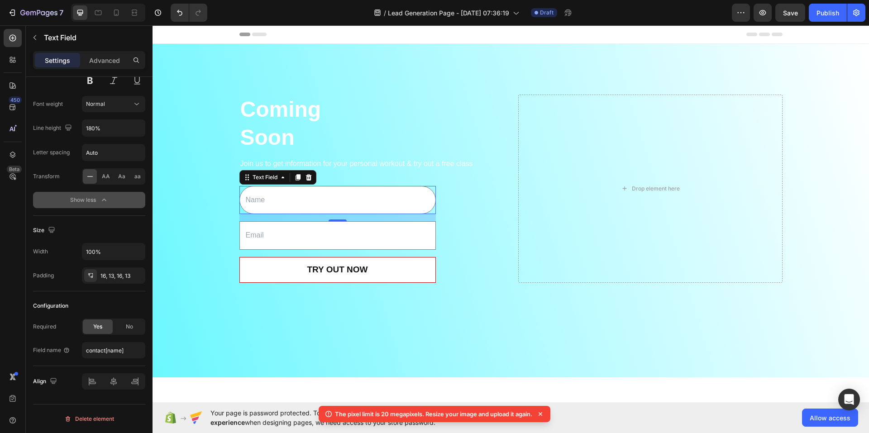
drag, startPoint x: 371, startPoint y: 204, endPoint x: 382, endPoint y: 203, distance: 10.5
click at [371, 204] on input "text" at bounding box center [337, 200] width 196 height 29
click at [494, 205] on div "Text Field 16 Email Field TRY OUT NOW Submit Button Contact Form" at bounding box center [371, 227] width 264 height 111
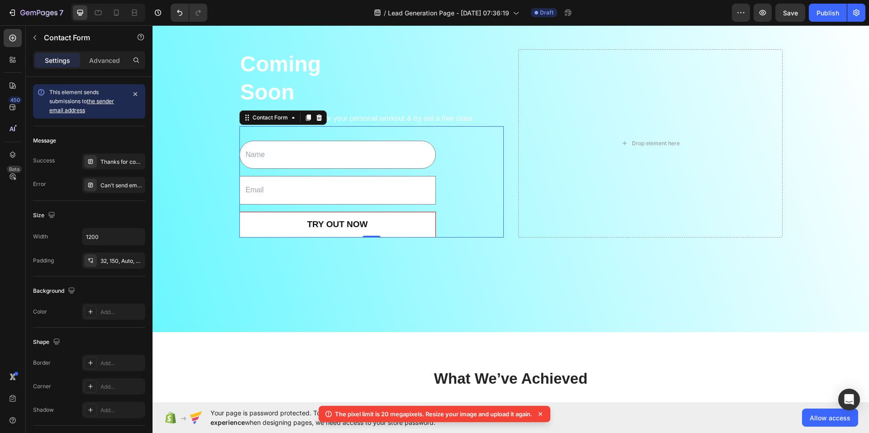
scroll to position [0, 0]
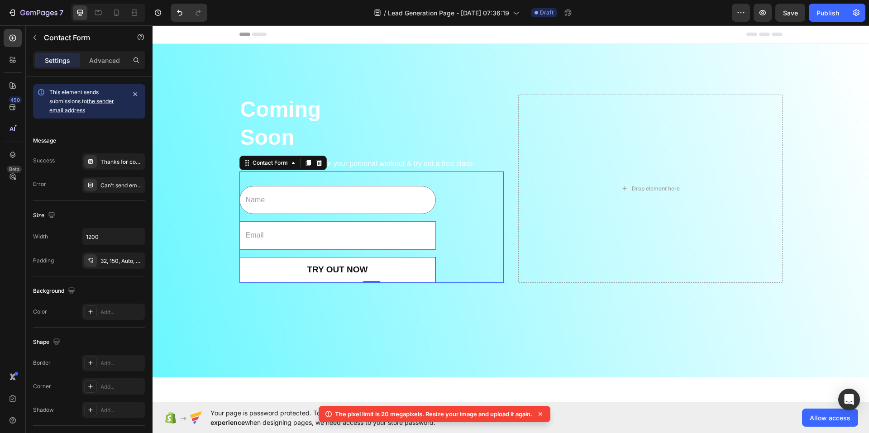
click at [353, 211] on input "text" at bounding box center [337, 200] width 196 height 29
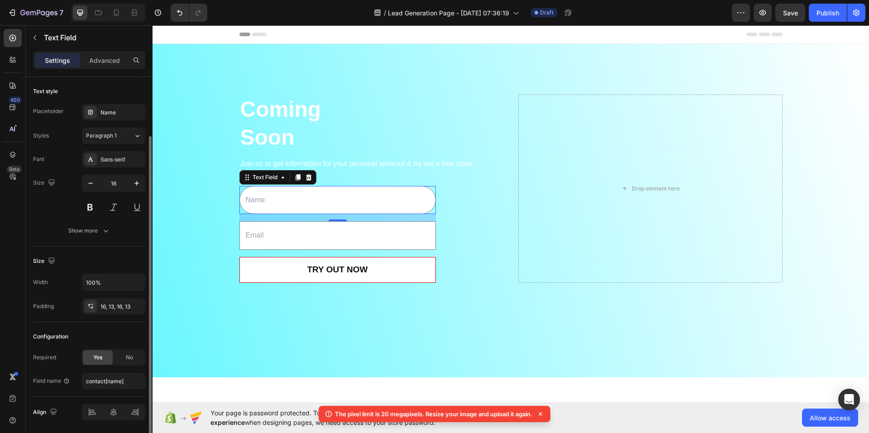
scroll to position [31, 0]
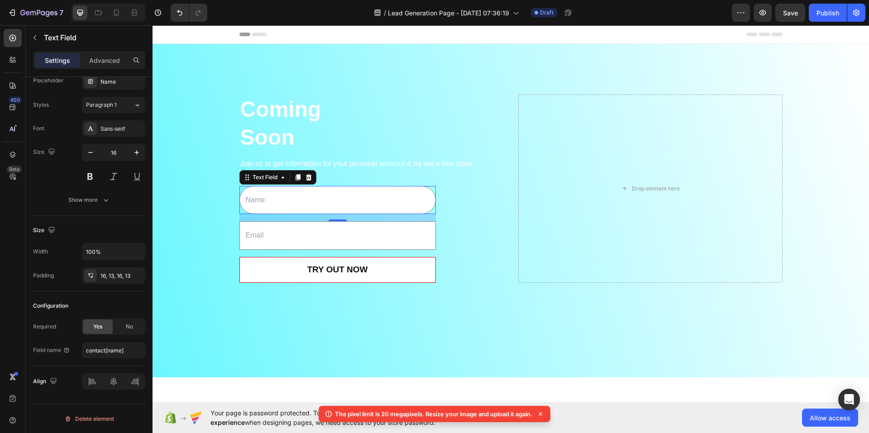
click at [302, 200] on input "text" at bounding box center [337, 200] width 196 height 29
click at [51, 229] on icon "button" at bounding box center [51, 229] width 9 height 9
click at [84, 228] on div "Size" at bounding box center [89, 230] width 112 height 14
click at [112, 252] on input "100%" at bounding box center [113, 252] width 62 height 16
click at [139, 255] on icon "button" at bounding box center [136, 251] width 9 height 9
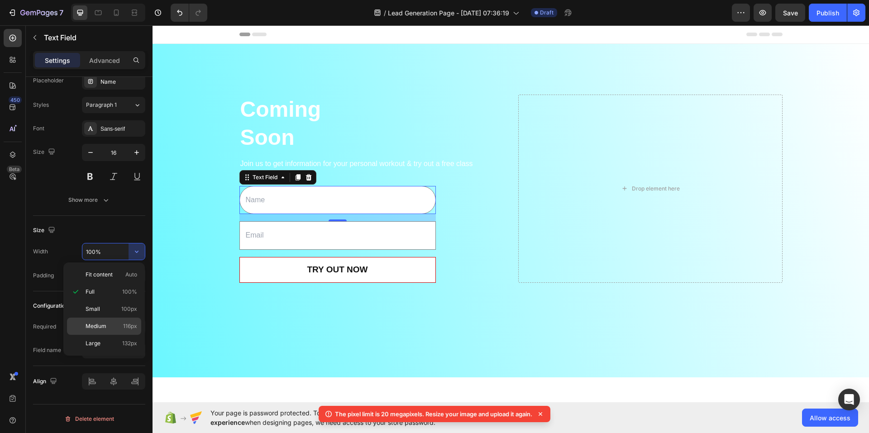
click at [108, 318] on div "Medium 116px" at bounding box center [104, 326] width 74 height 17
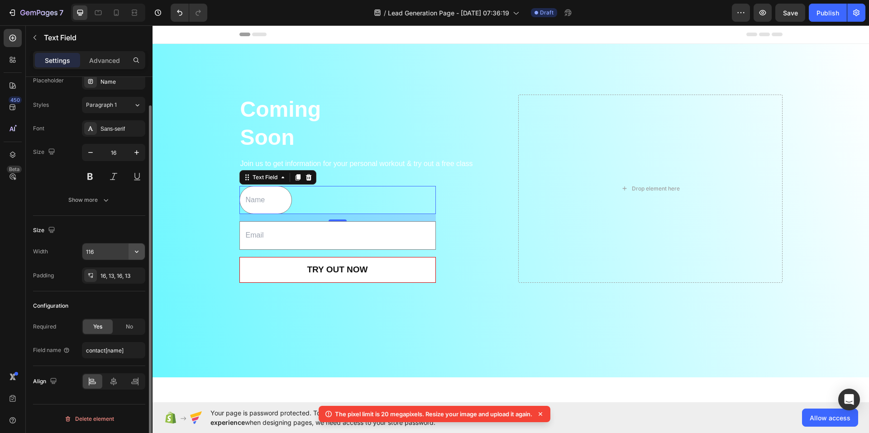
click at [132, 250] on button "button" at bounding box center [137, 252] width 16 height 16
click at [110, 234] on div "Size" at bounding box center [89, 230] width 112 height 14
click at [133, 249] on icon "button" at bounding box center [136, 251] width 9 height 9
click at [109, 292] on p "Full 100%" at bounding box center [112, 292] width 52 height 8
type input "100%"
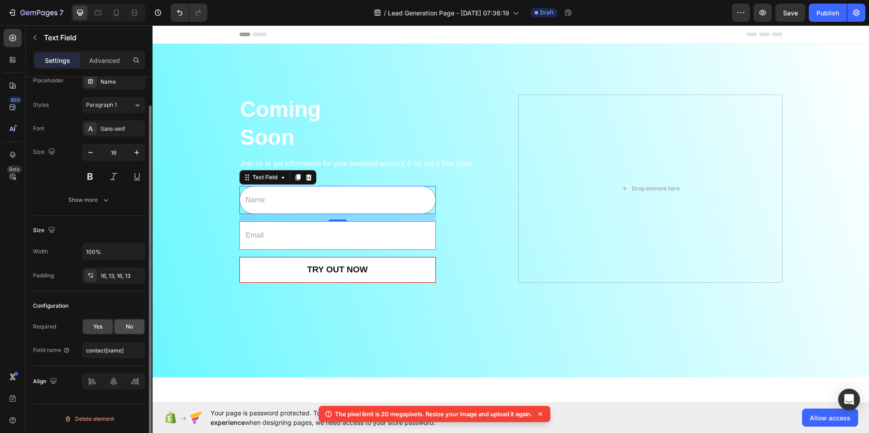
click at [121, 326] on div "No" at bounding box center [130, 327] width 30 height 14
click at [100, 324] on span "Yes" at bounding box center [97, 327] width 9 height 8
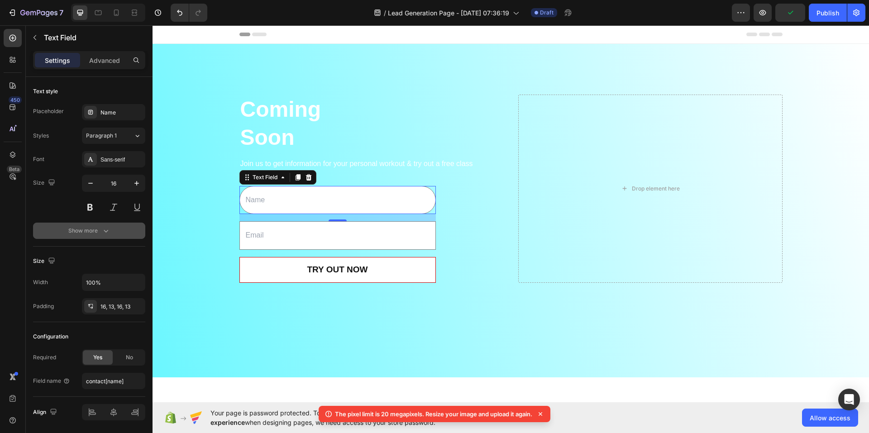
click at [90, 228] on div "Show more" at bounding box center [89, 230] width 42 height 9
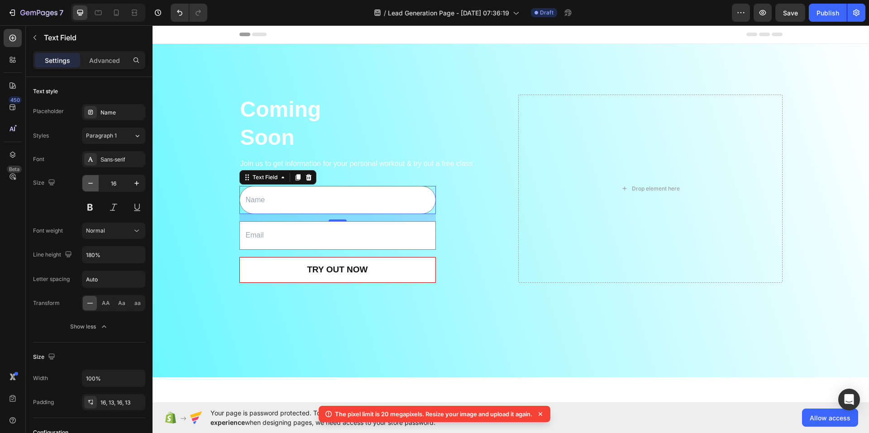
click at [91, 186] on icon "button" at bounding box center [90, 183] width 9 height 9
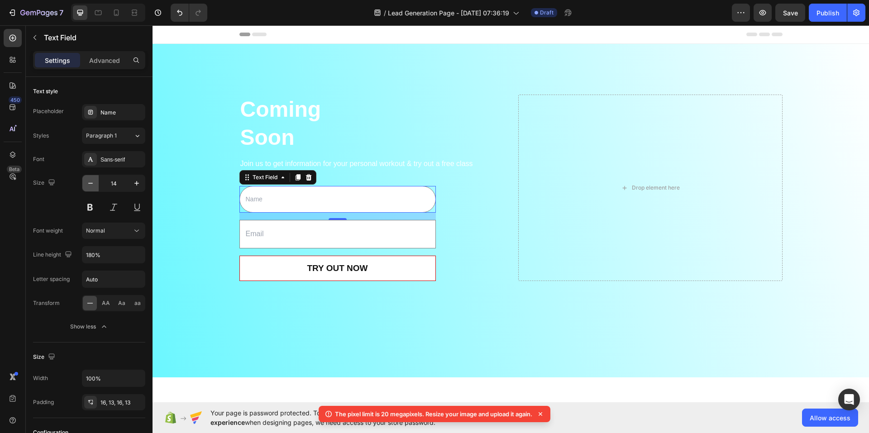
click at [91, 186] on icon "button" at bounding box center [90, 183] width 9 height 9
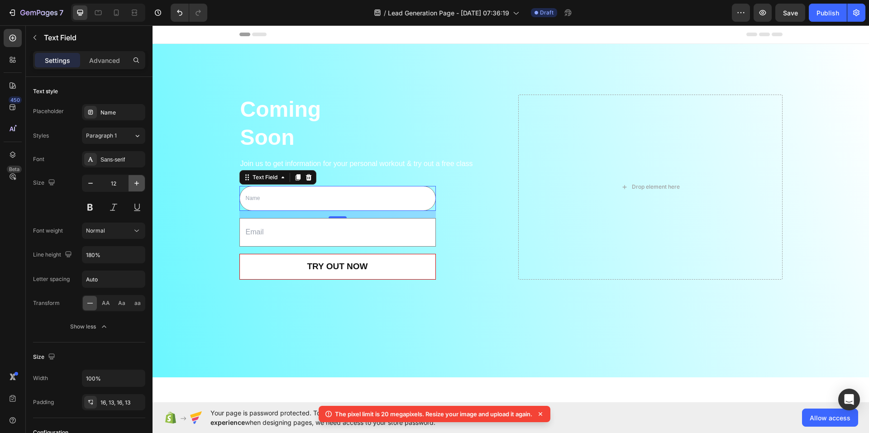
click at [139, 182] on icon "button" at bounding box center [136, 183] width 9 height 9
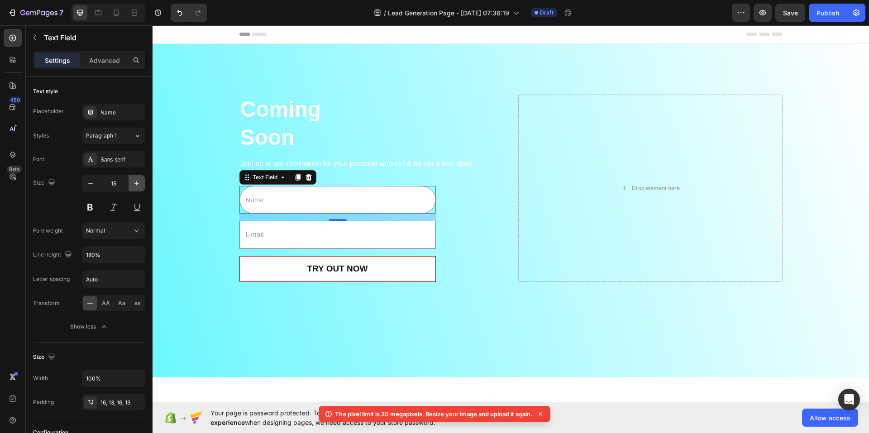
click at [139, 182] on icon "button" at bounding box center [136, 183] width 9 height 9
type input "16"
click at [107, 62] on p "Advanced" at bounding box center [104, 61] width 31 height 10
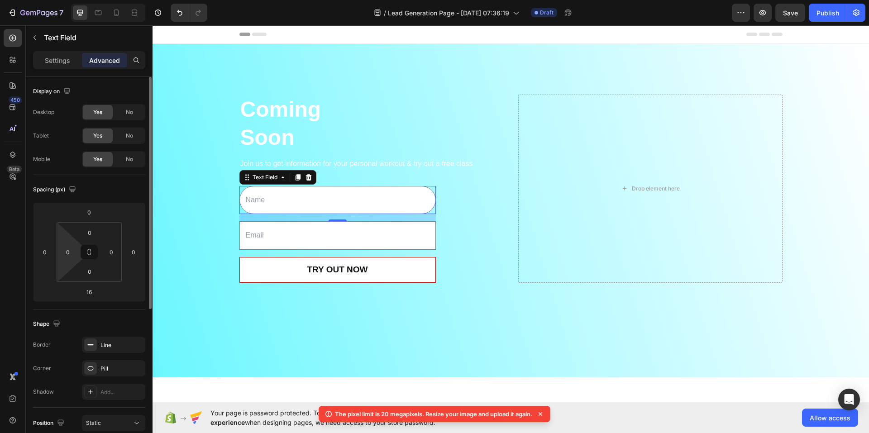
scroll to position [91, 0]
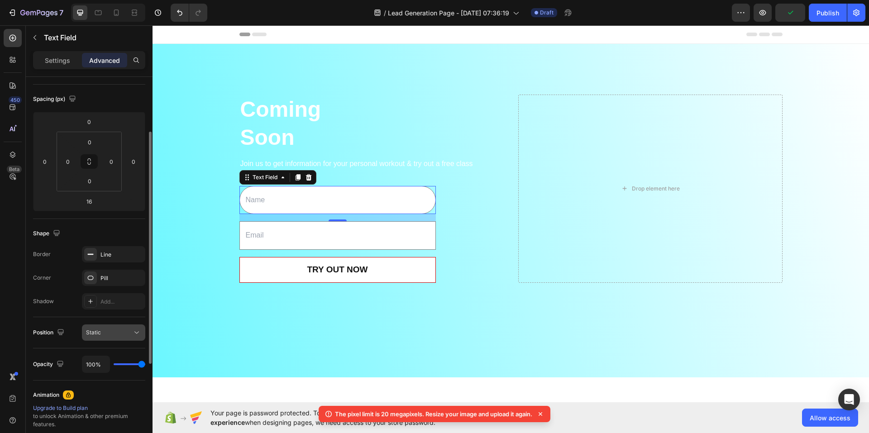
click at [107, 332] on div "Static" at bounding box center [109, 333] width 46 height 8
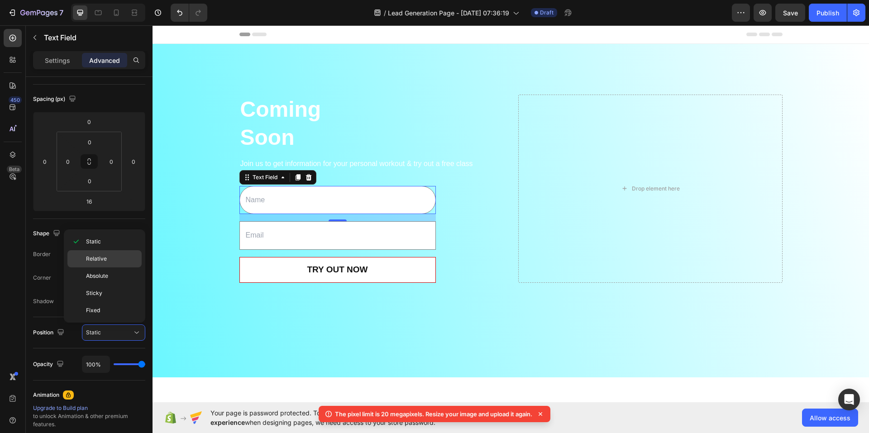
click at [106, 258] on p "Relative" at bounding box center [112, 259] width 52 height 8
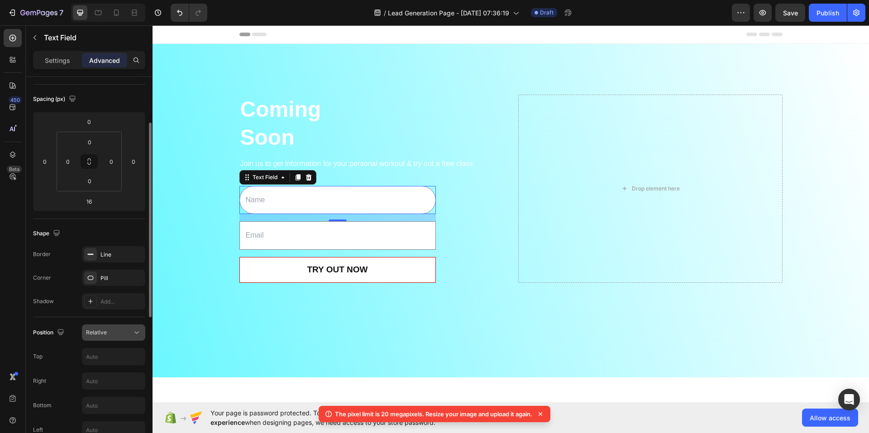
click at [119, 325] on button "Relative" at bounding box center [113, 333] width 63 height 16
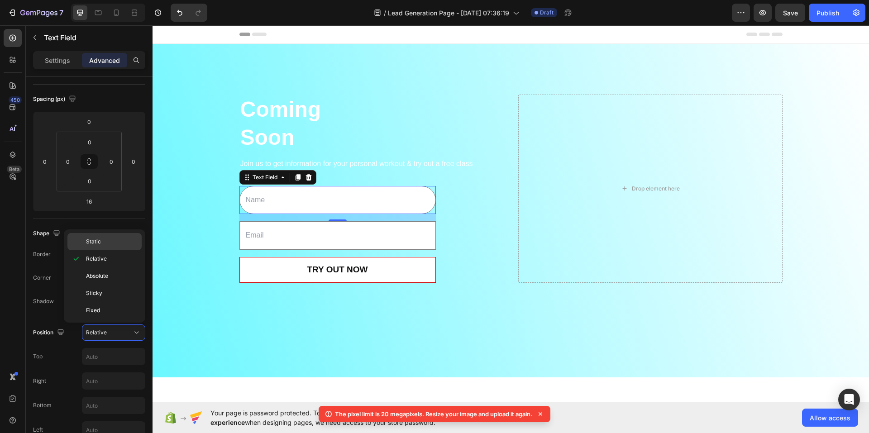
click at [109, 244] on p "Static" at bounding box center [112, 242] width 52 height 8
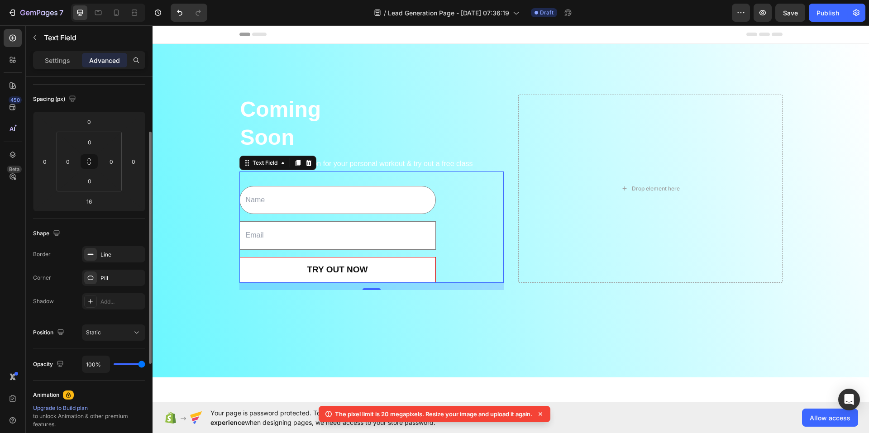
scroll to position [136, 0]
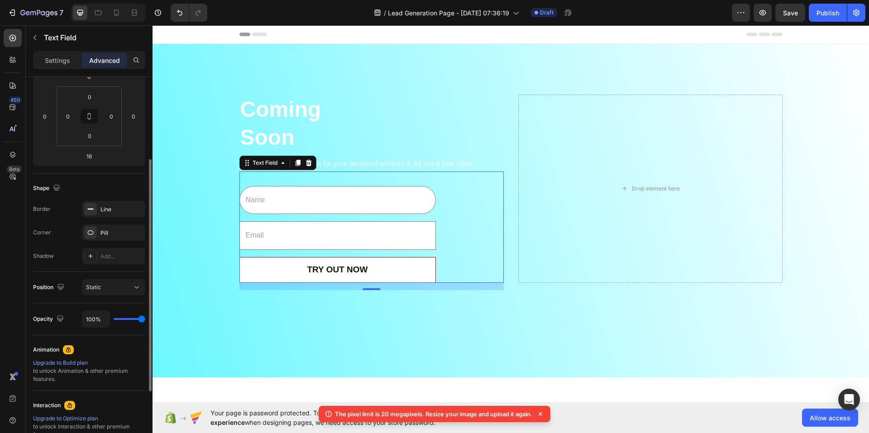
type input "93%"
type input "93"
type input "91%"
type input "91"
type input "85%"
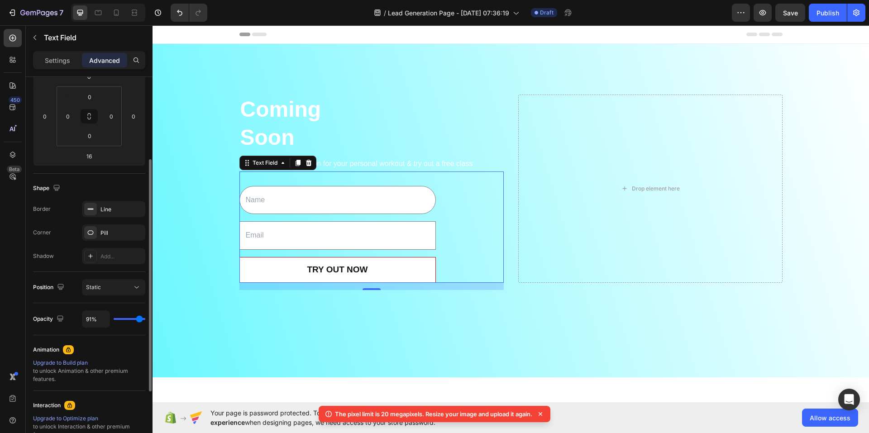
type input "85"
type input "81%"
type input "81"
type input "80%"
type input "80"
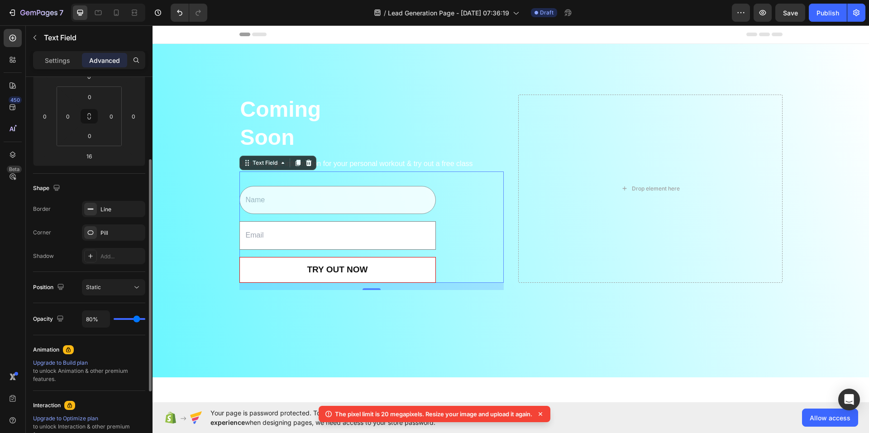
type input "76%"
type input "76"
type input "74%"
type input "74"
type input "72%"
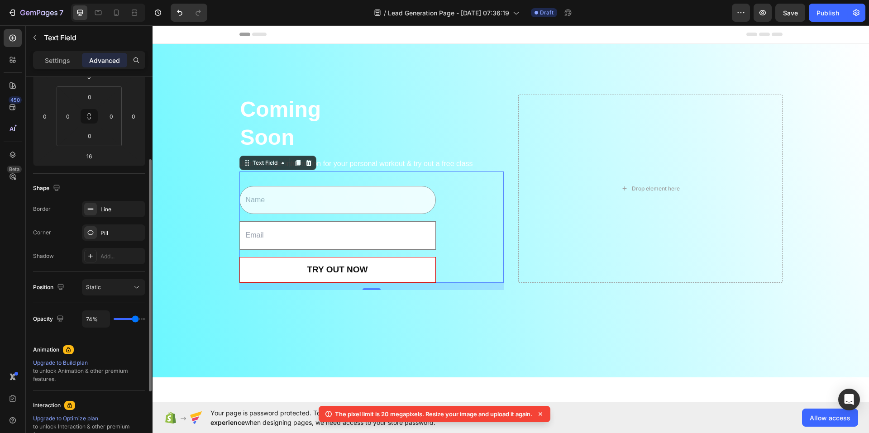
type input "72"
type input "70%"
type input "70"
type input "69%"
type input "69"
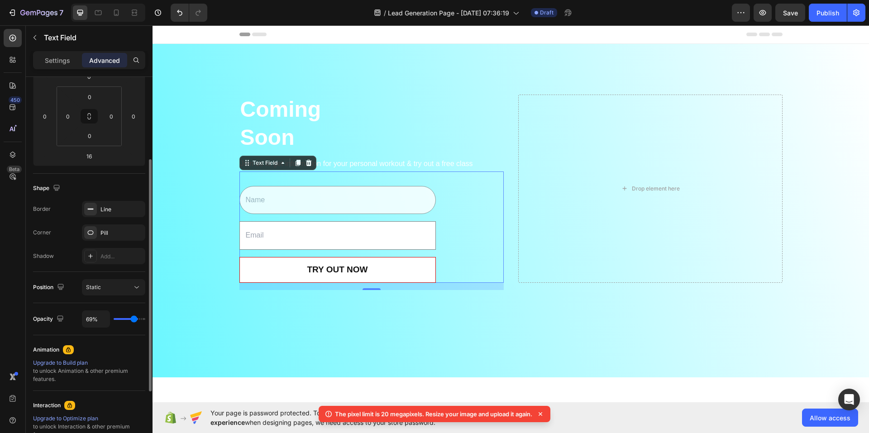
type input "65%"
type input "65"
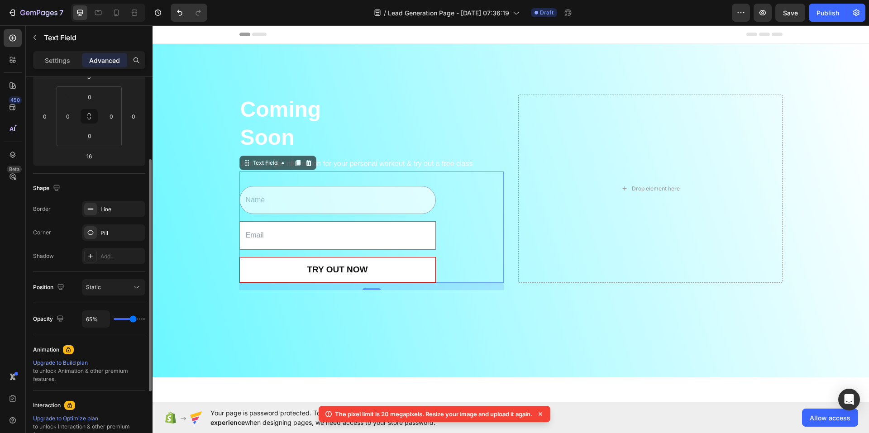
type input "63%"
type input "63"
type input "61%"
type input "61"
type input "59%"
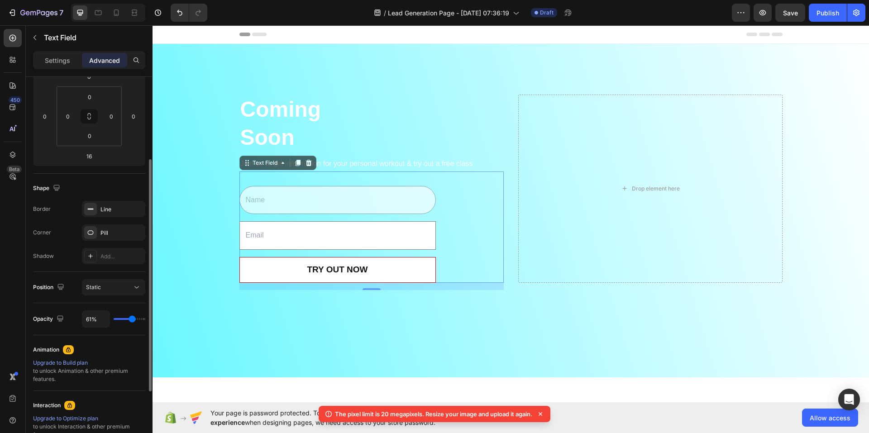
type input "59"
type input "57%"
type input "57"
type input "56%"
type input "56"
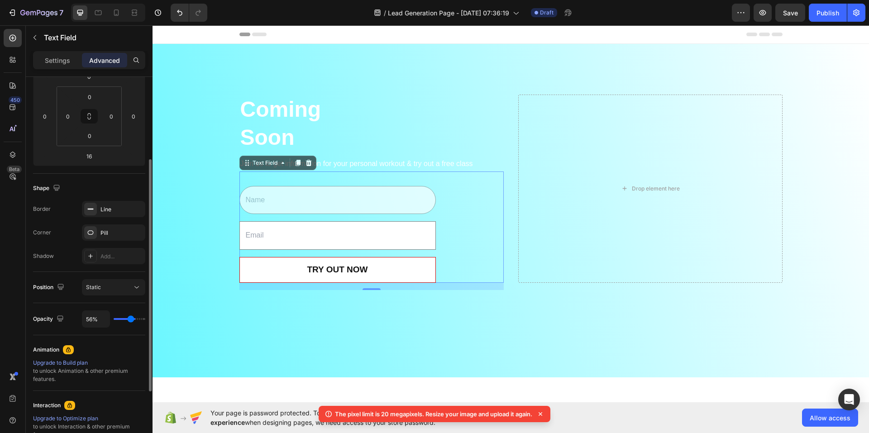
type input "50%"
type input "50"
type input "48%"
type input "48"
type input "46%"
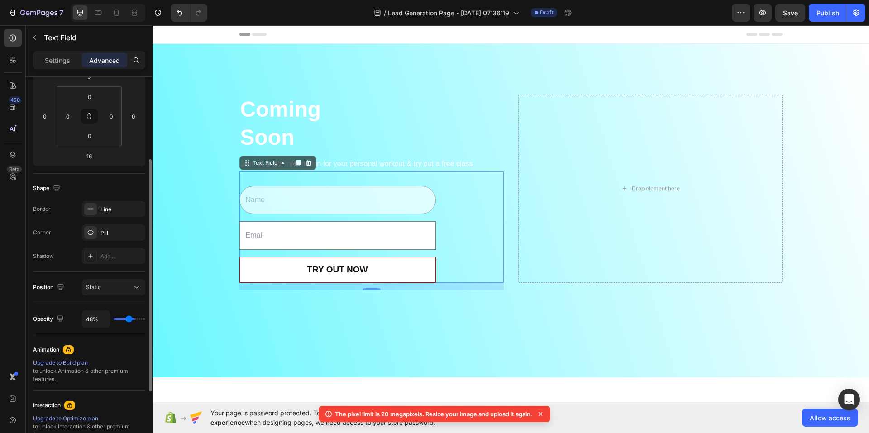
type input "46"
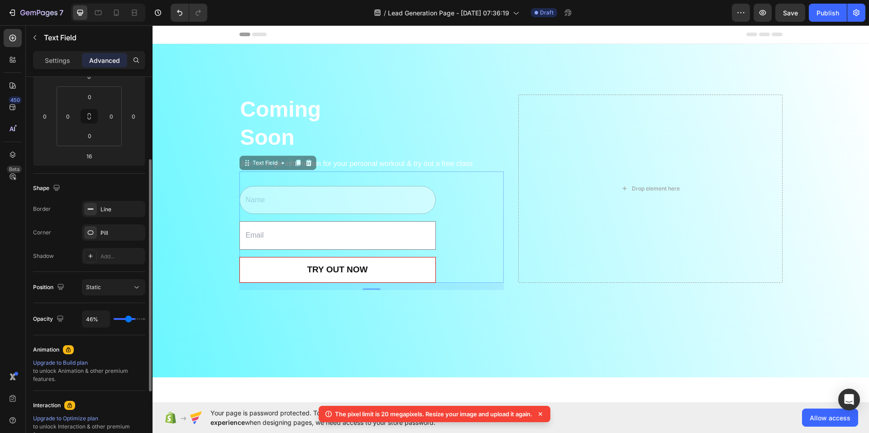
type input "44%"
type input "44"
type input "43%"
type input "43"
type input "41%"
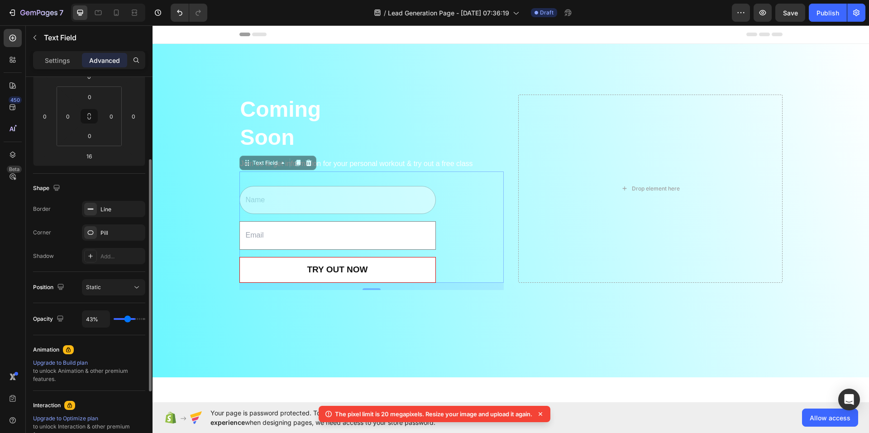
type input "41"
type input "39%"
type input "39"
type input "33%"
type input "33"
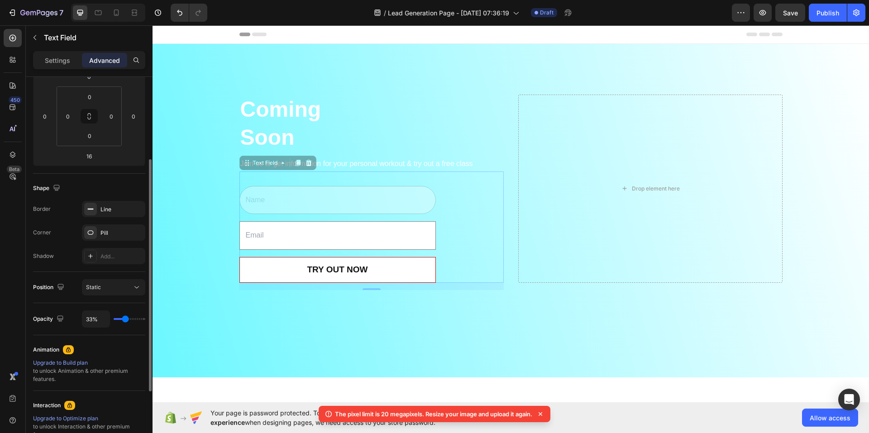
type input "31%"
type input "31"
type input "30%"
type input "30"
type input "15%"
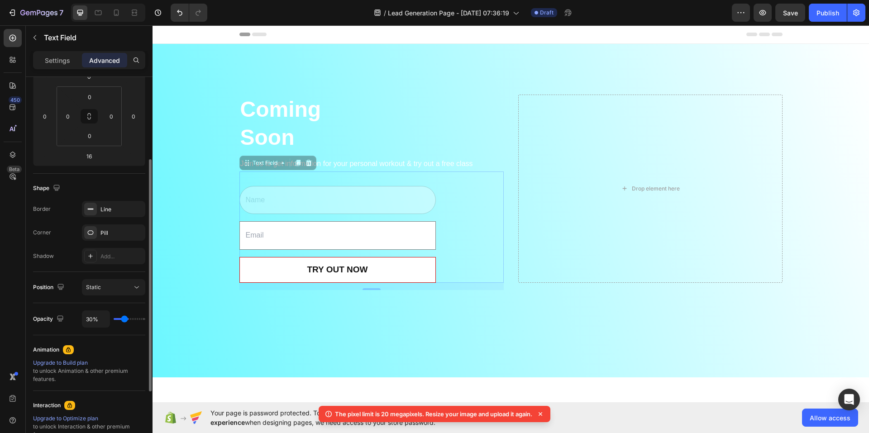
type input "15"
type input "9%"
type input "9"
type input "7%"
type input "7"
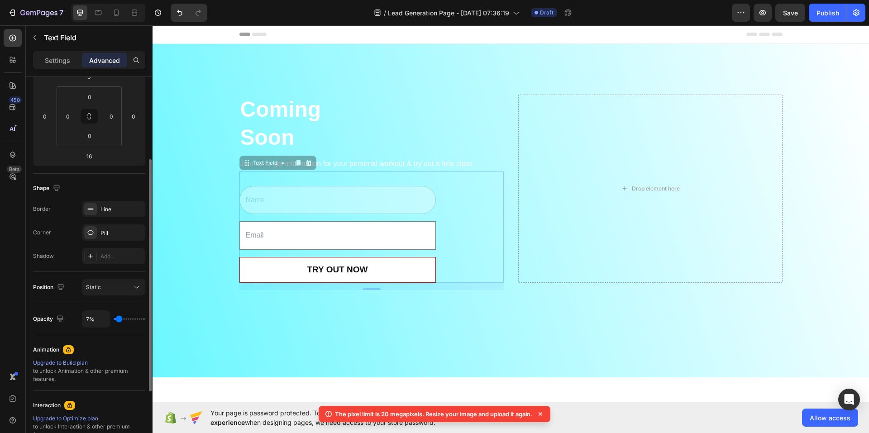
type input "4%"
type input "4"
type input "2%"
type input "2"
type input "0%"
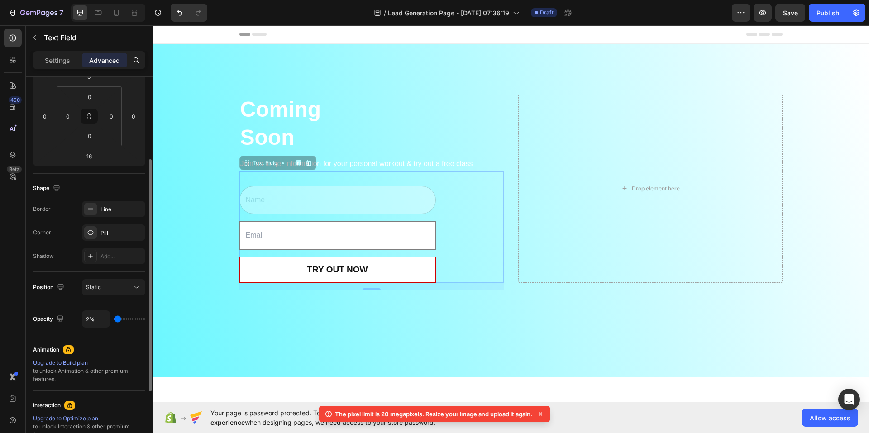
type input "0"
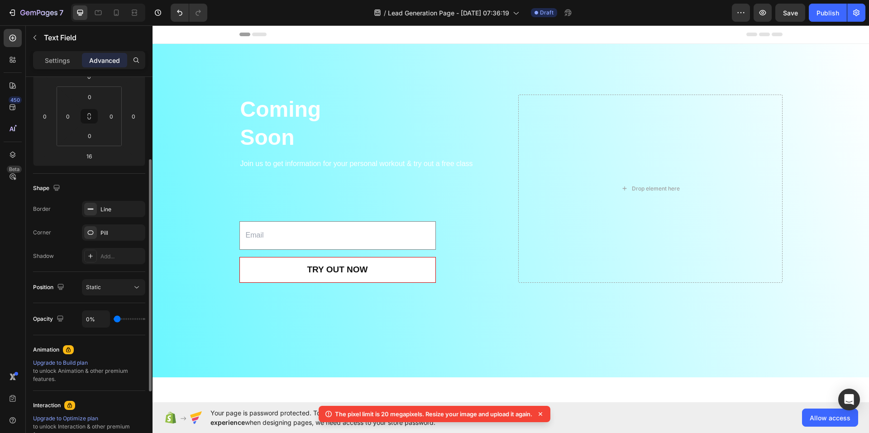
type input "2%"
type input "2"
type input "6%"
type input "6"
type input "7%"
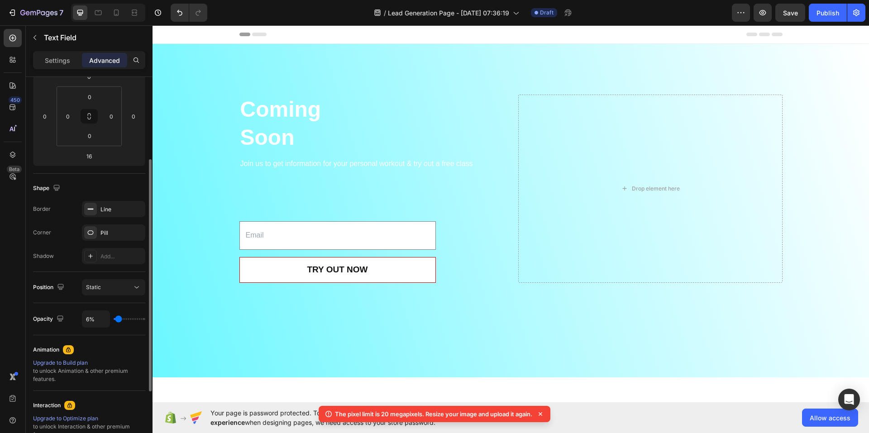
type input "7"
type input "9%"
type input "9"
type input "11%"
type input "11"
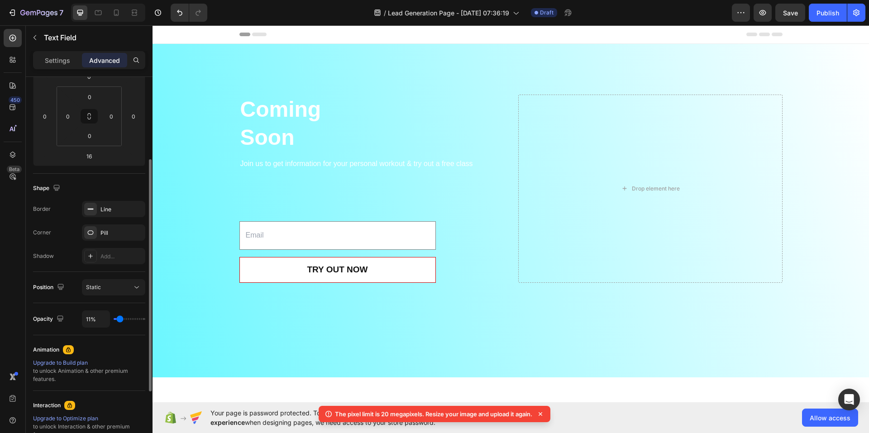
type input "13%"
type input "13"
type input "15%"
type input "15"
type input "17%"
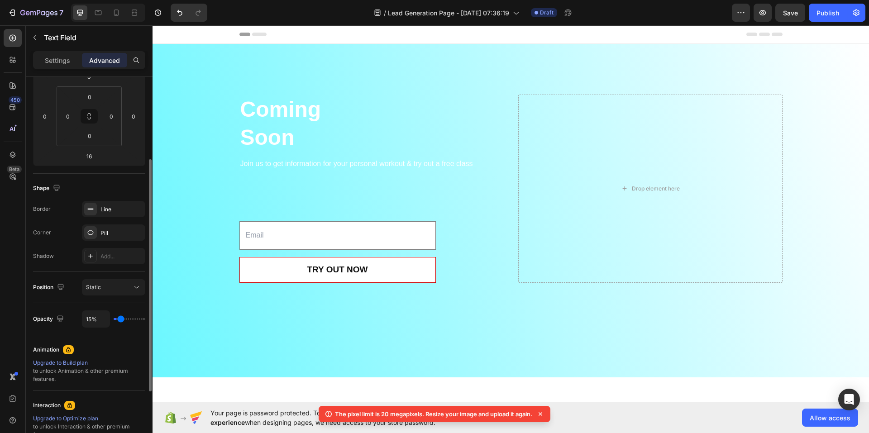
type input "17"
type input "22%"
type input "22"
type input "28%"
type input "28"
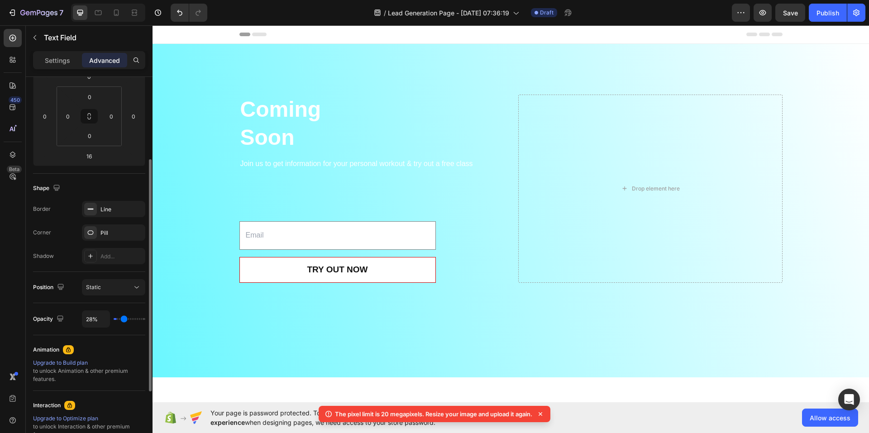
type input "30%"
type input "30"
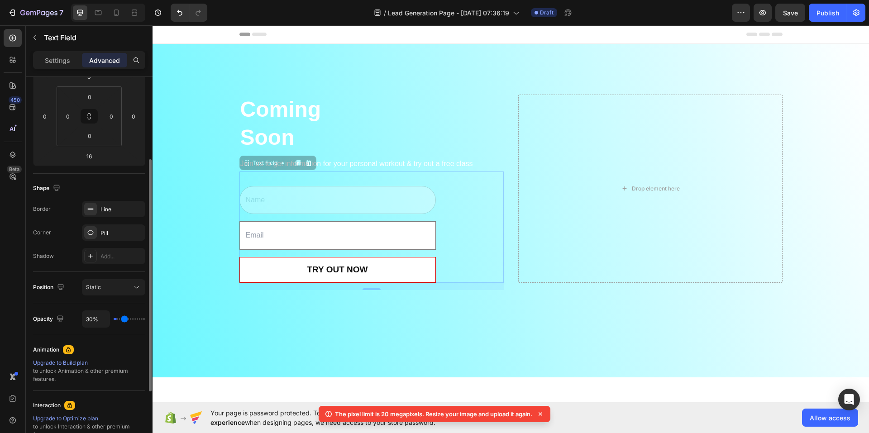
type input "33%"
type input "33"
type input "37%"
type input "37"
type input "41%"
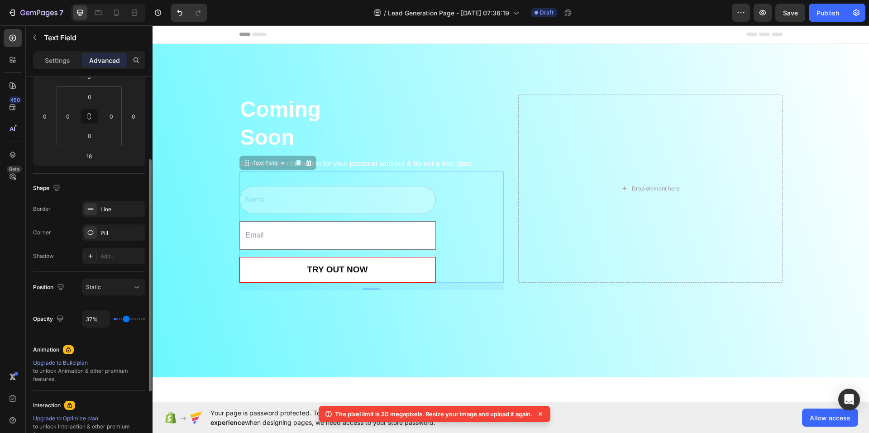
type input "41"
type input "43%"
type input "43"
type input "44%"
type input "44"
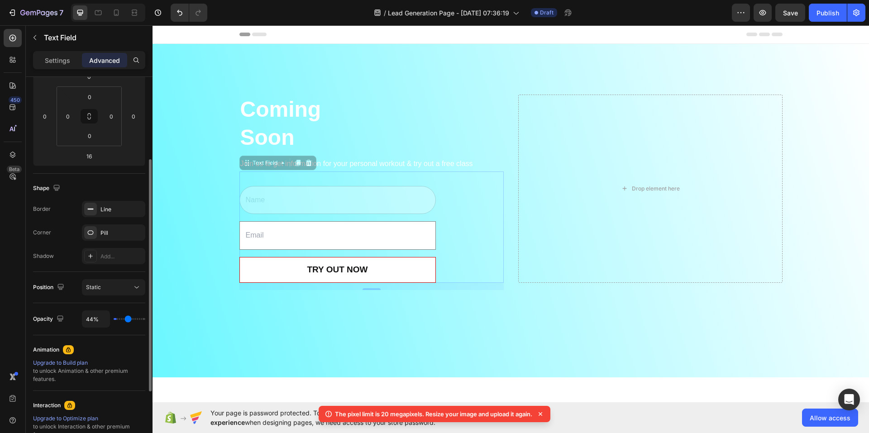
type input "46%"
type input "46"
type input "48%"
type input "48"
type input "52%"
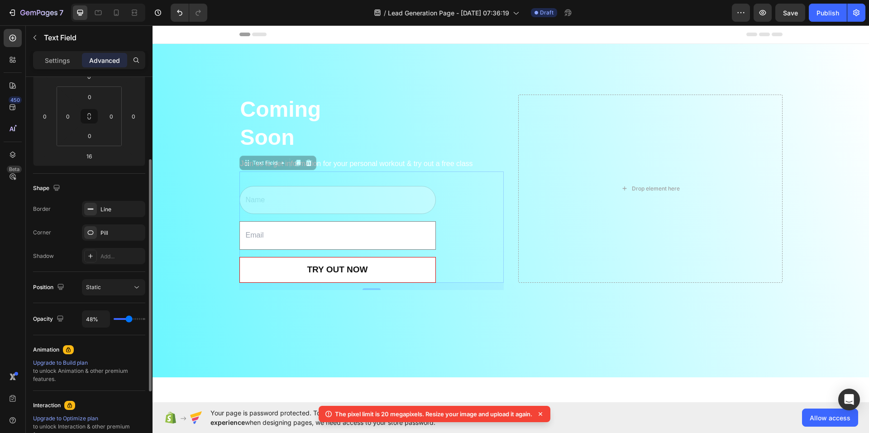
type input "52"
type input "54%"
type input "54"
type input "56%"
type input "56"
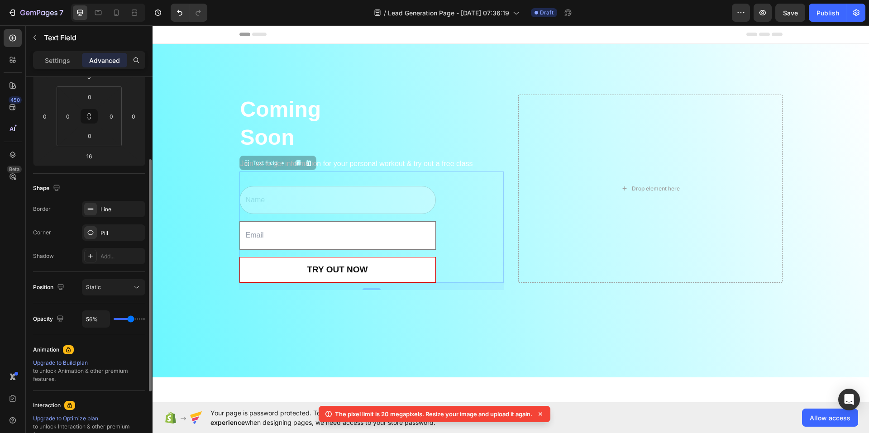
type input "57%"
type input "57"
type input "59%"
type input "59"
type input "61%"
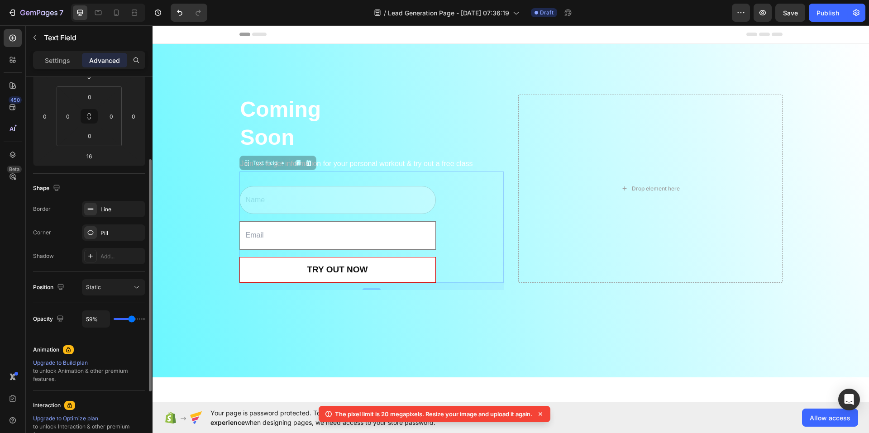
type input "61"
type input "63%"
type input "63"
type input "72%"
type input "72"
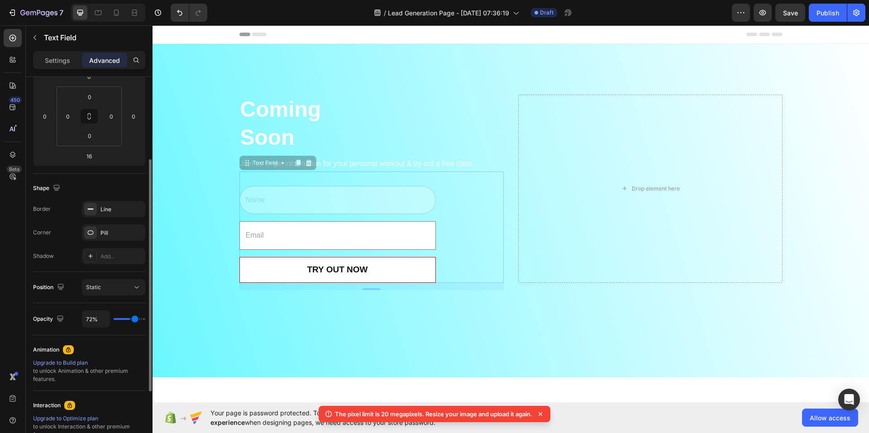
type input "74%"
type input "74"
type input "76%"
type input "76"
type input "80%"
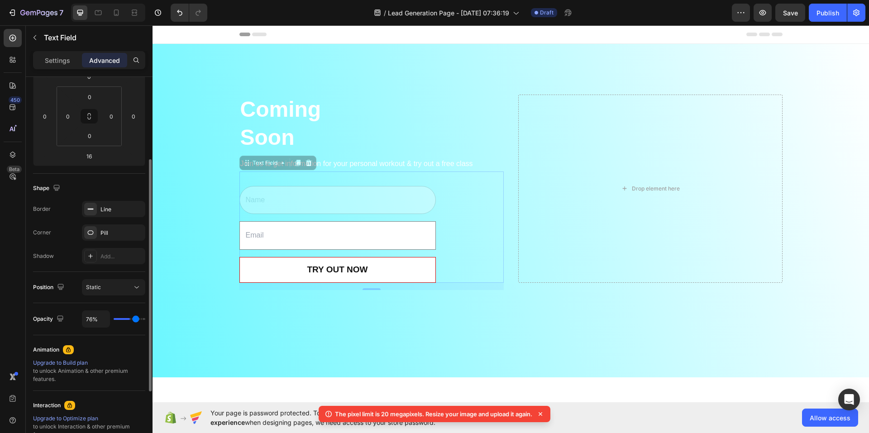
type input "80"
type input "83%"
type input "83"
type input "85%"
type input "85"
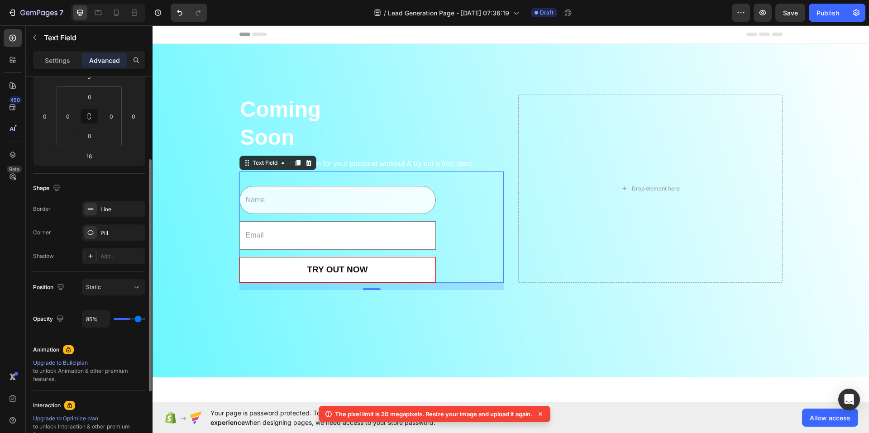
type input "87%"
type input "87"
type input "89%"
type input "89"
type input "91%"
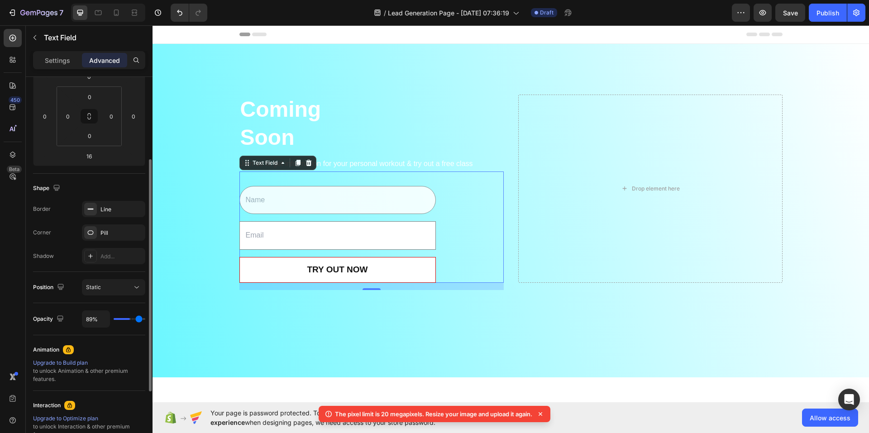
type input "91"
type input "93%"
type input "93"
type input "94%"
type input "94"
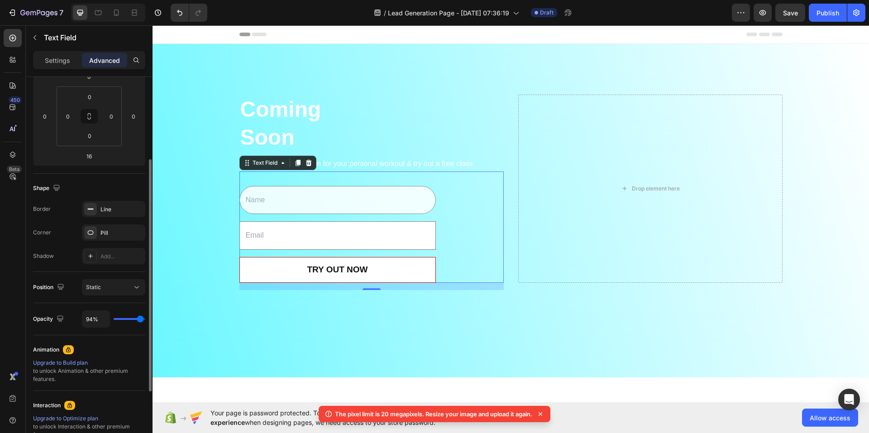
type input "98%"
type input "98"
type input "100%"
type input "100"
type input "96%"
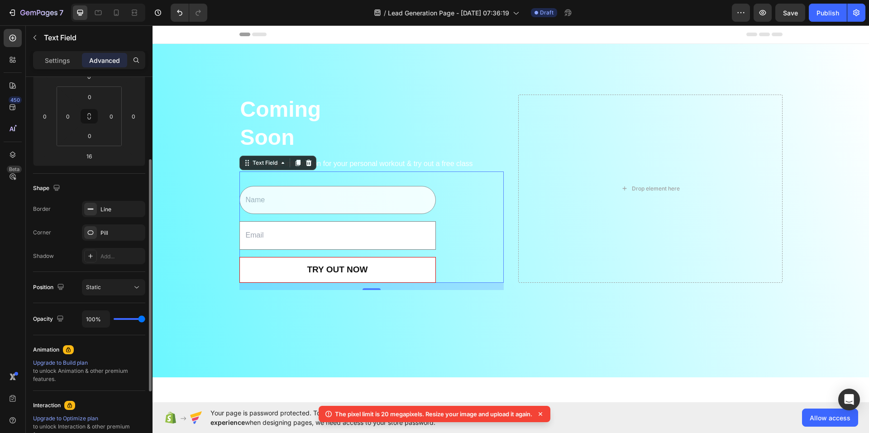
type input "96"
type input "69%"
type input "69"
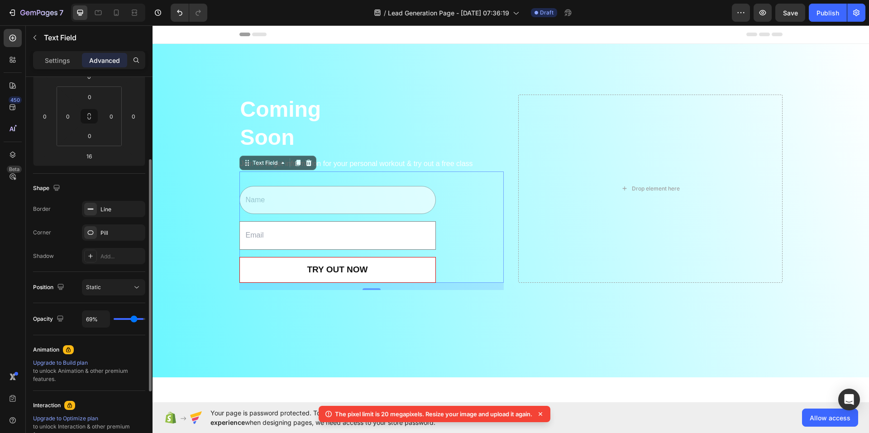
type input "46%"
type input "46"
type input "43%"
type input "43"
type input "33%"
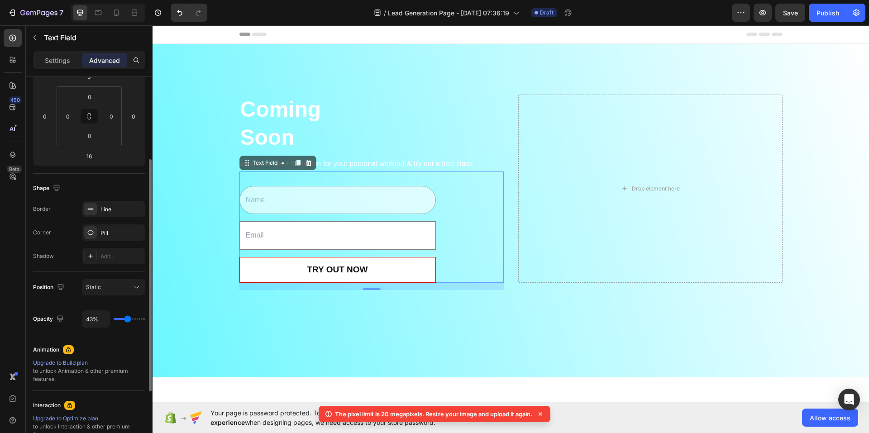
type input "33"
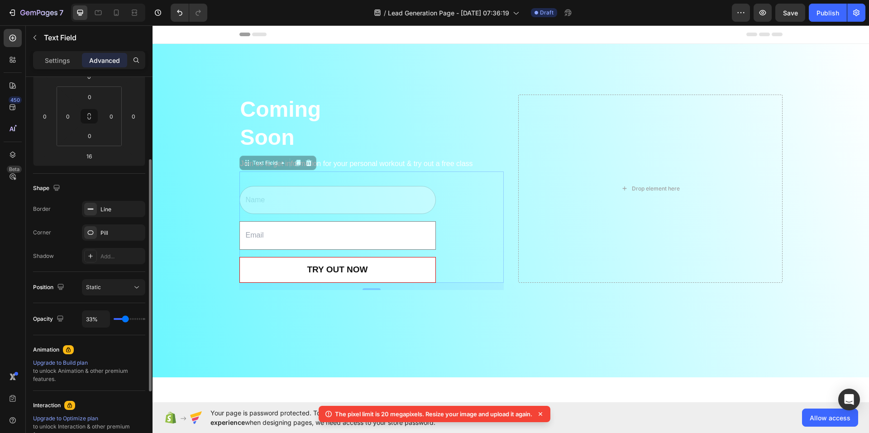
type input "52%"
type input "52"
type input "54%"
type input "54"
type input "56%"
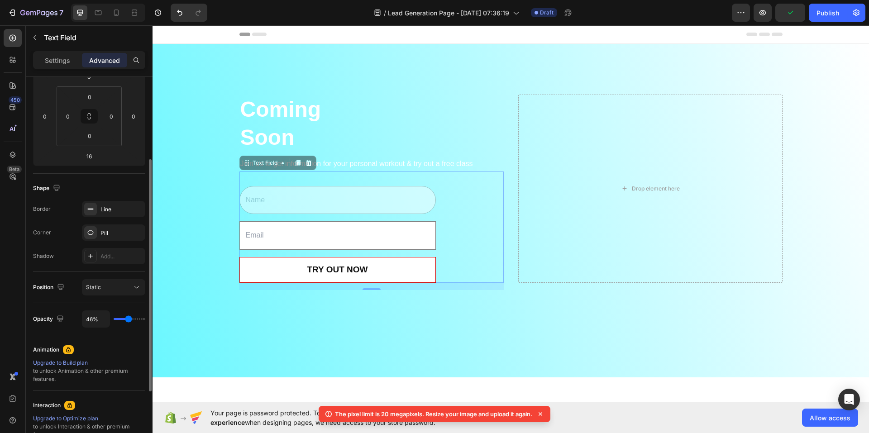
drag, startPoint x: 140, startPoint y: 318, endPoint x: 12, endPoint y: 287, distance: 131.8
click at [129, 320] on input "range" at bounding box center [130, 319] width 32 height 2
click at [255, 203] on input "text" at bounding box center [337, 200] width 196 height 29
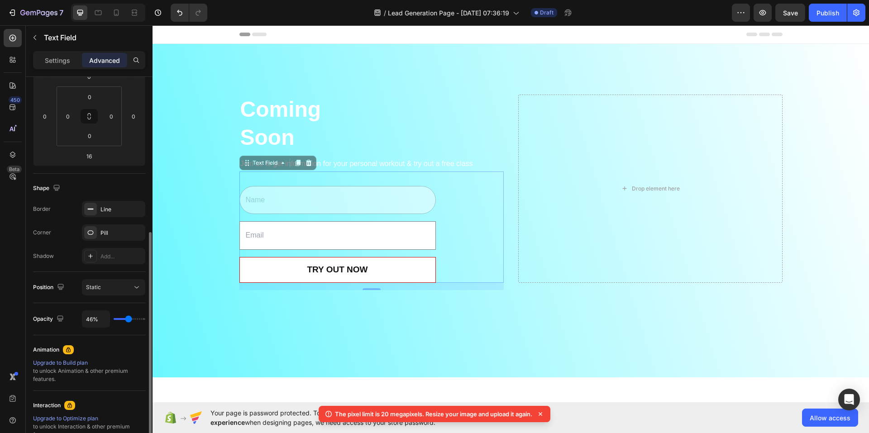
scroll to position [226, 0]
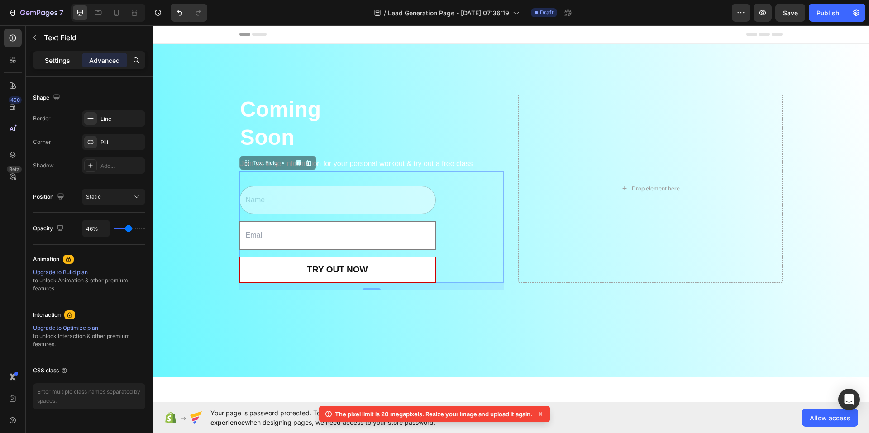
click at [57, 60] on p "Settings" at bounding box center [57, 61] width 25 height 10
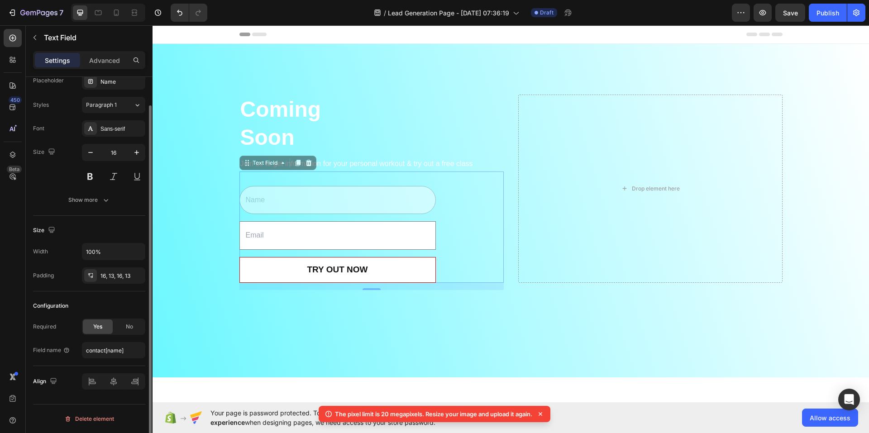
scroll to position [31, 0]
click at [96, 198] on div "Show more" at bounding box center [89, 200] width 42 height 9
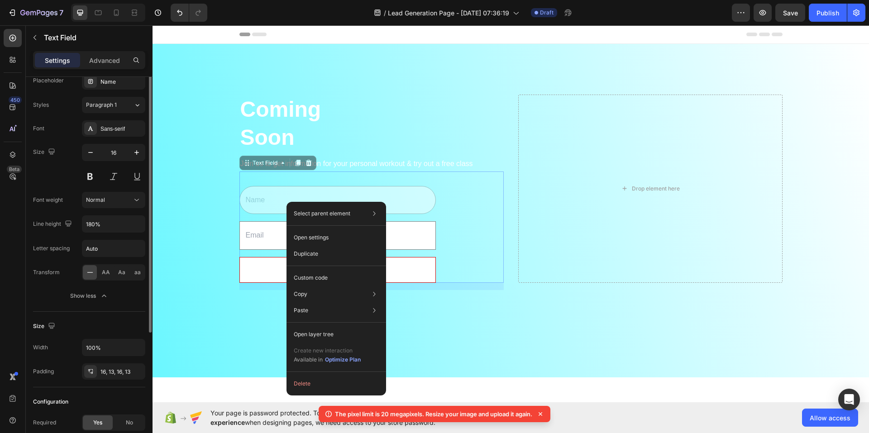
scroll to position [0, 0]
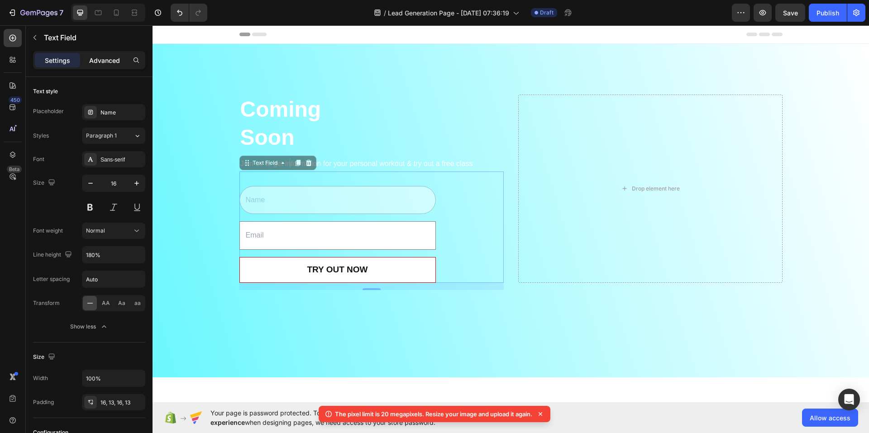
click at [100, 61] on p "Advanced" at bounding box center [104, 61] width 31 height 10
